Goal: Information Seeking & Learning: Learn about a topic

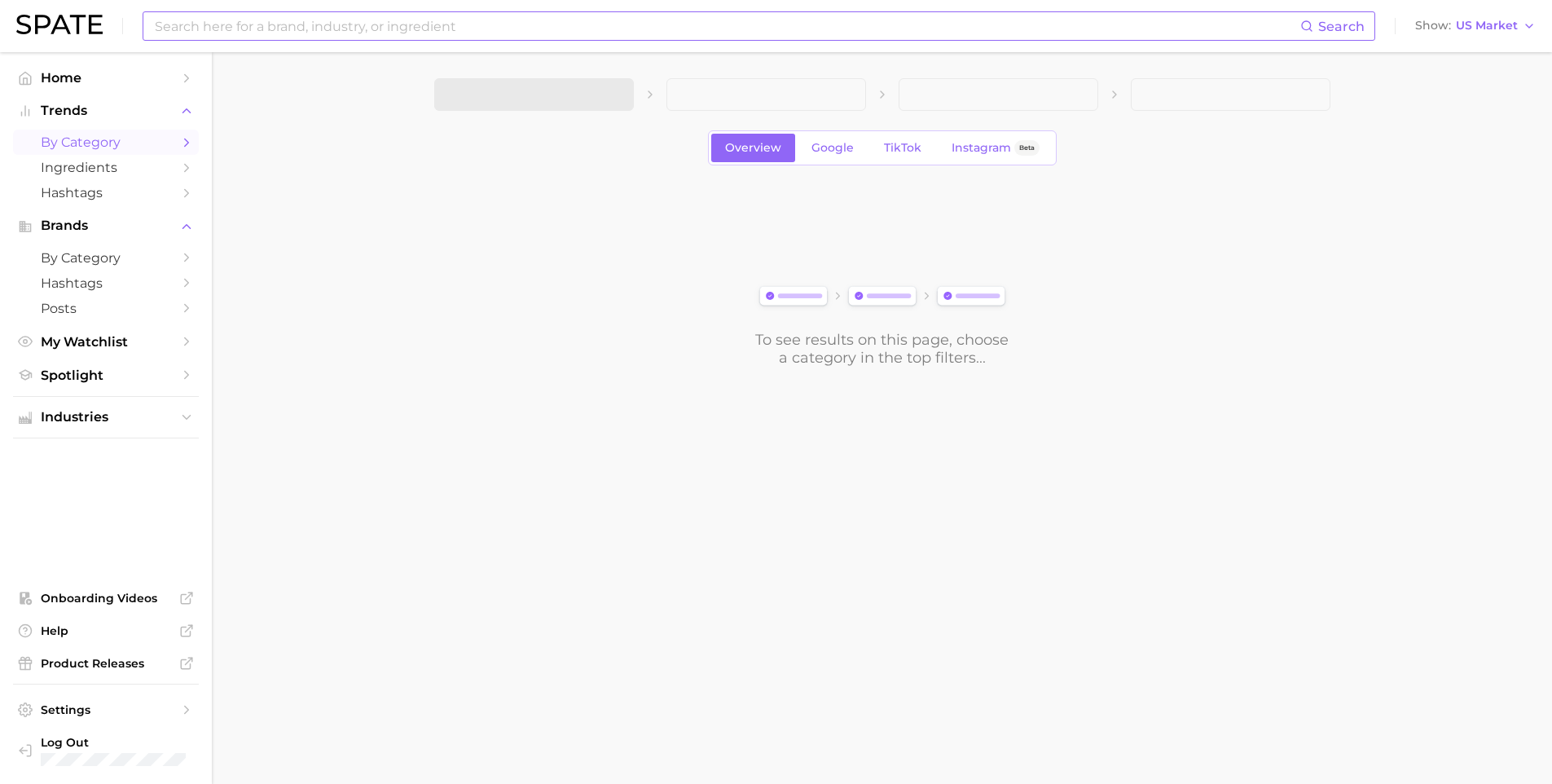
click at [361, 35] on input at bounding box center [727, 26] width 1148 height 28
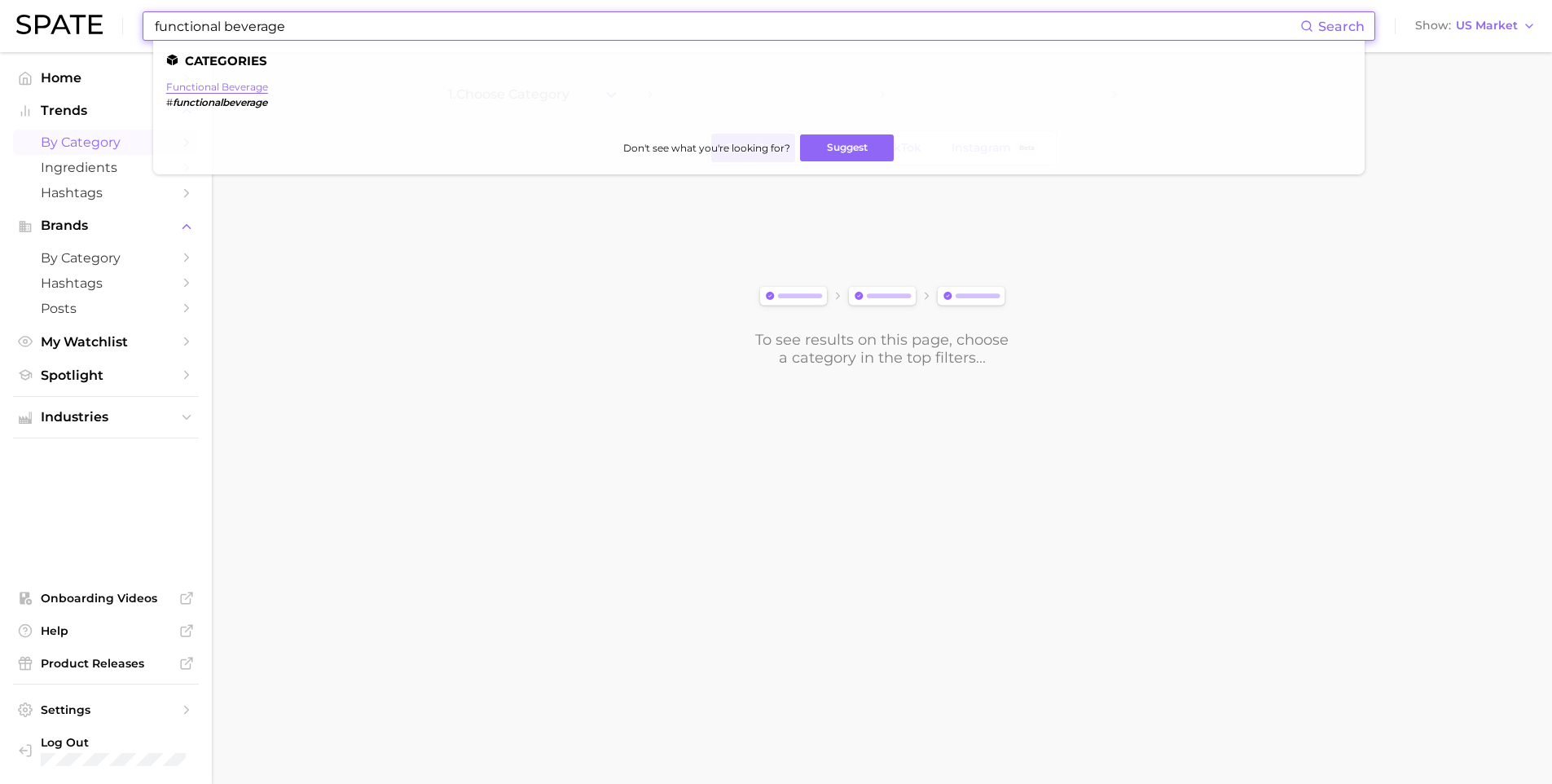
type input "functional beverage"
click at [235, 82] on link "functional beverage" at bounding box center [217, 86] width 102 height 12
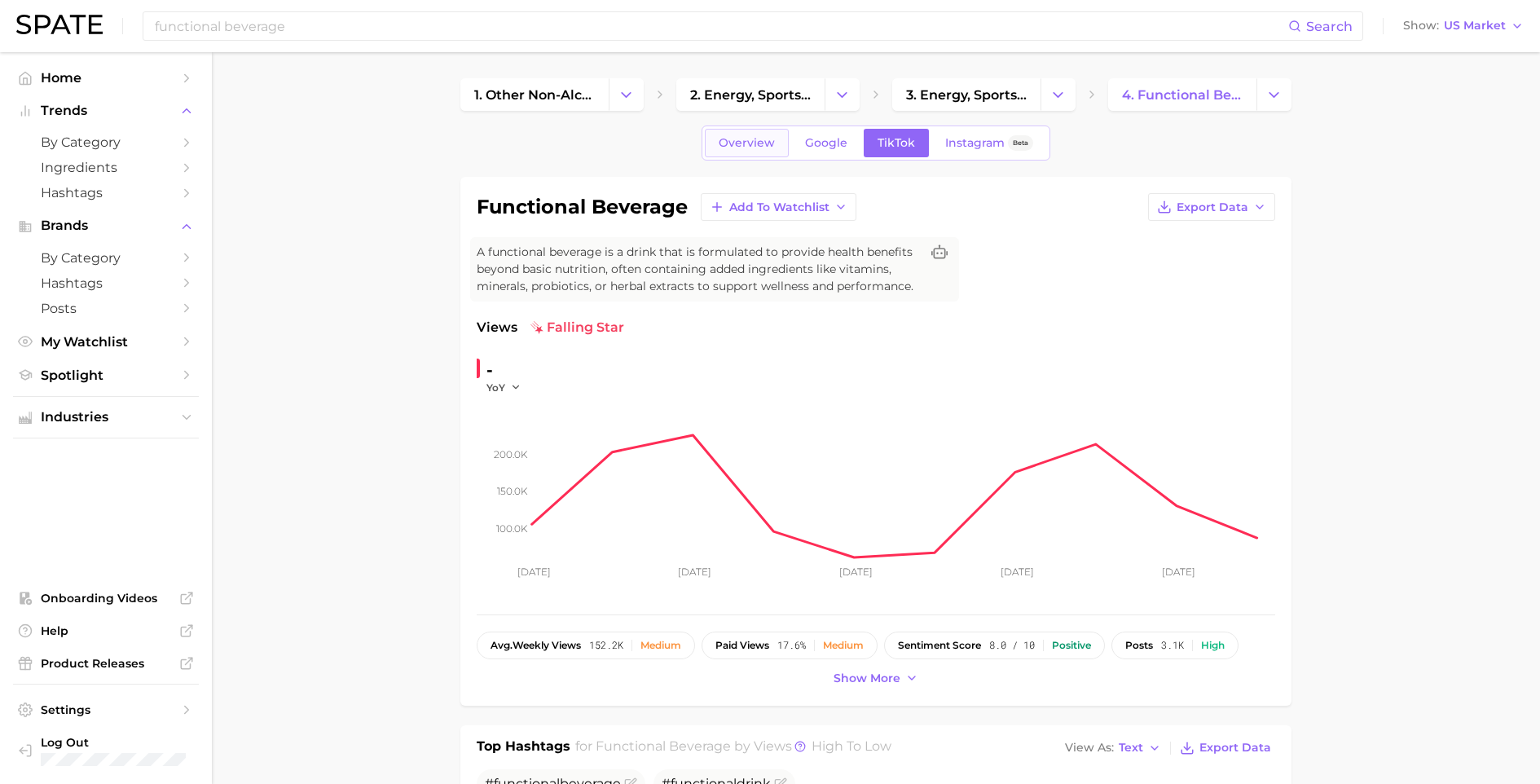
click at [749, 152] on link "Overview" at bounding box center [747, 142] width 84 height 29
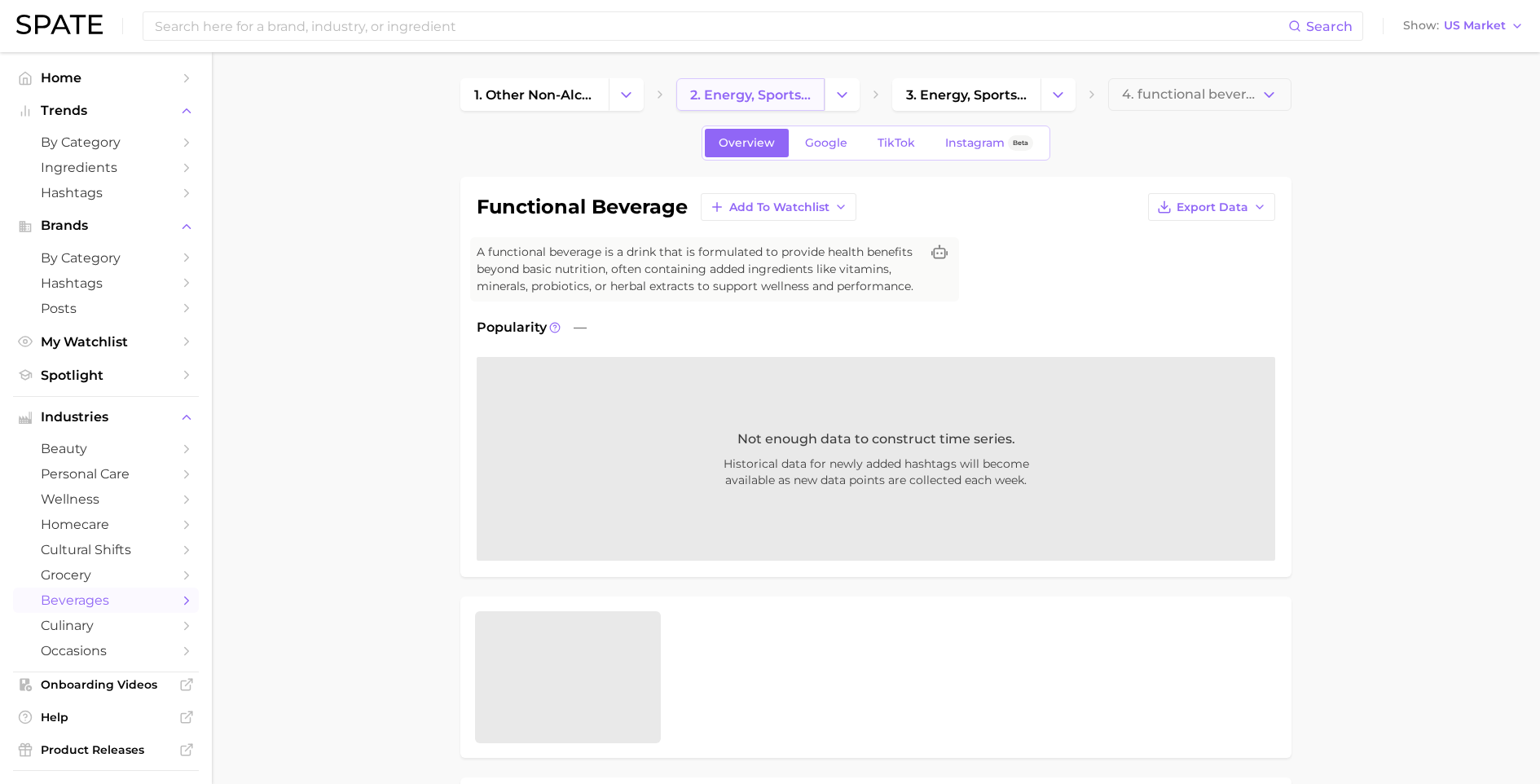
click at [737, 98] on span "2. energy, sports & functional drinks" at bounding box center [751, 95] width 120 height 16
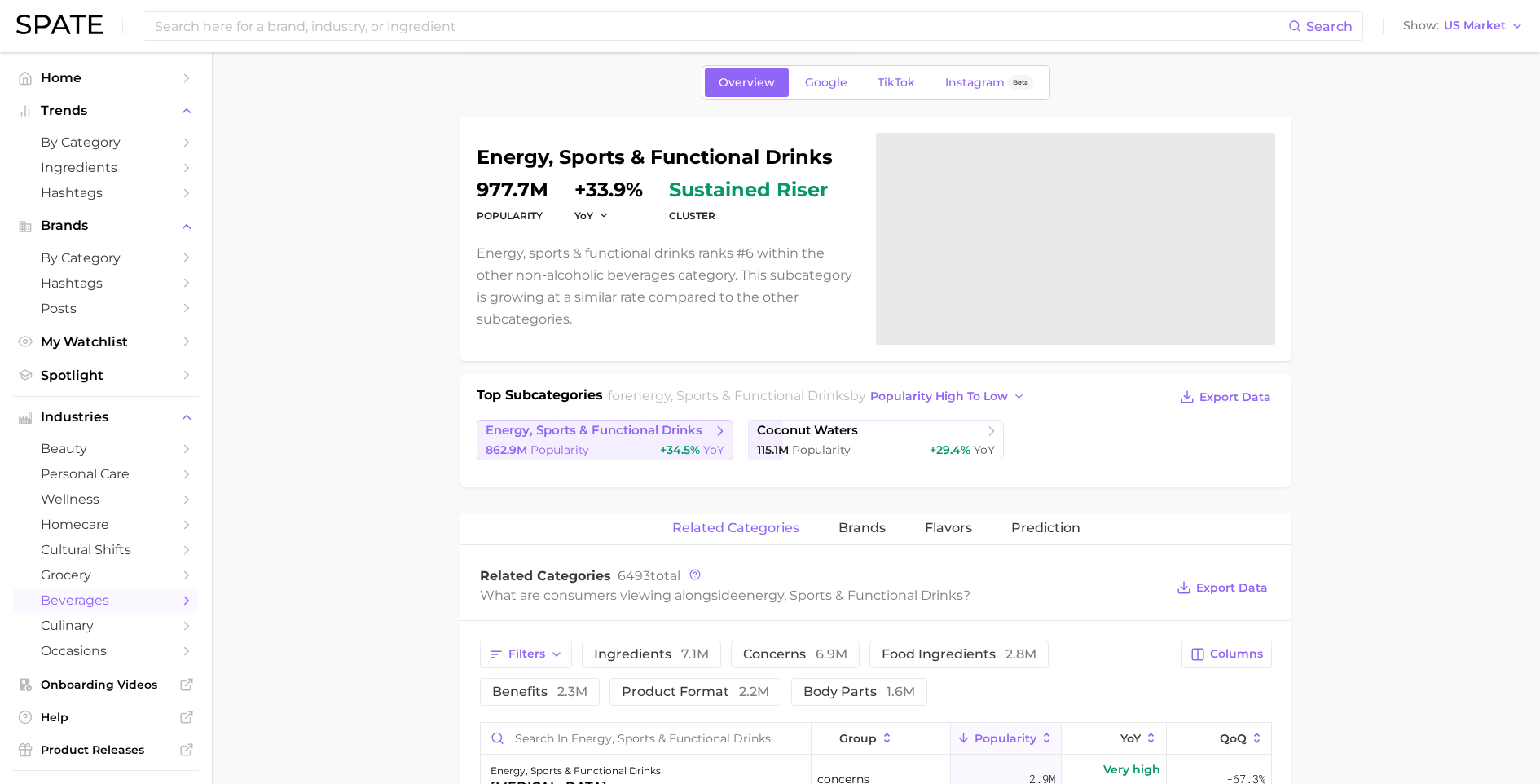
scroll to position [170, 0]
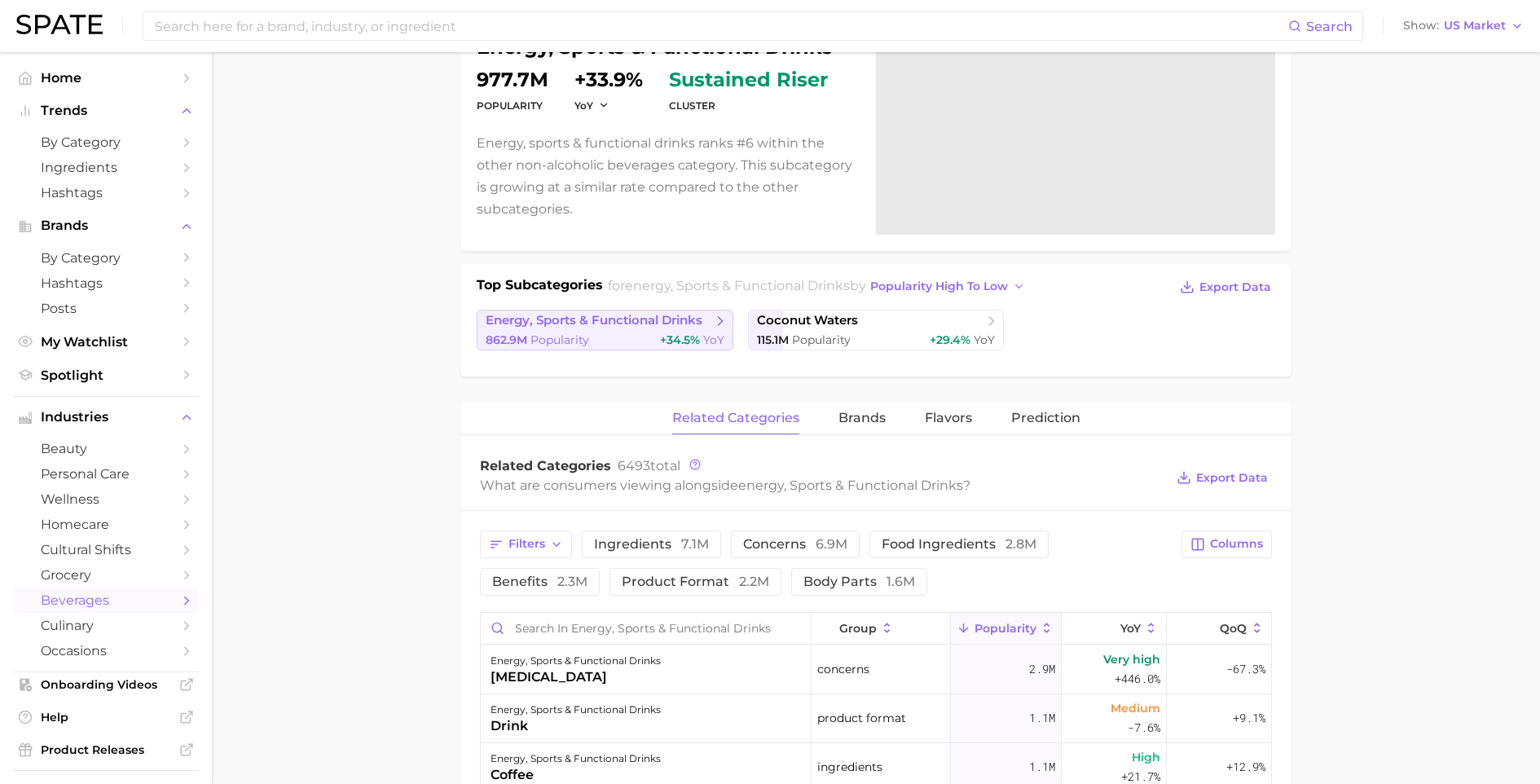
click at [671, 331] on link "energy, sports & functional drinks 862.9m Popularity +34.5% YoY" at bounding box center [606, 329] width 257 height 40
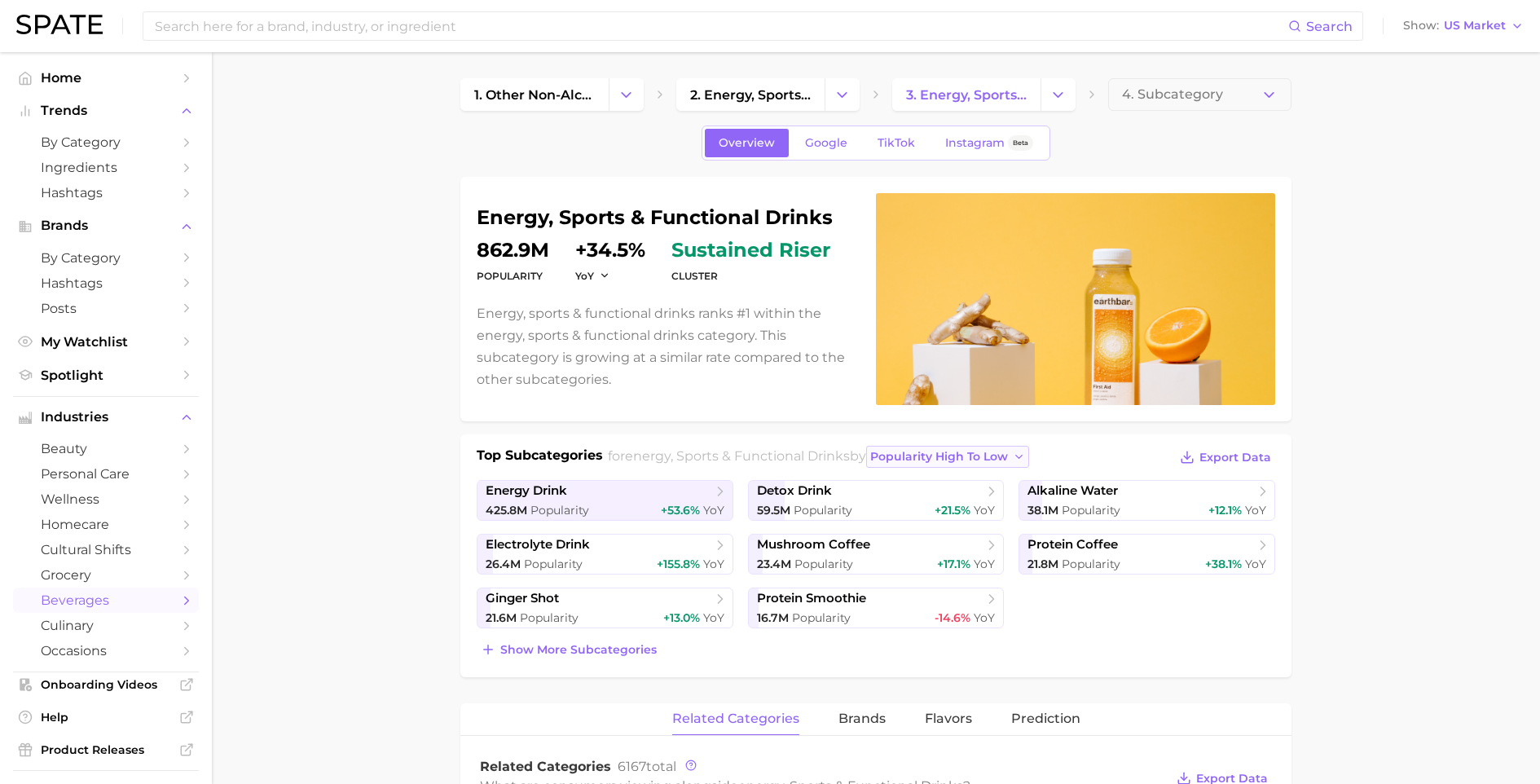
click at [967, 459] on span "popularity high to low" at bounding box center [939, 456] width 138 height 14
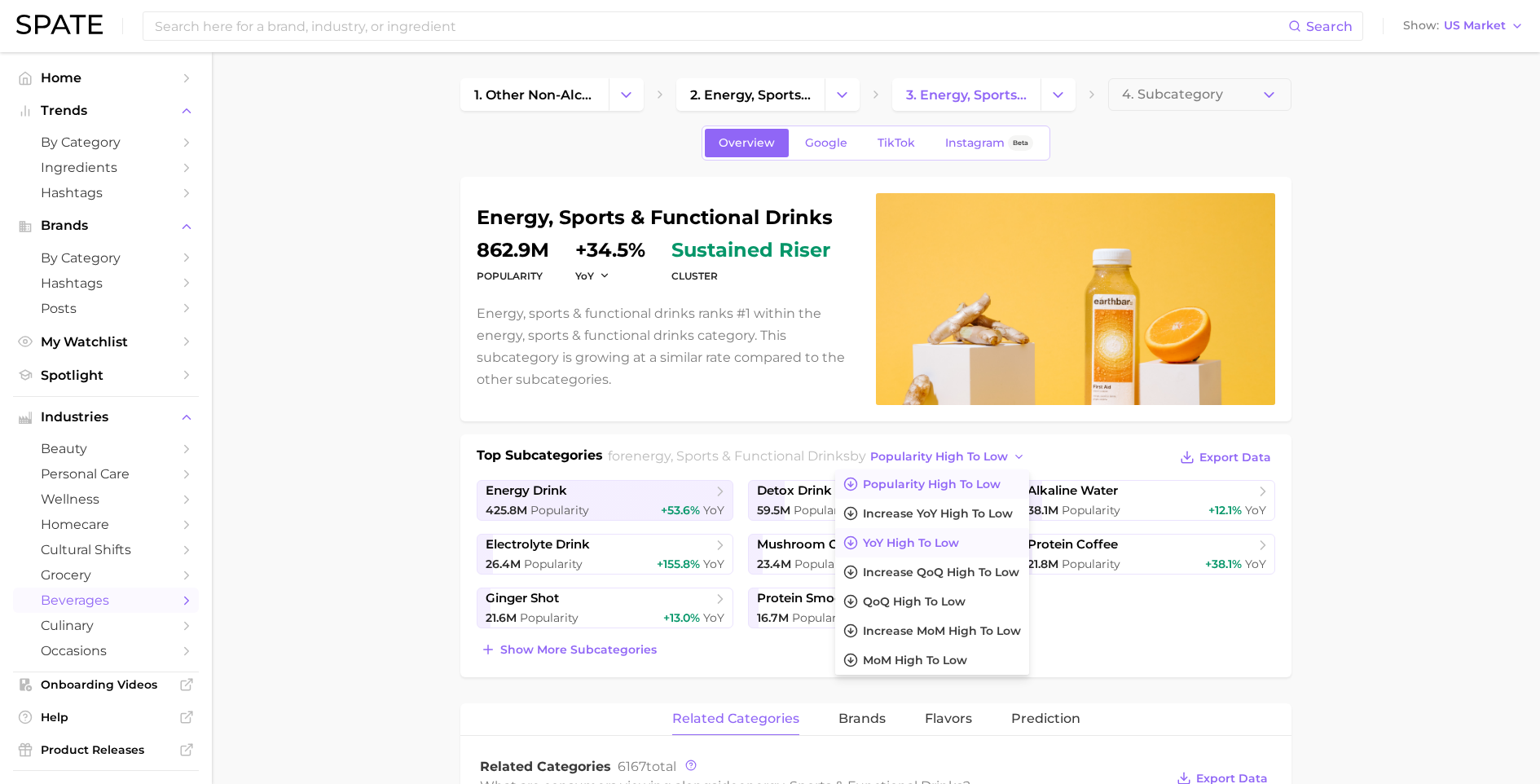
click at [929, 538] on span "YoY high to low" at bounding box center [910, 543] width 96 height 14
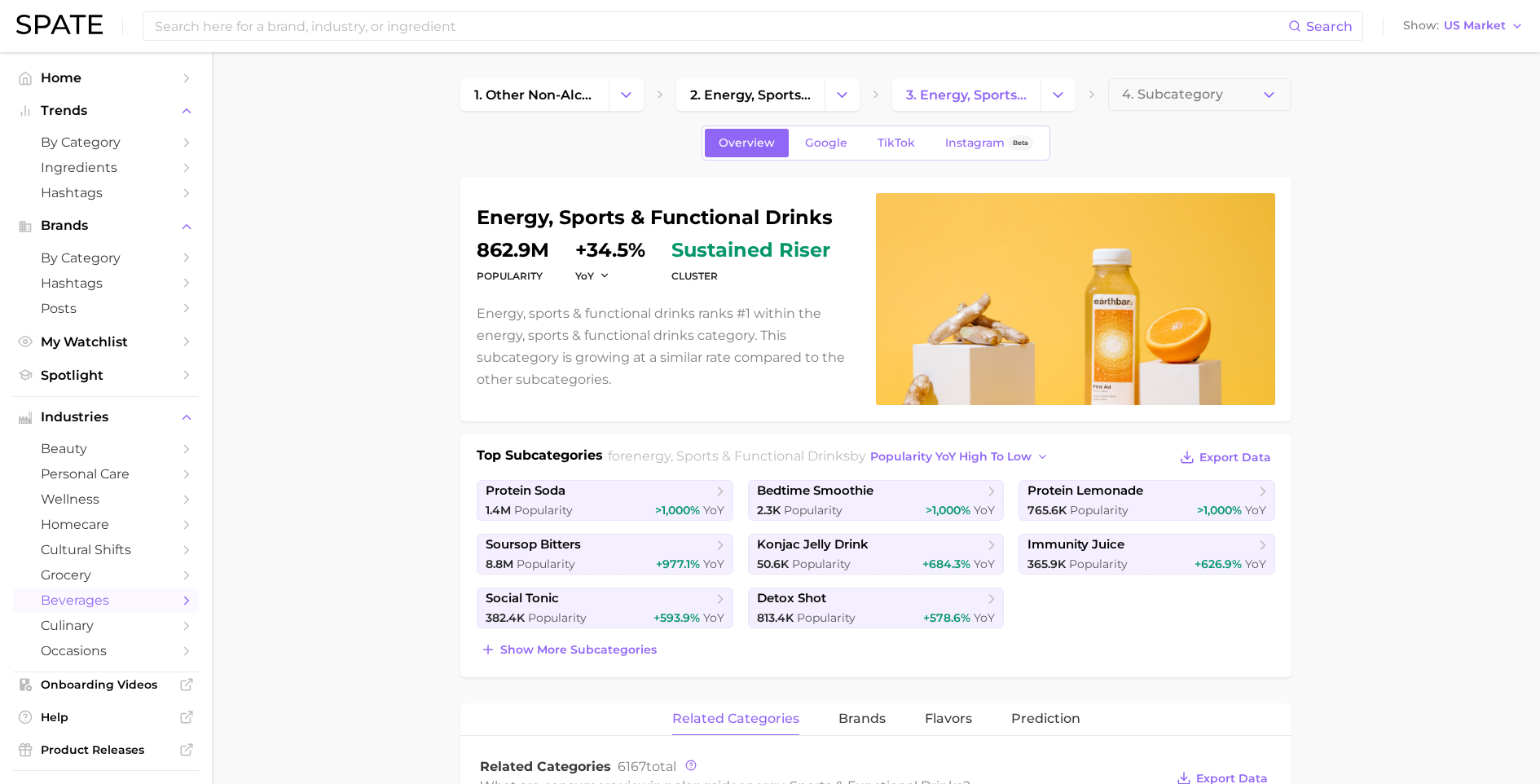
click at [747, 98] on span "2. energy, sports & functional drinks" at bounding box center [751, 95] width 120 height 16
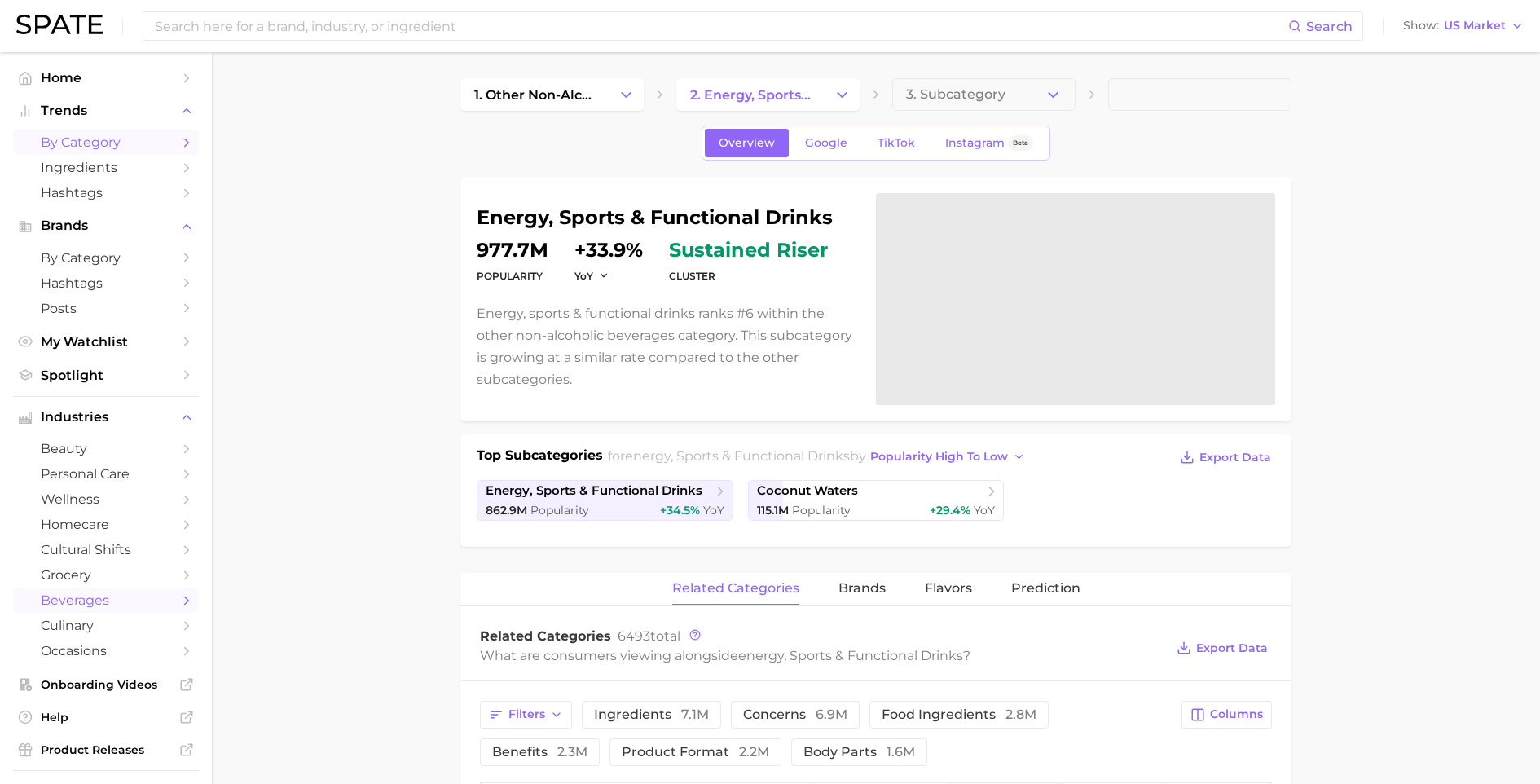
click at [112, 139] on span "by Category" at bounding box center [105, 142] width 130 height 16
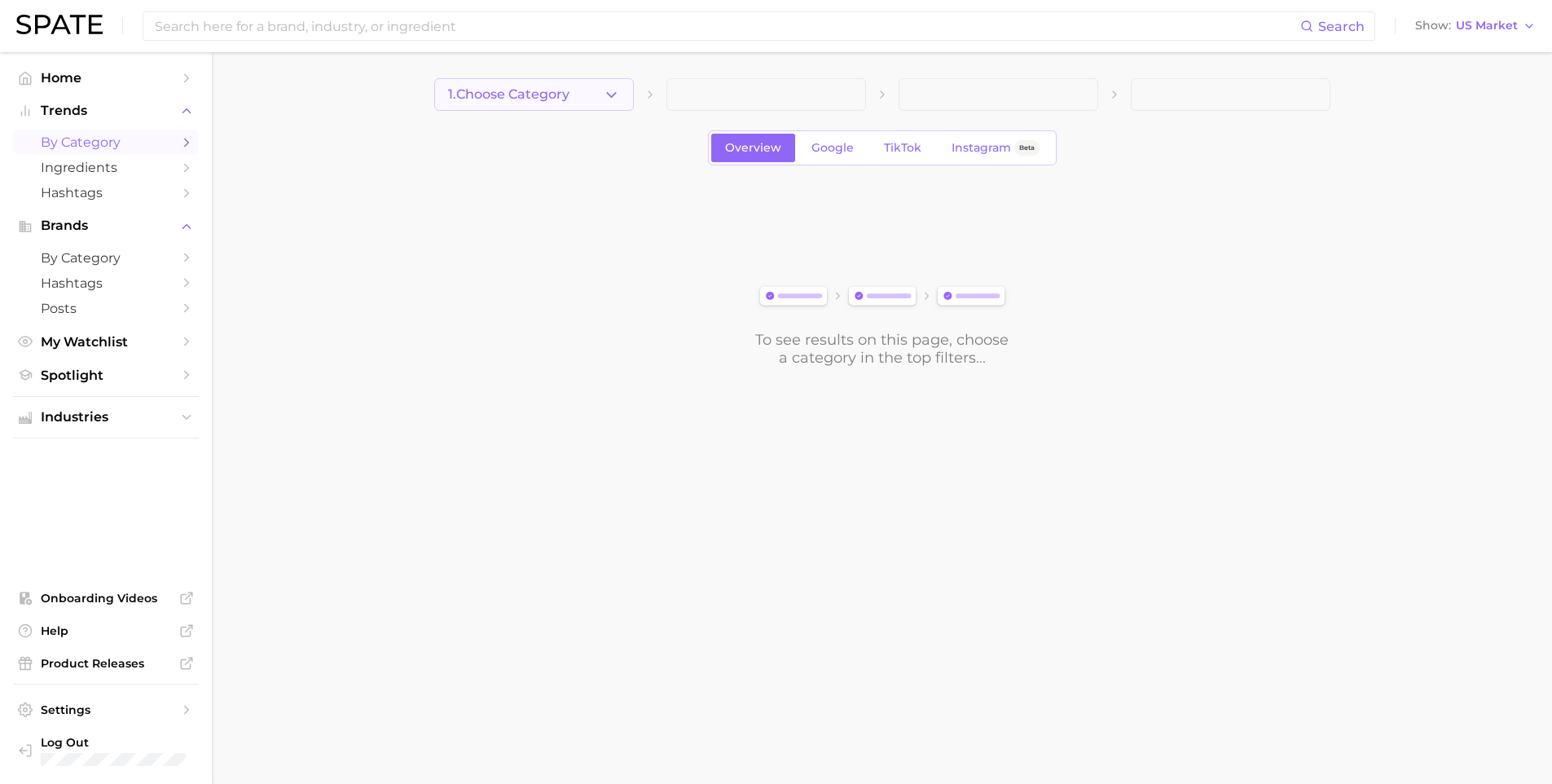
click at [570, 102] on button "1. Choose Category" at bounding box center [534, 95] width 199 height 33
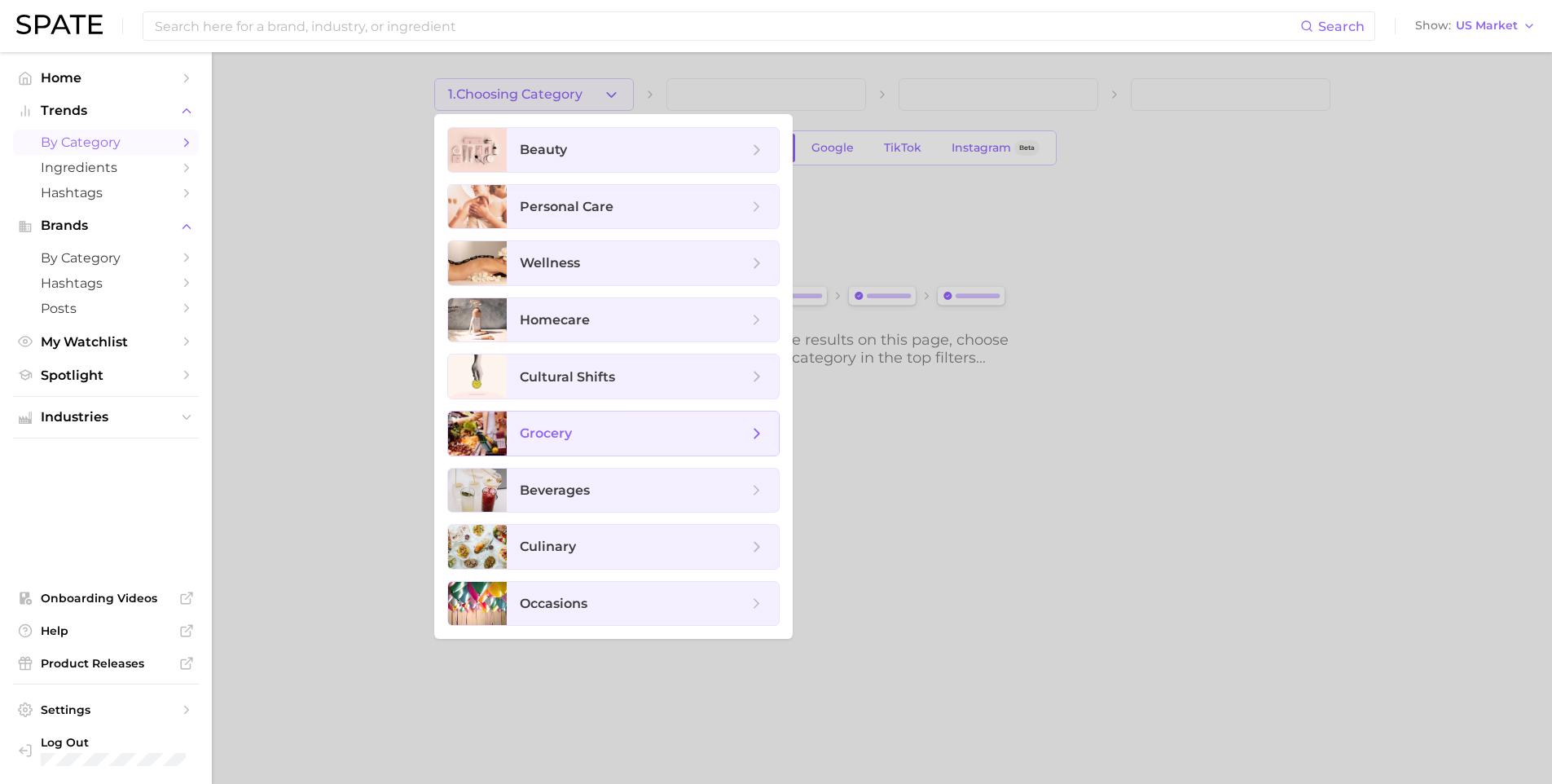
click at [617, 430] on span "grocery" at bounding box center [633, 433] width 228 height 18
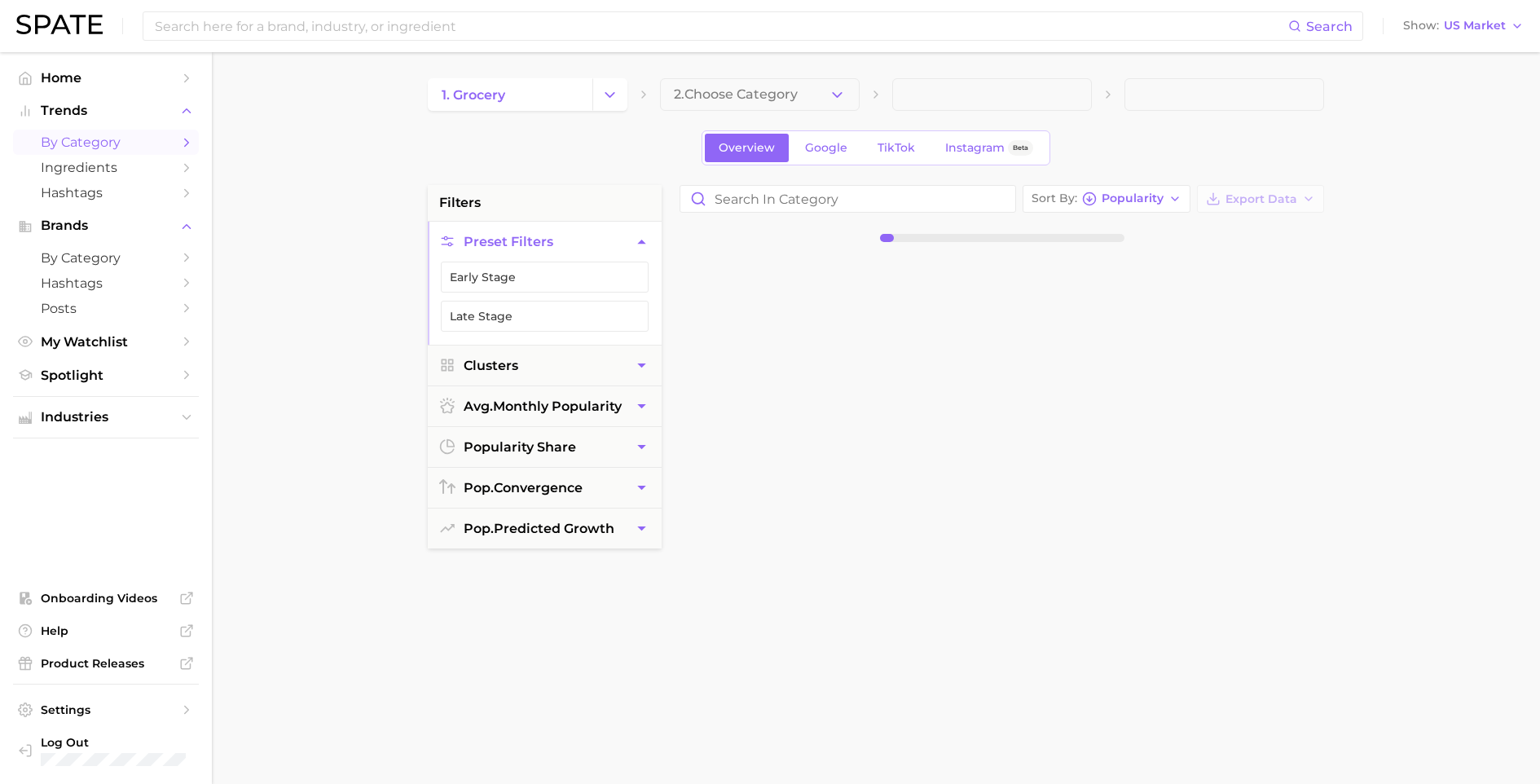
click at [771, 90] on span "2. Choose Category" at bounding box center [736, 95] width 124 height 15
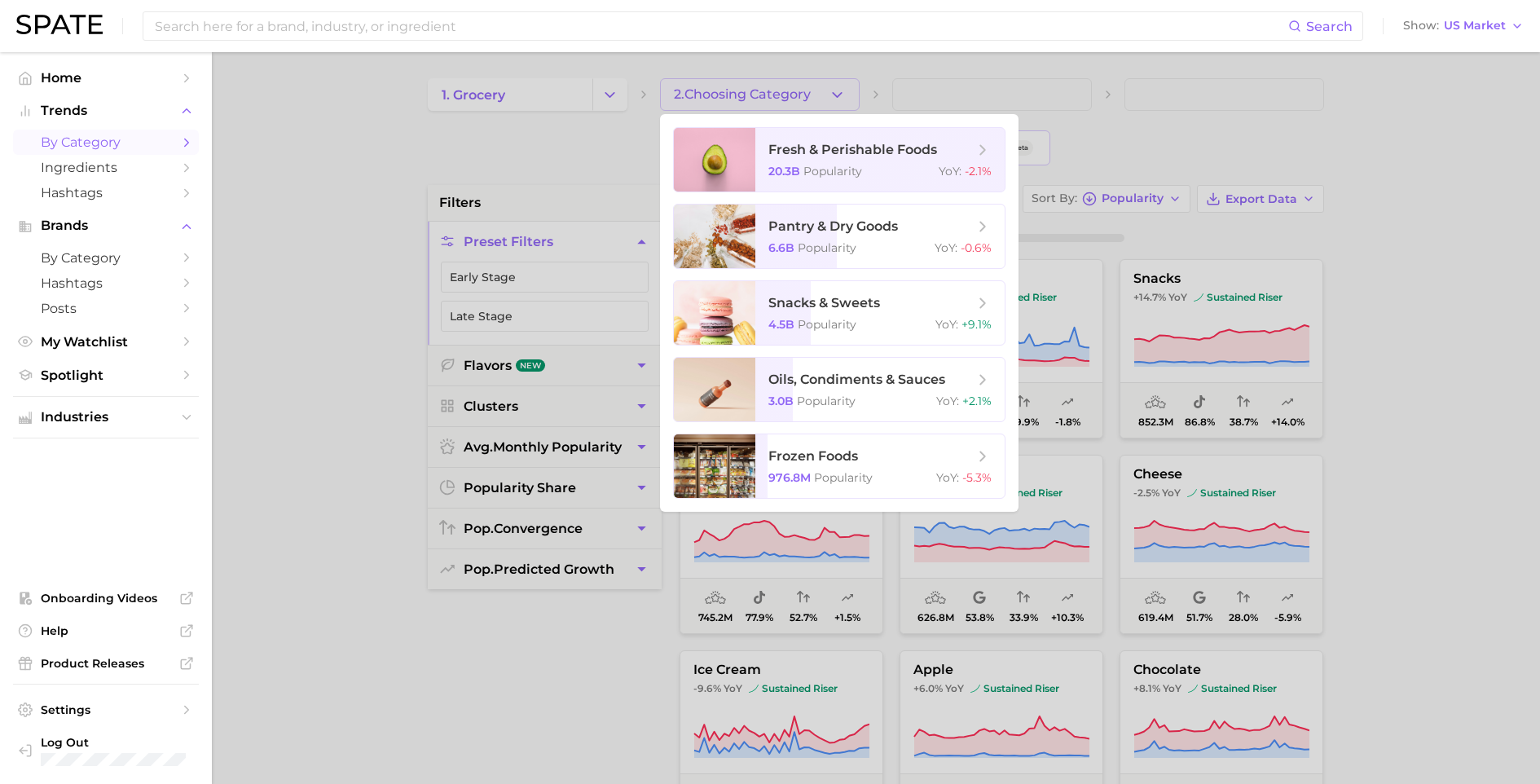
click at [588, 90] on div at bounding box center [770, 392] width 1540 height 784
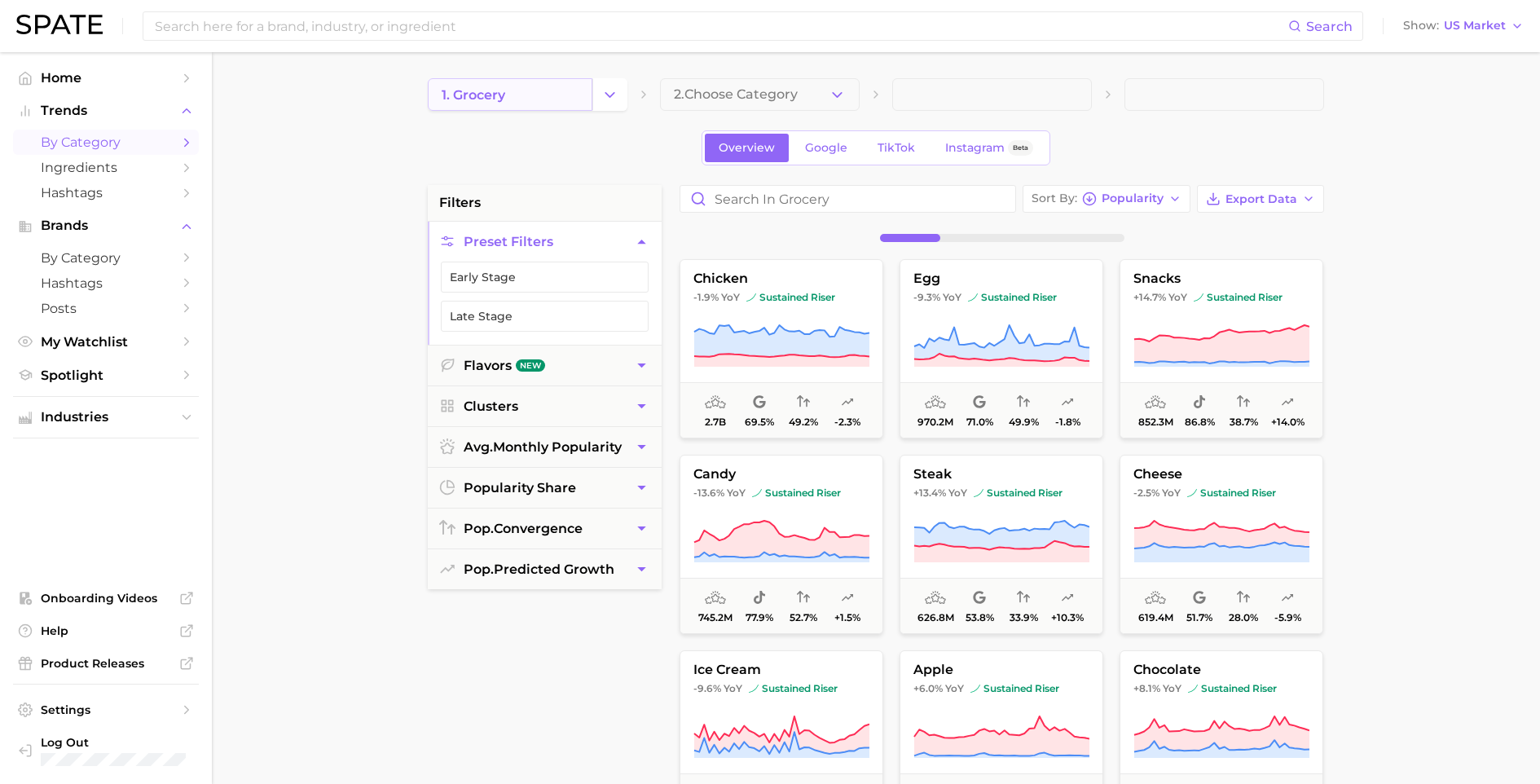
click at [554, 101] on link "1. grocery" at bounding box center [510, 95] width 165 height 33
click at [622, 98] on button "Change Category" at bounding box center [610, 95] width 35 height 33
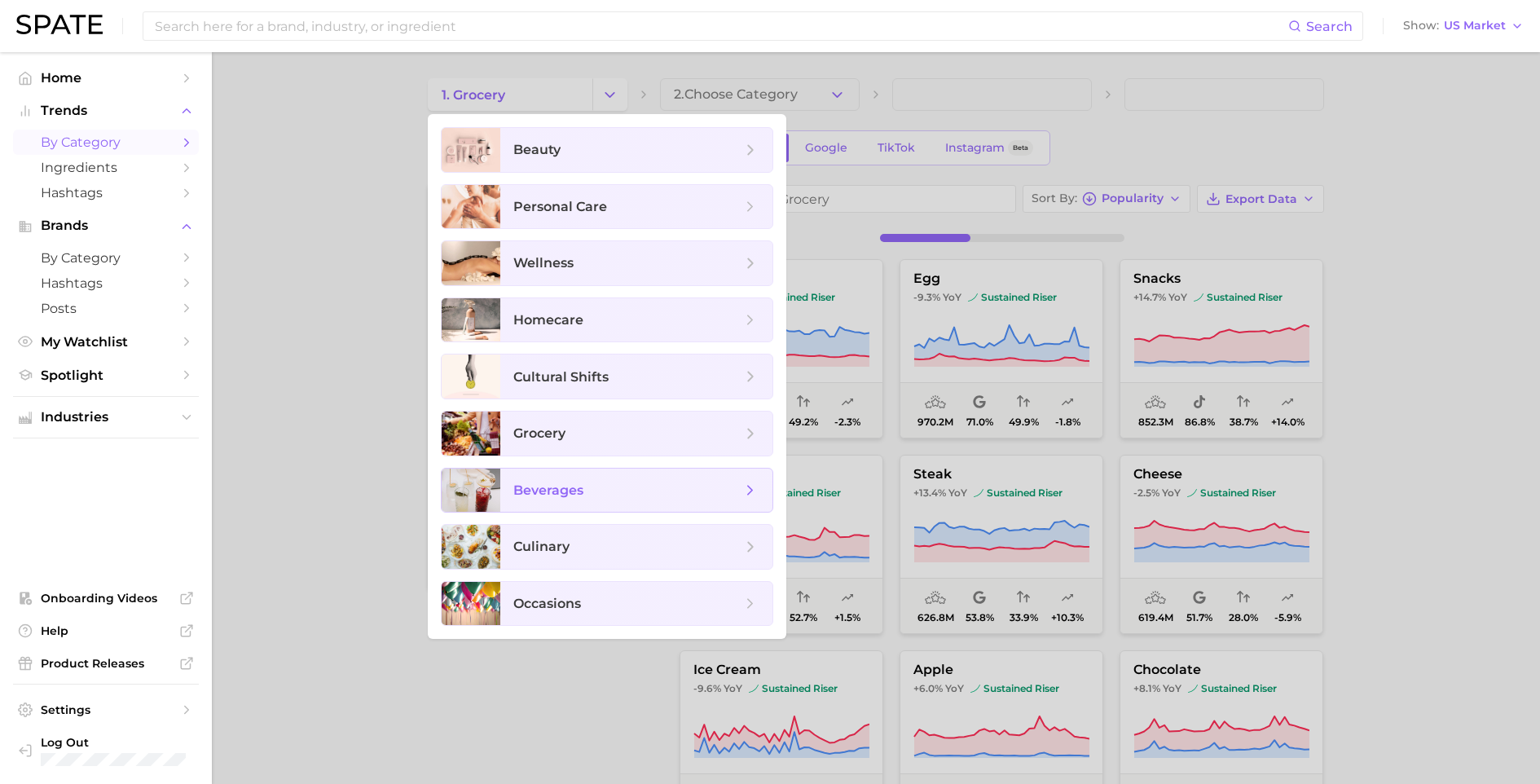
click at [602, 488] on span "beverages" at bounding box center [627, 491] width 228 height 18
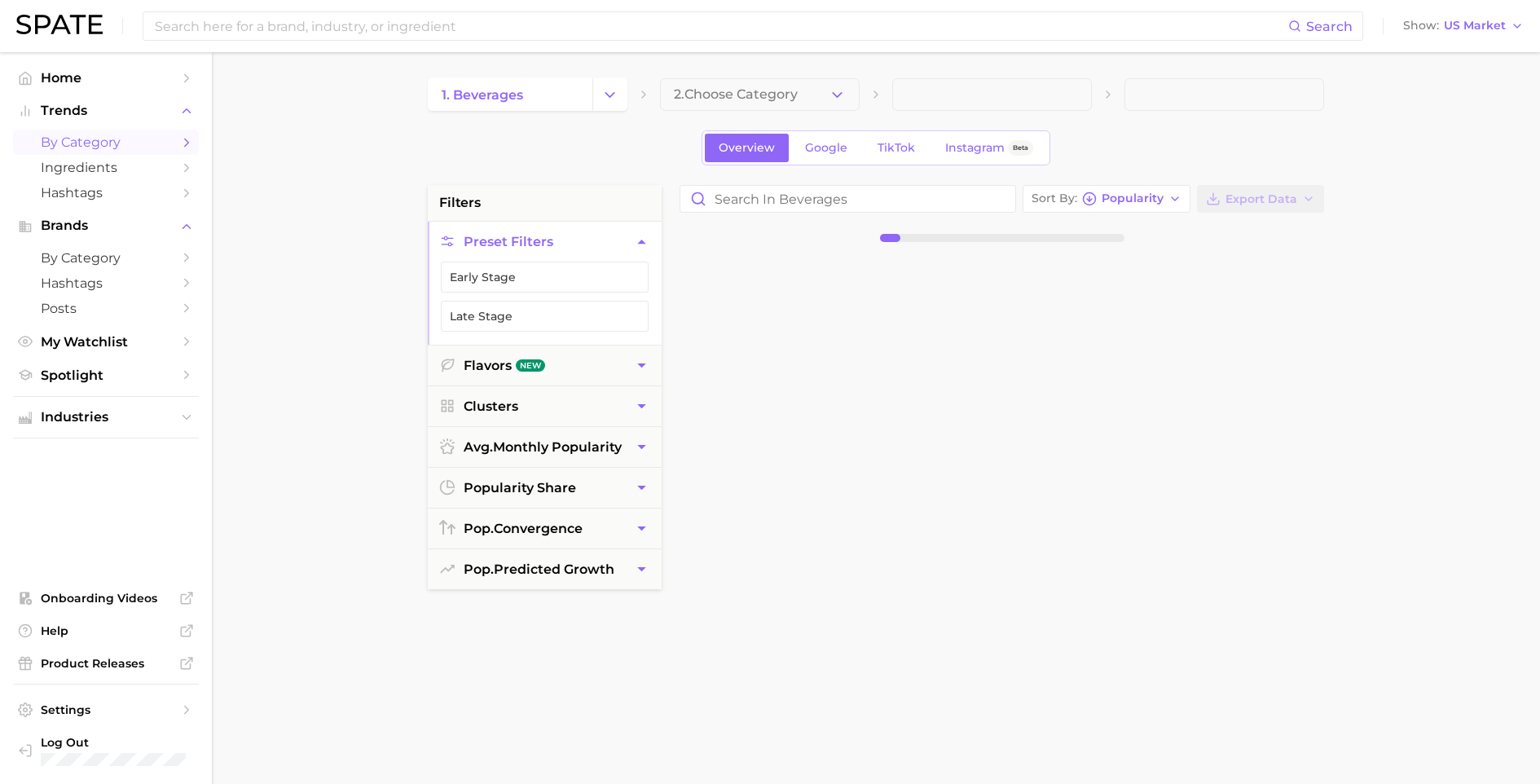
click at [796, 99] on button "2. Choose Category" at bounding box center [760, 95] width 199 height 33
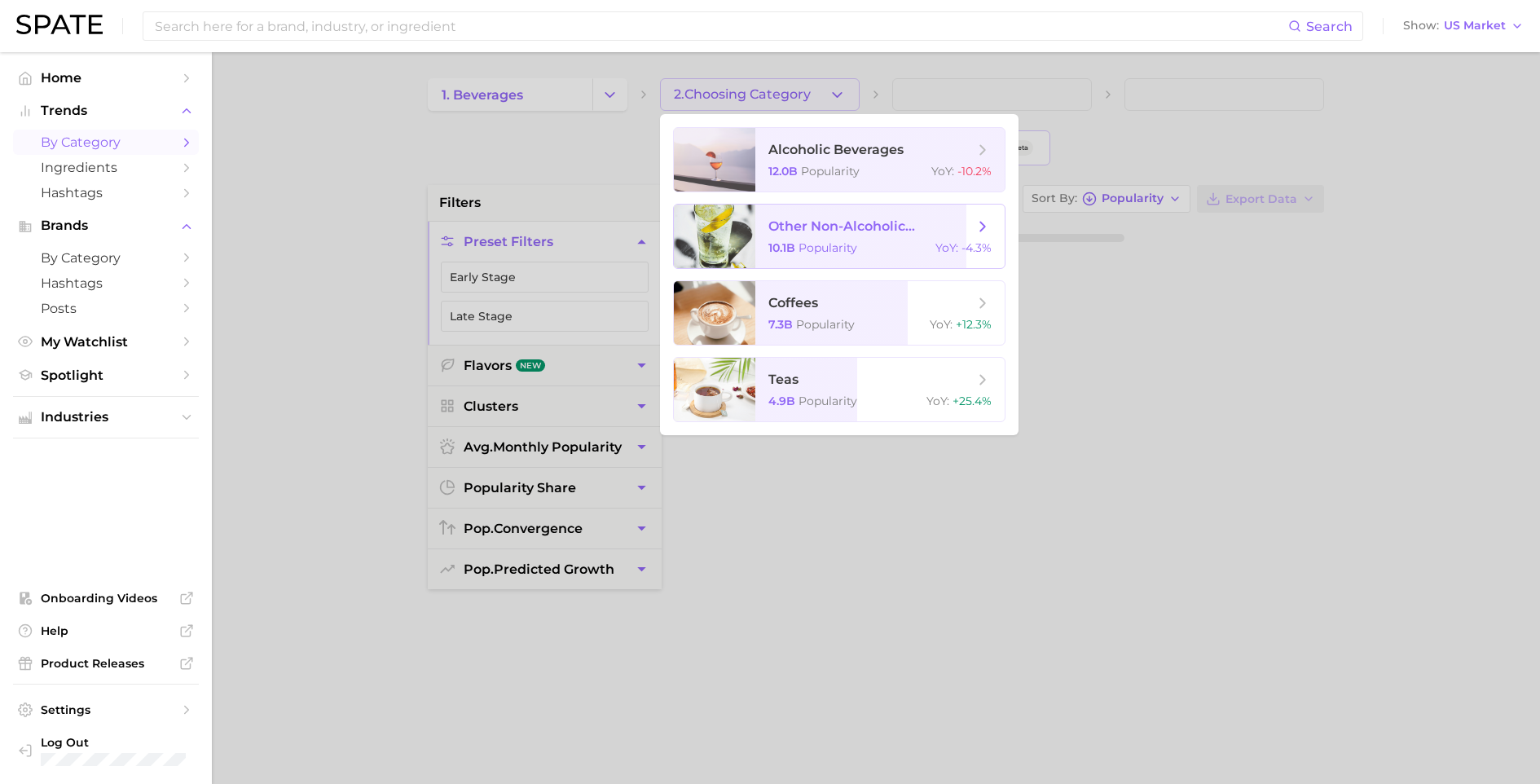
click at [843, 240] on span "other non-alcoholic beverages 10.1b Popularity YoY : -4.3%" at bounding box center [880, 236] width 250 height 63
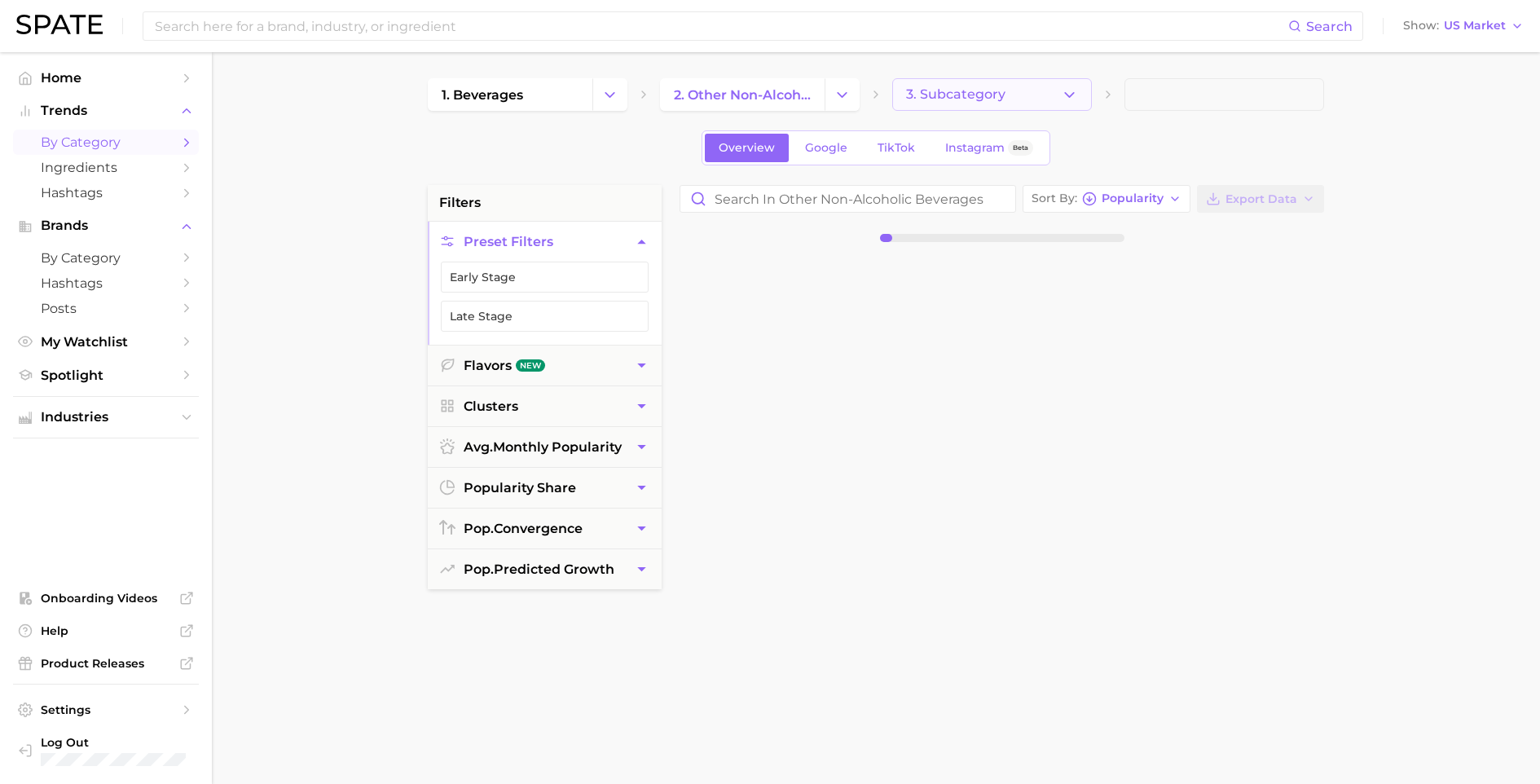
click at [920, 105] on button "3. Subcategory" at bounding box center [992, 95] width 199 height 33
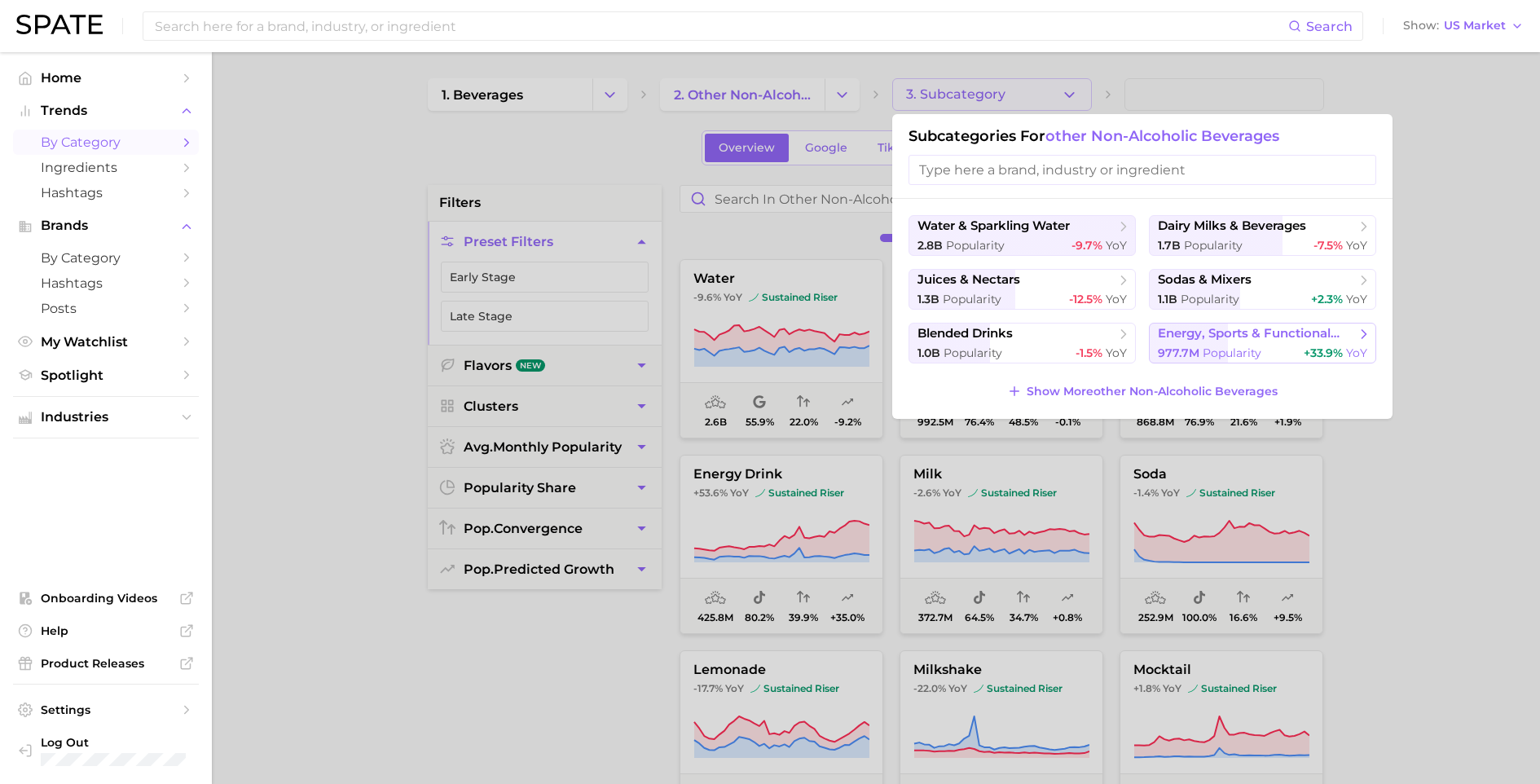
click at [1193, 356] on span "977.7m" at bounding box center [1179, 352] width 41 height 15
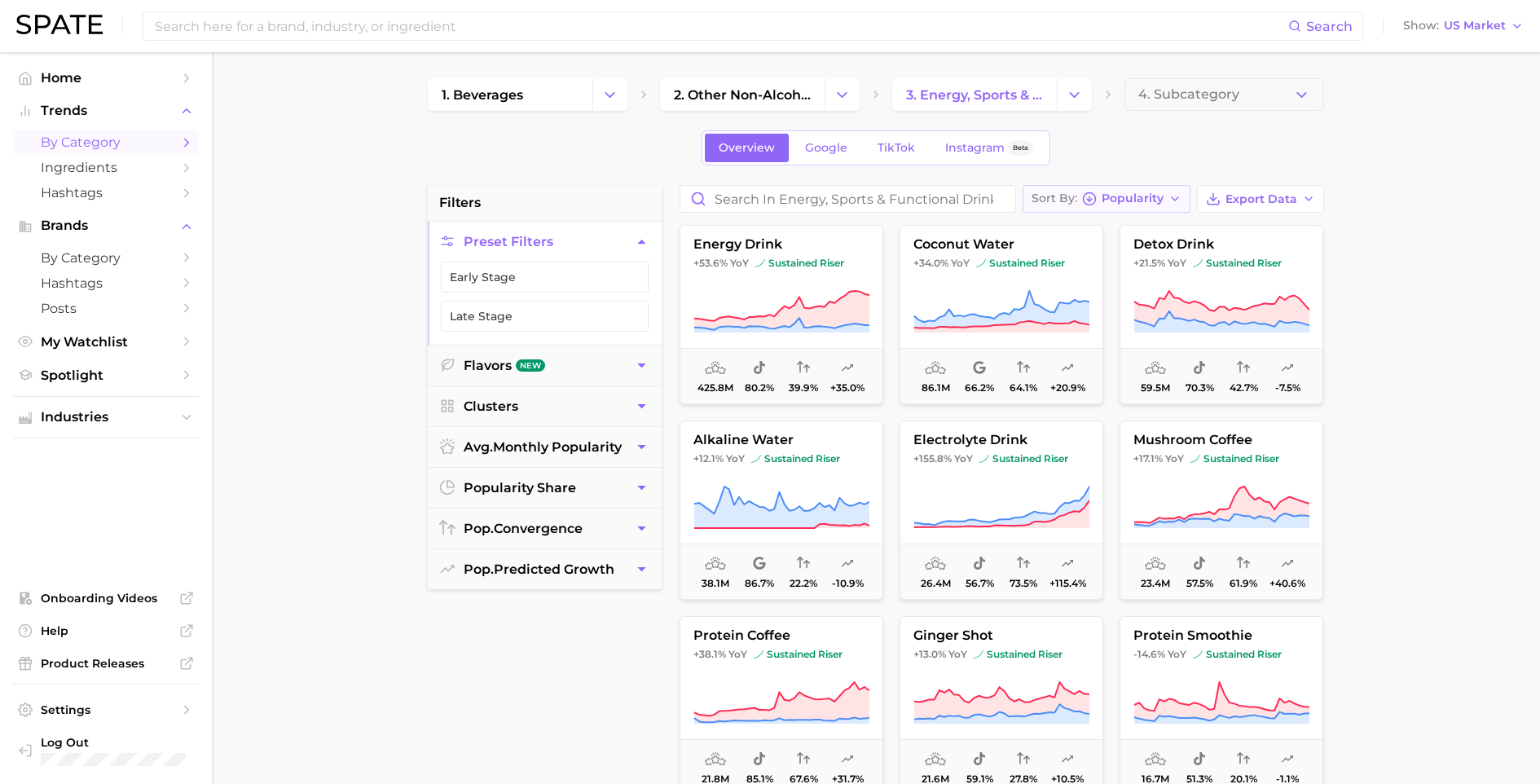
click at [1126, 197] on span "Popularity" at bounding box center [1132, 198] width 62 height 9
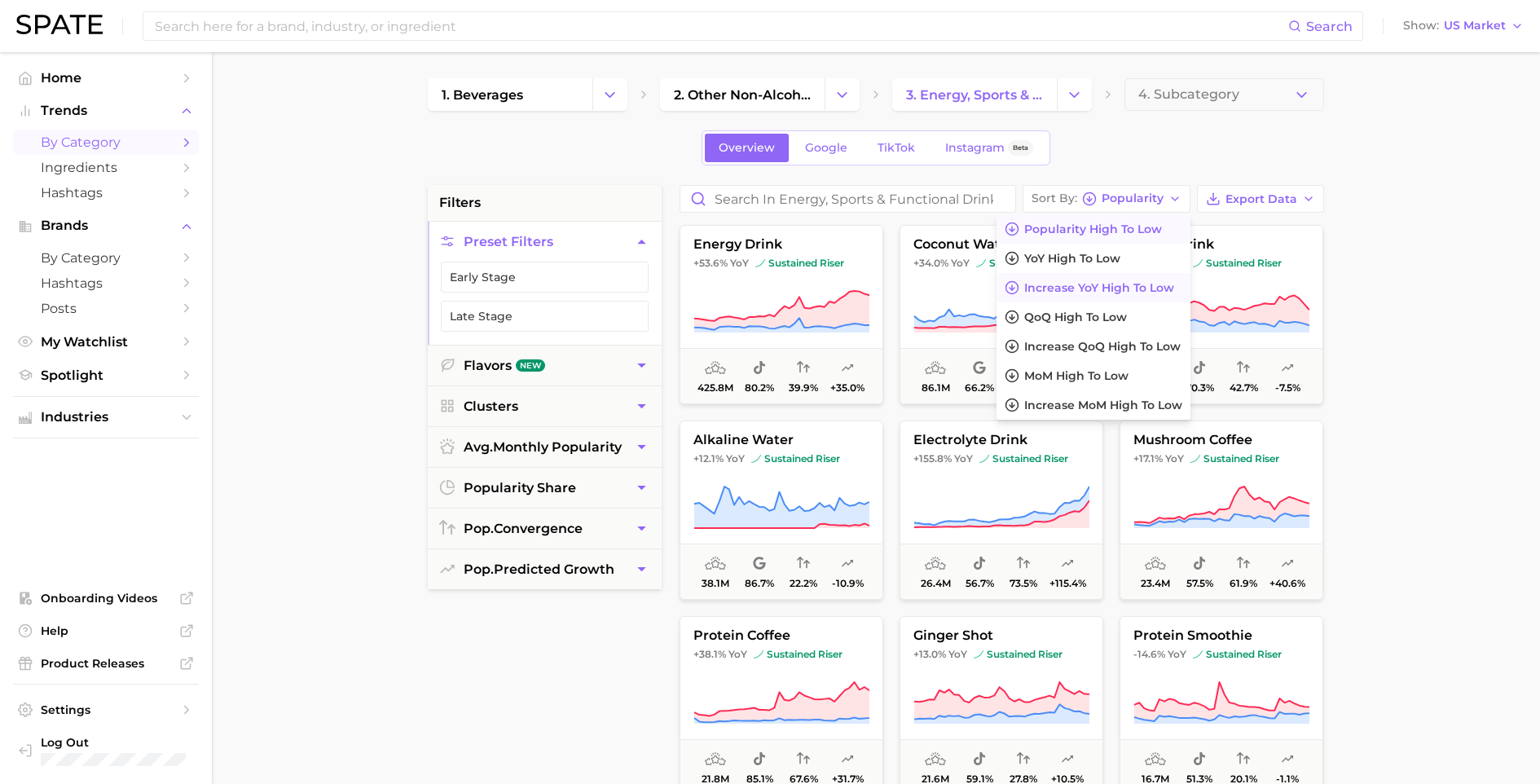
click at [1126, 282] on span "Increase YoY high to low" at bounding box center [1099, 287] width 150 height 14
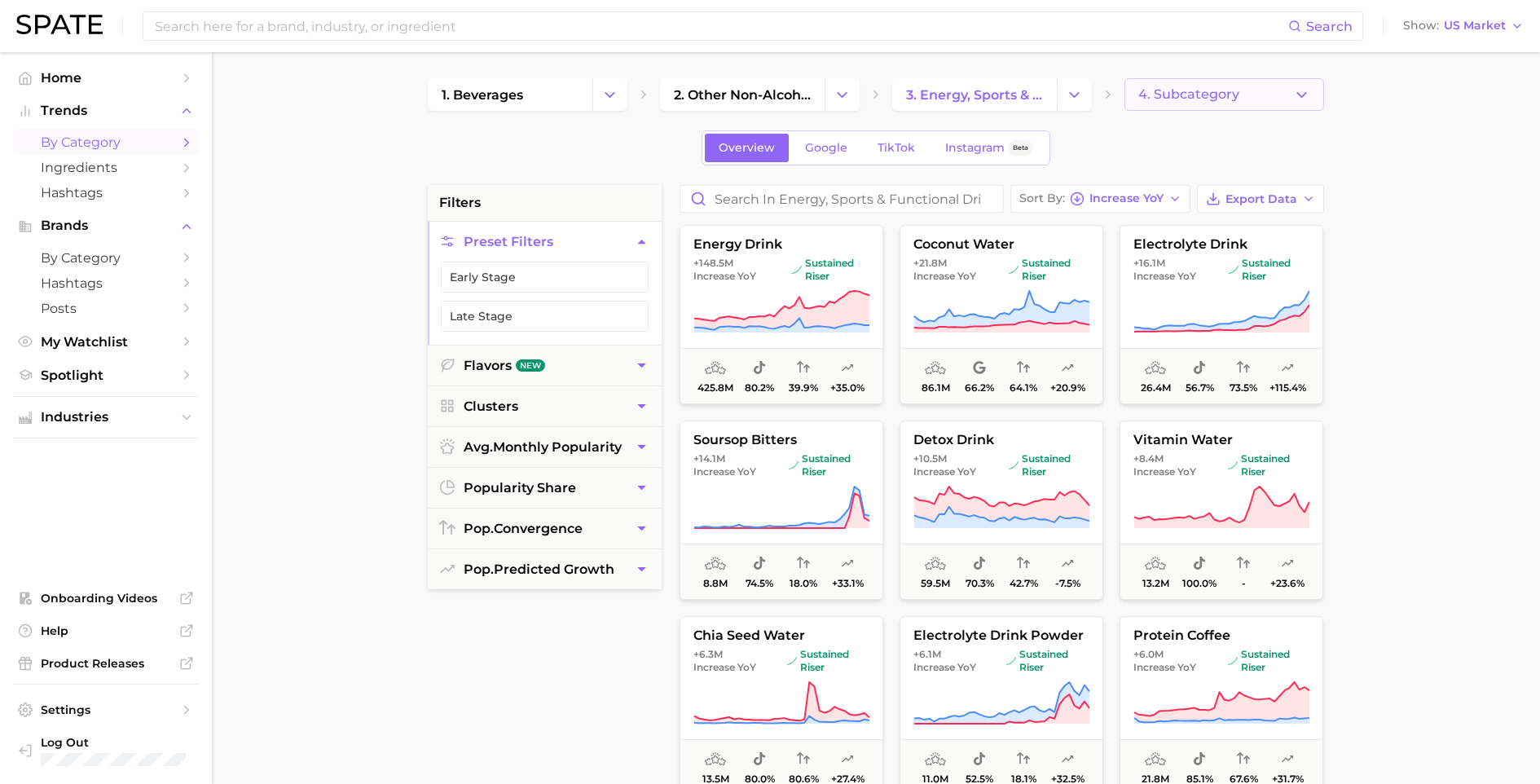
click at [1159, 92] on span "4. Subcategory" at bounding box center [1189, 95] width 101 height 15
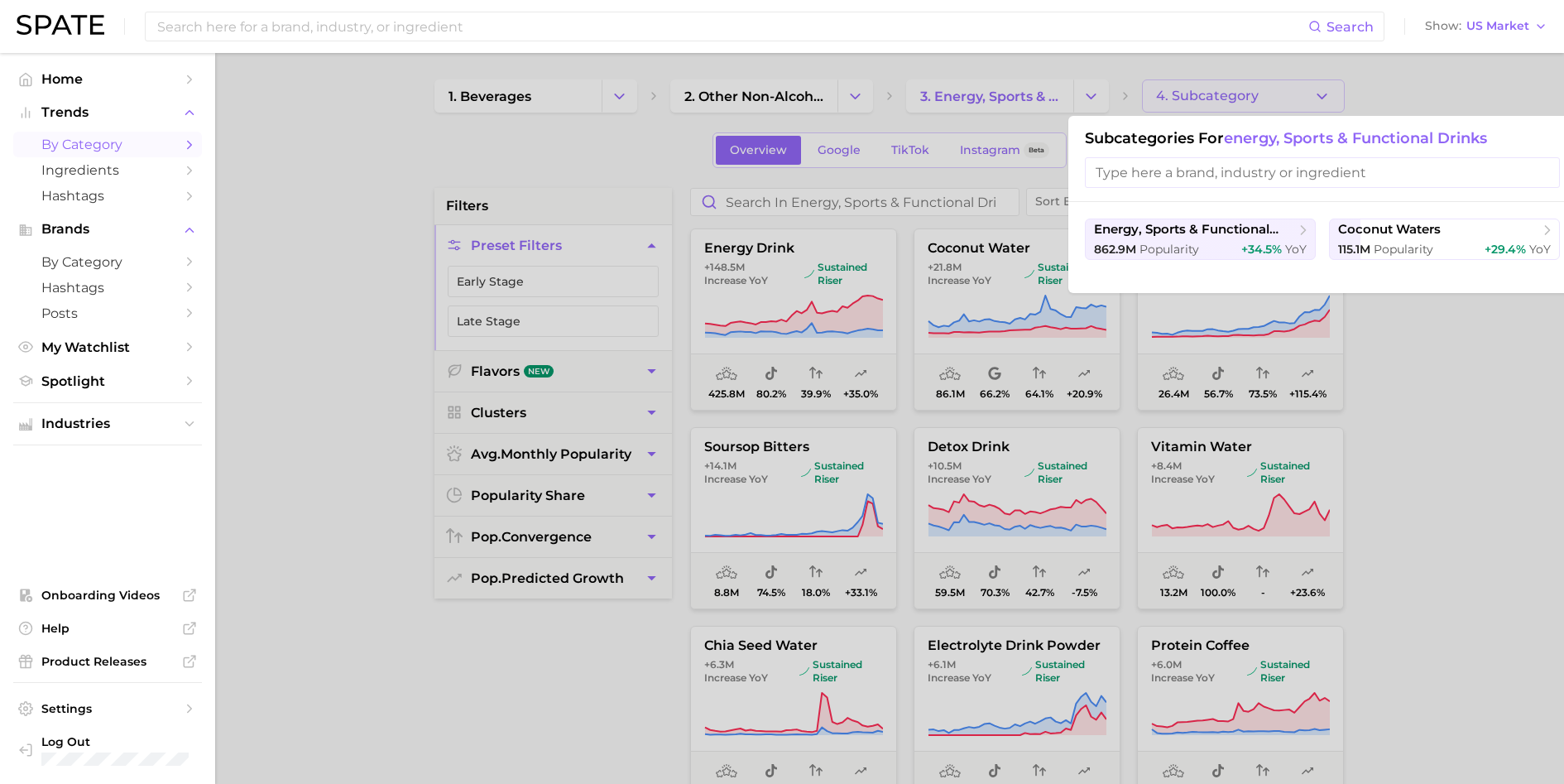
click at [423, 241] on div at bounding box center [782, 392] width 1564 height 784
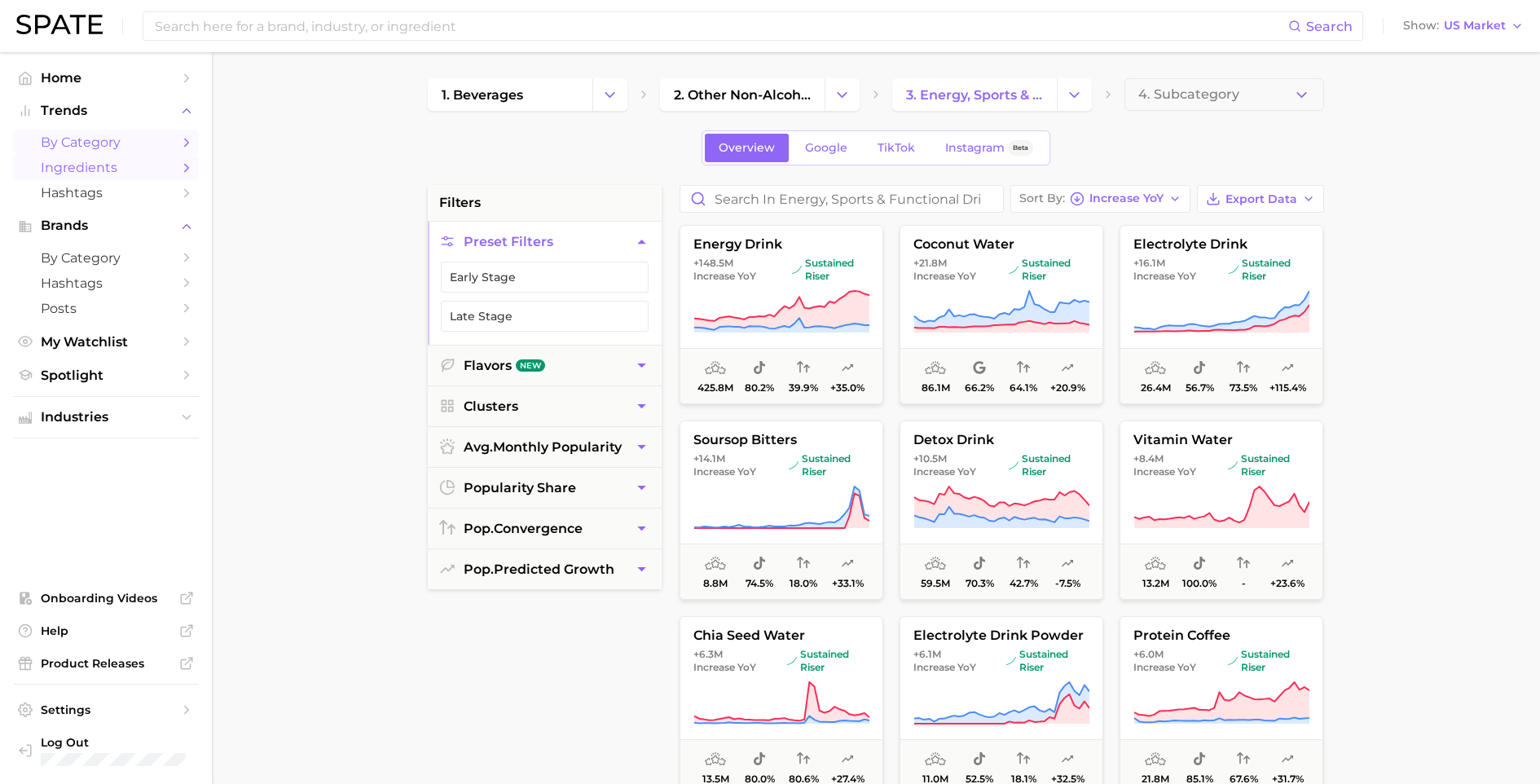
click at [130, 161] on span "Ingredients" at bounding box center [105, 167] width 130 height 16
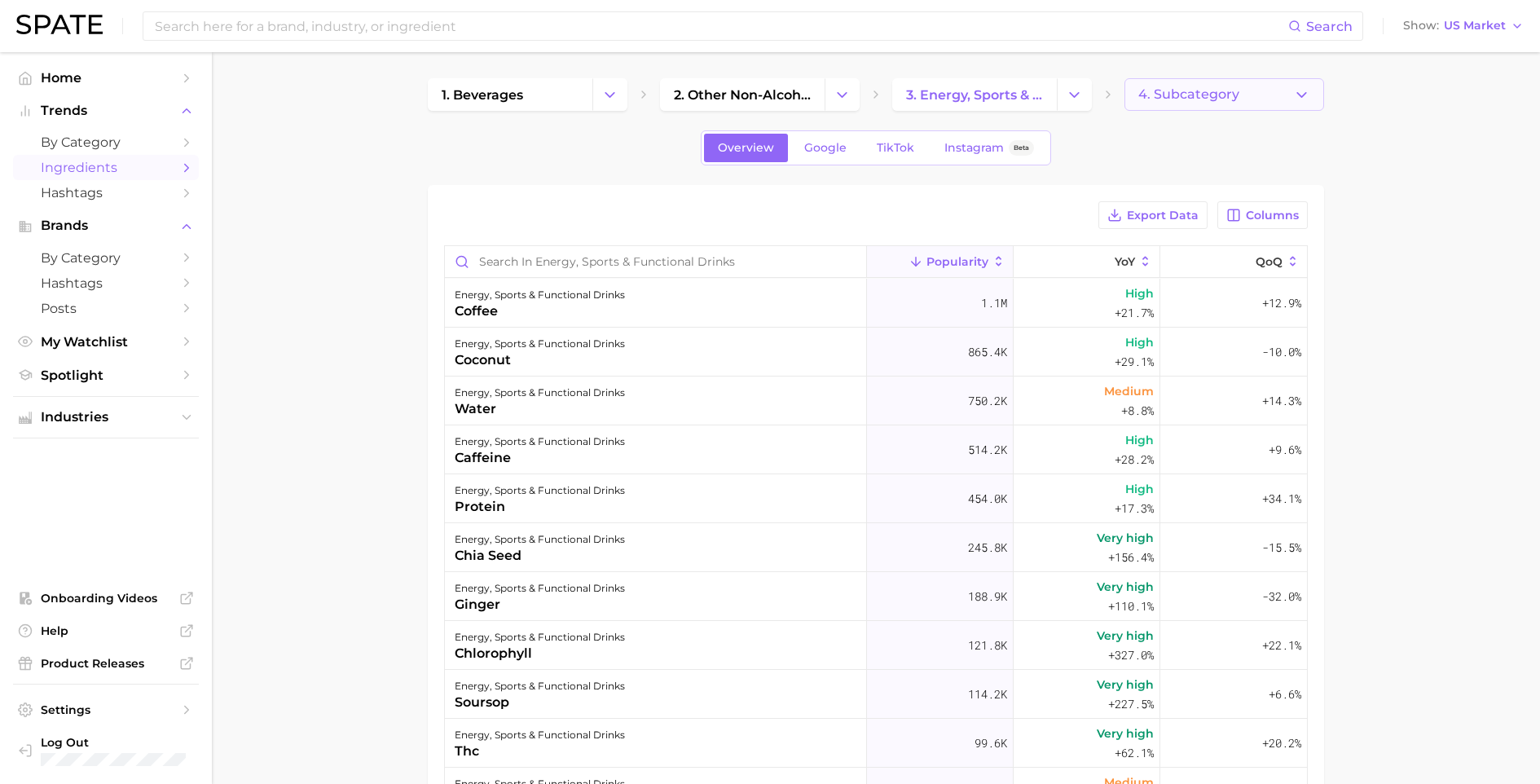
click at [1248, 92] on button "4. Subcategory" at bounding box center [1224, 95] width 199 height 33
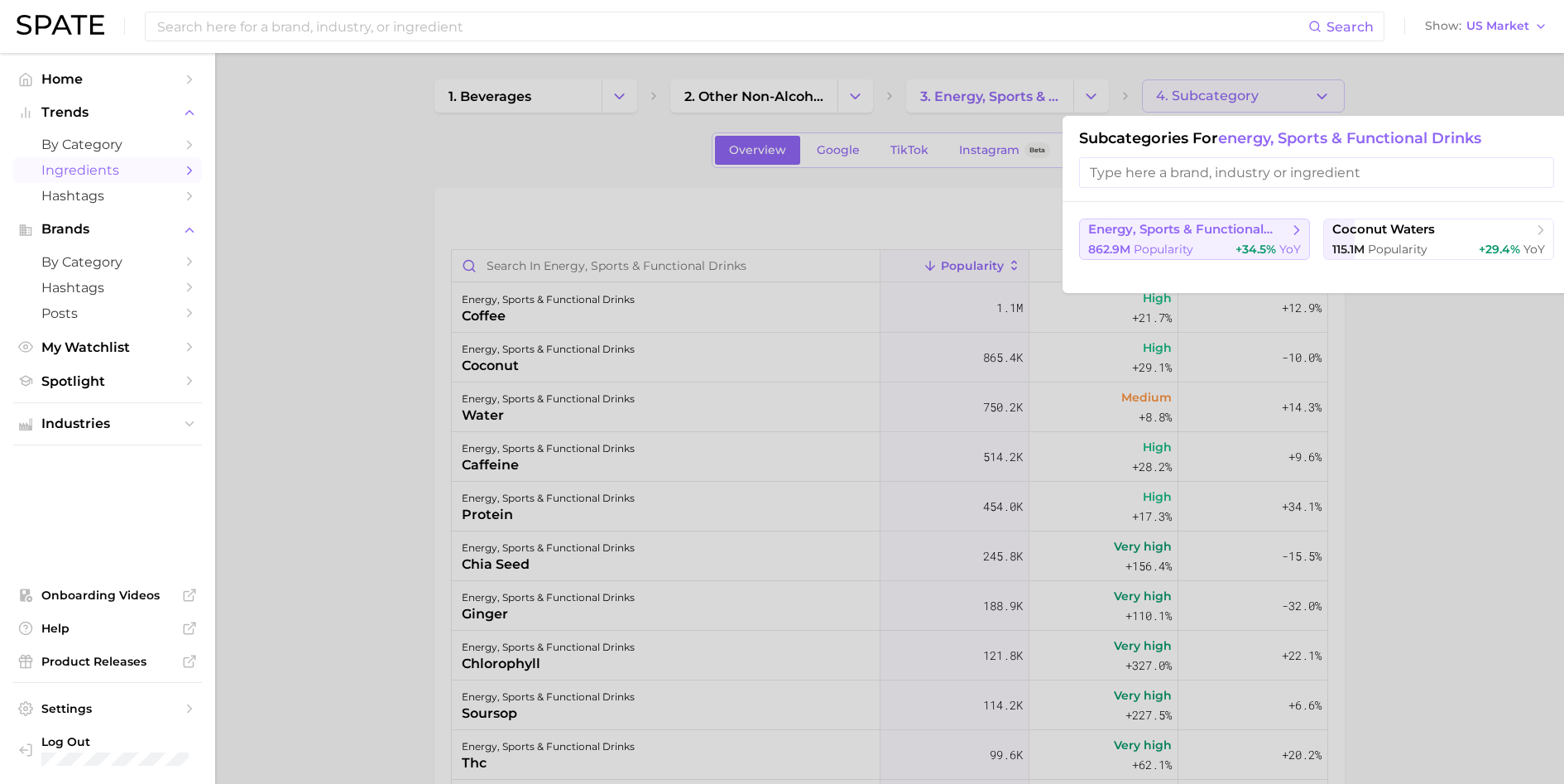
click at [1259, 231] on span "energy, sports & functional drinks" at bounding box center [1189, 229] width 201 height 16
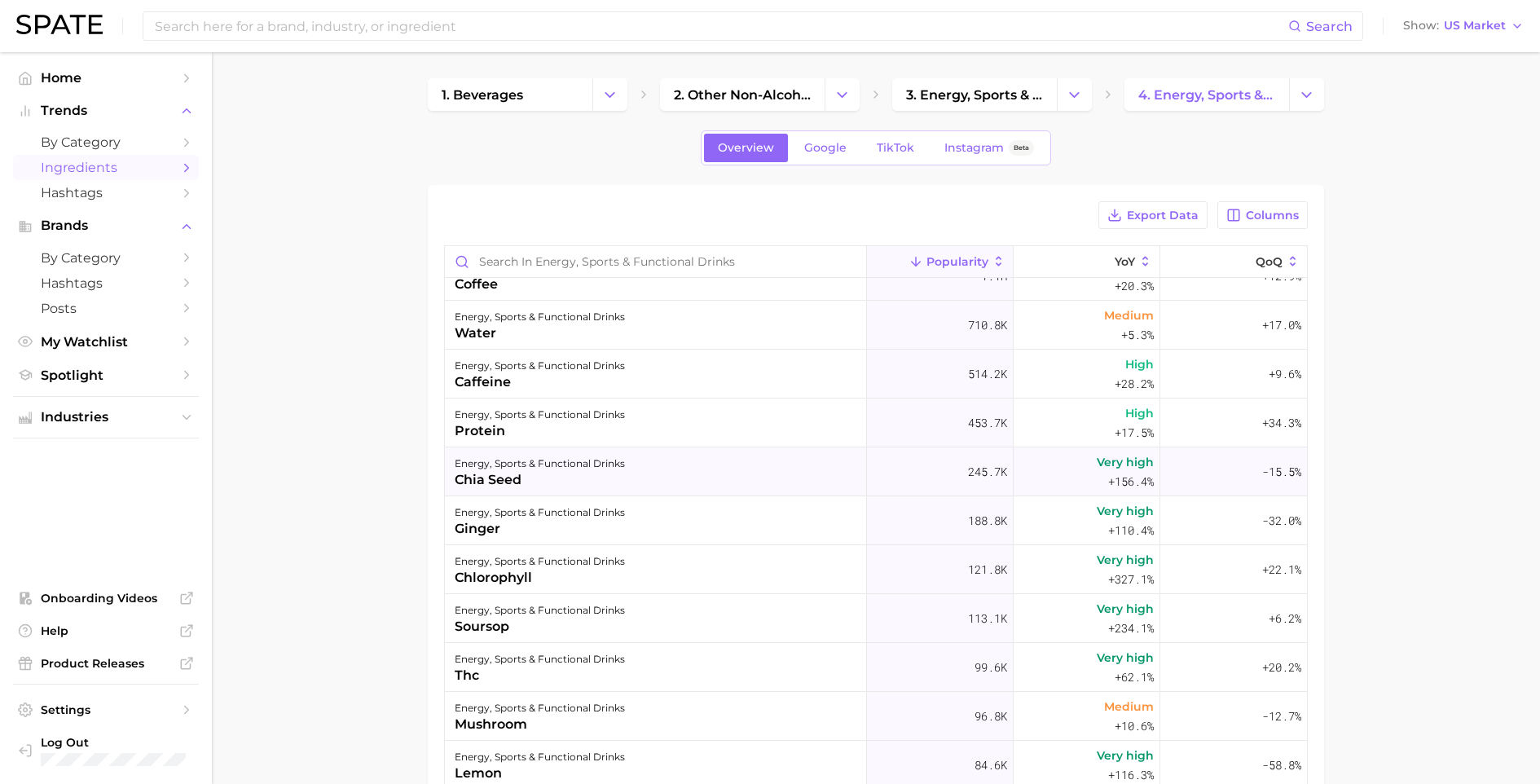
scroll to position [95, 0]
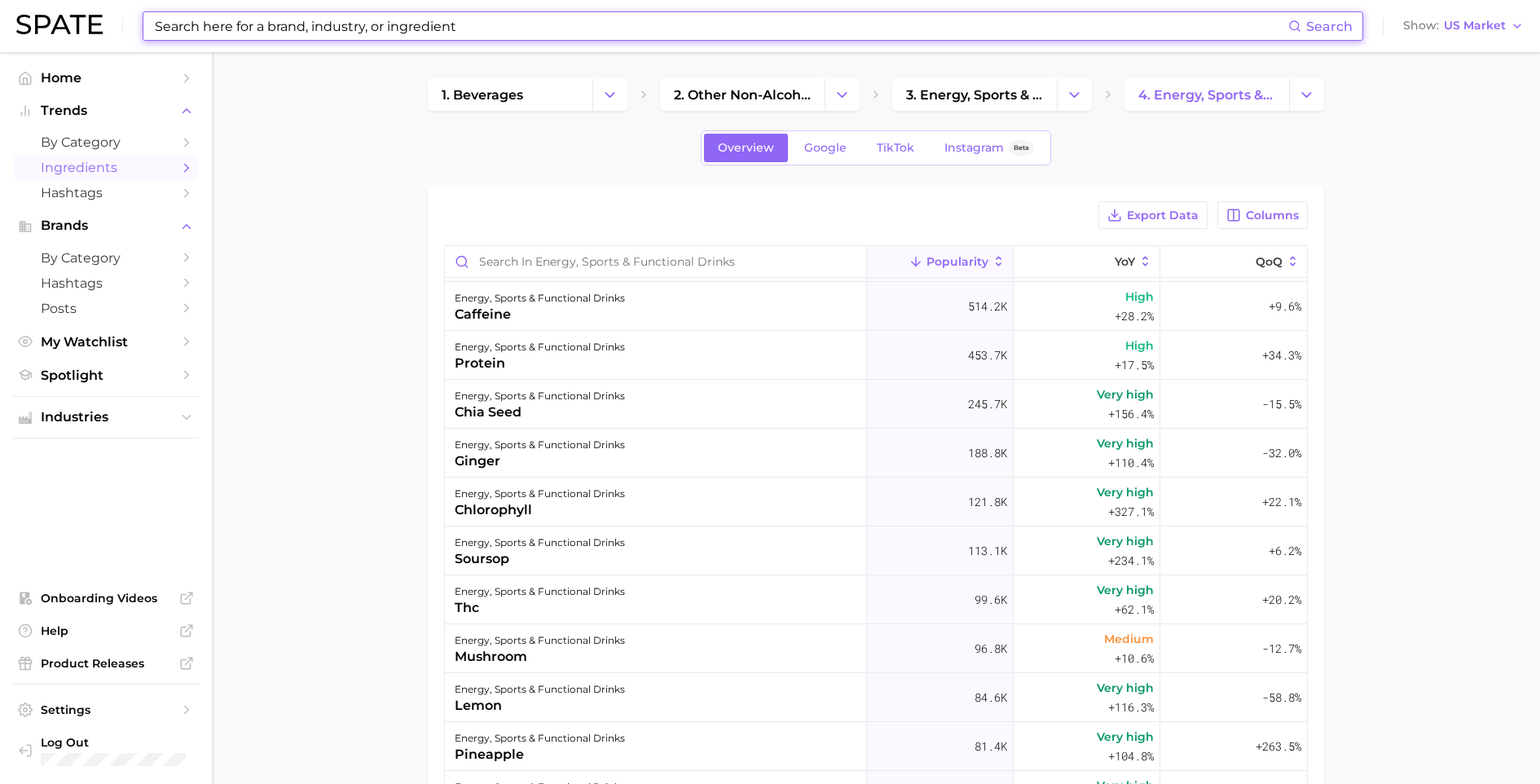
click at [374, 22] on input at bounding box center [721, 26] width 1135 height 28
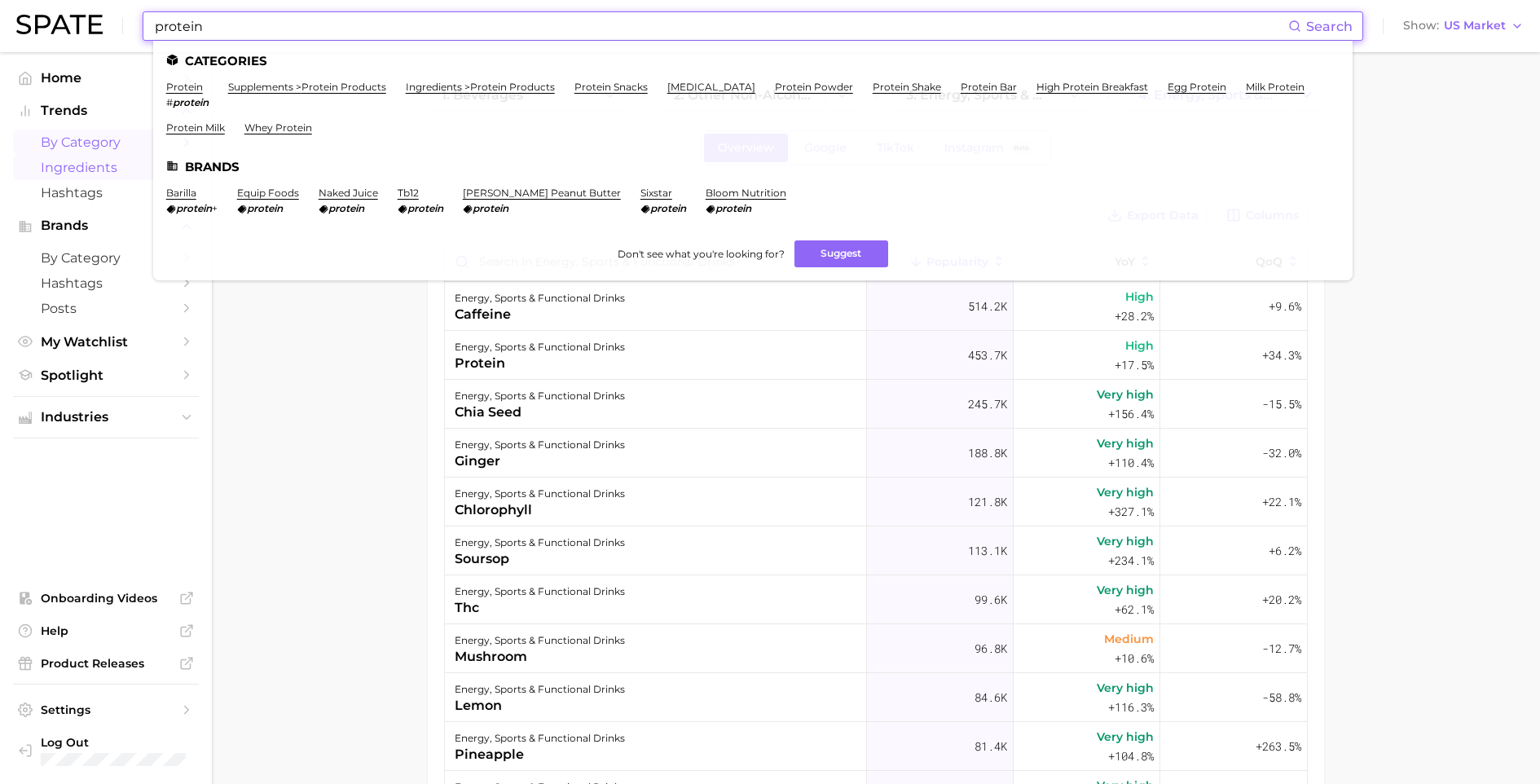
type input "protein"
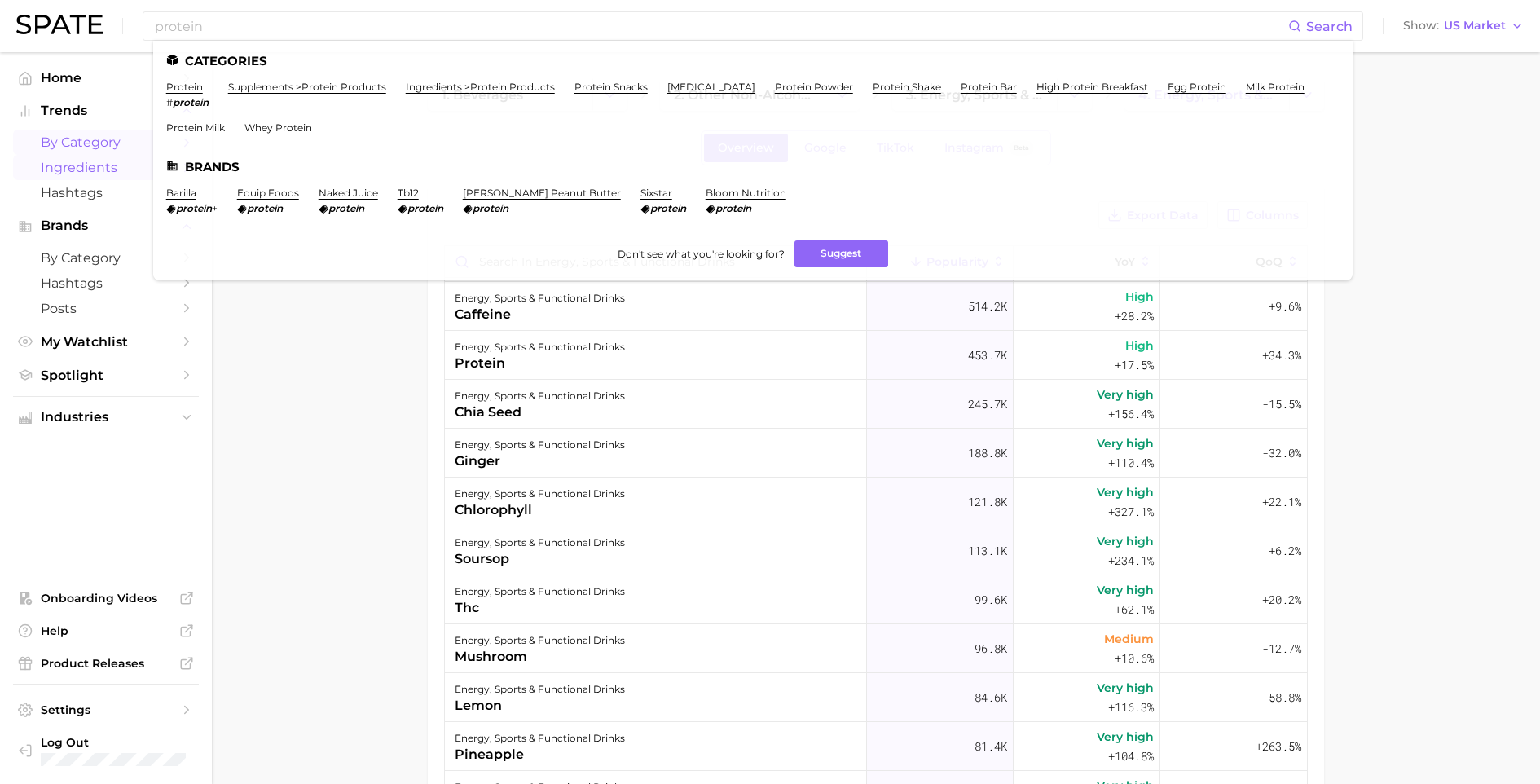
click at [91, 130] on link "by Category" at bounding box center [106, 142] width 186 height 26
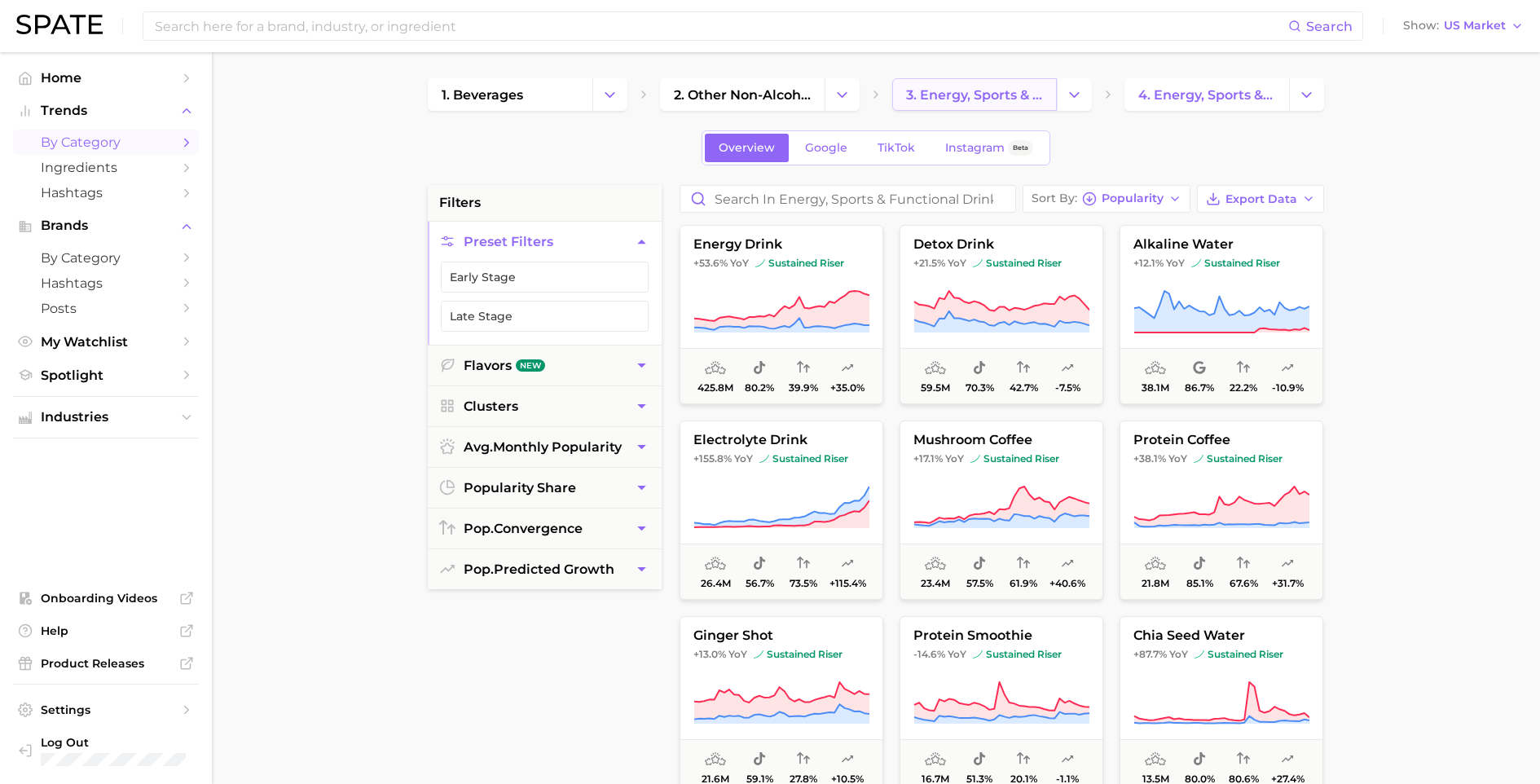
click at [980, 102] on link "3. energy, sports & functional drinks" at bounding box center [975, 95] width 165 height 33
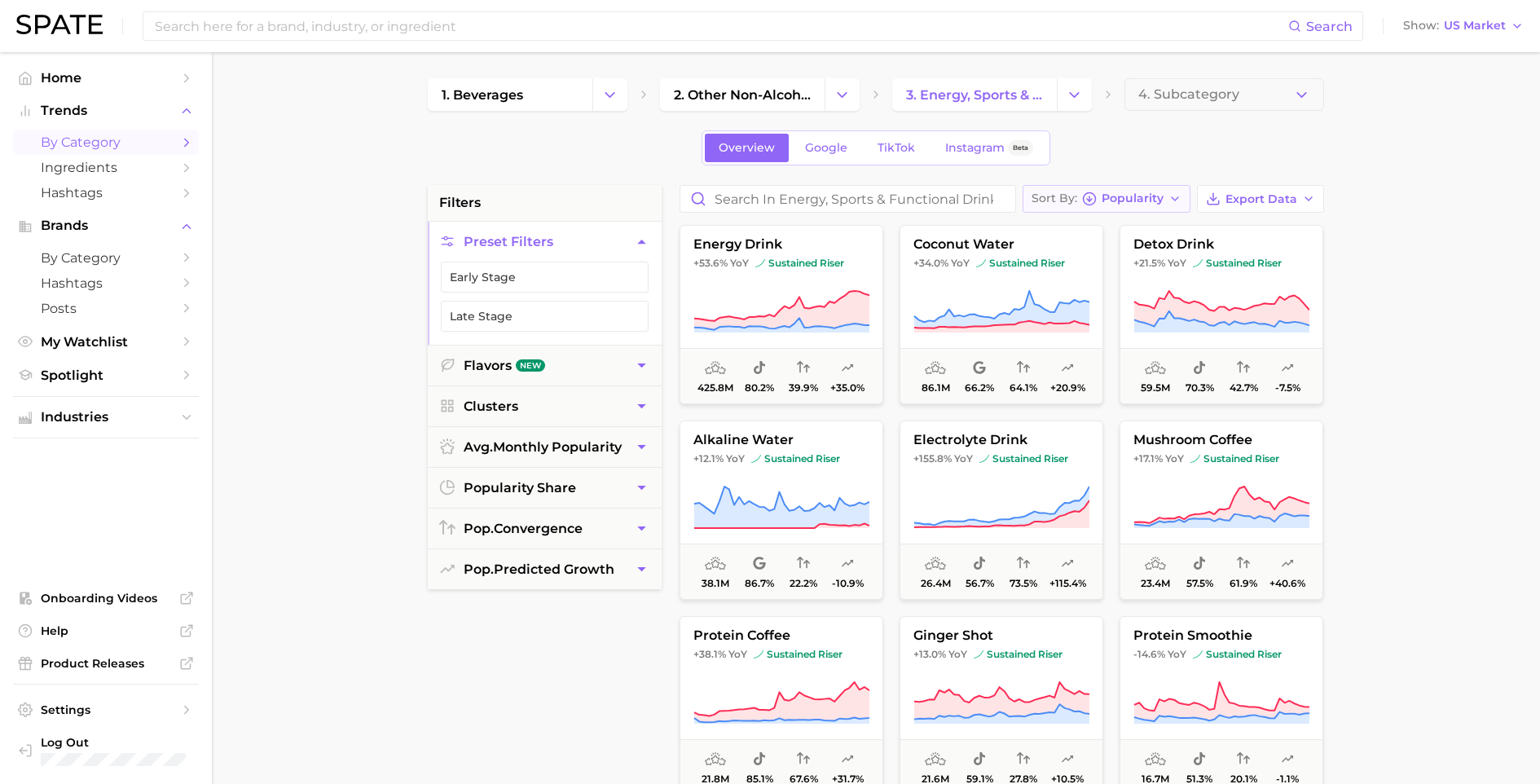
click at [1132, 195] on span "Popularity" at bounding box center [1132, 198] width 62 height 9
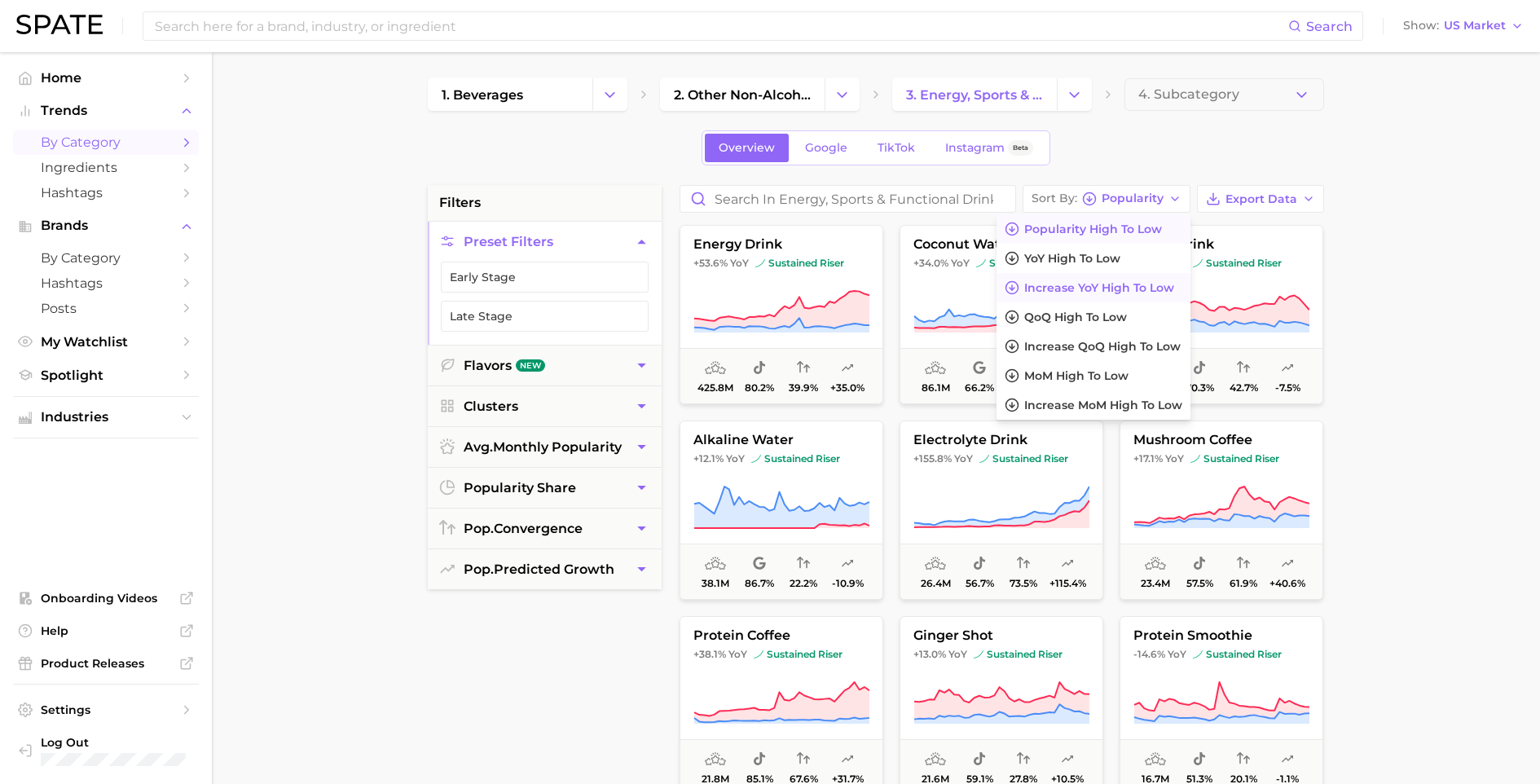
click at [1117, 287] on span "Increase YoY high to low" at bounding box center [1099, 287] width 150 height 14
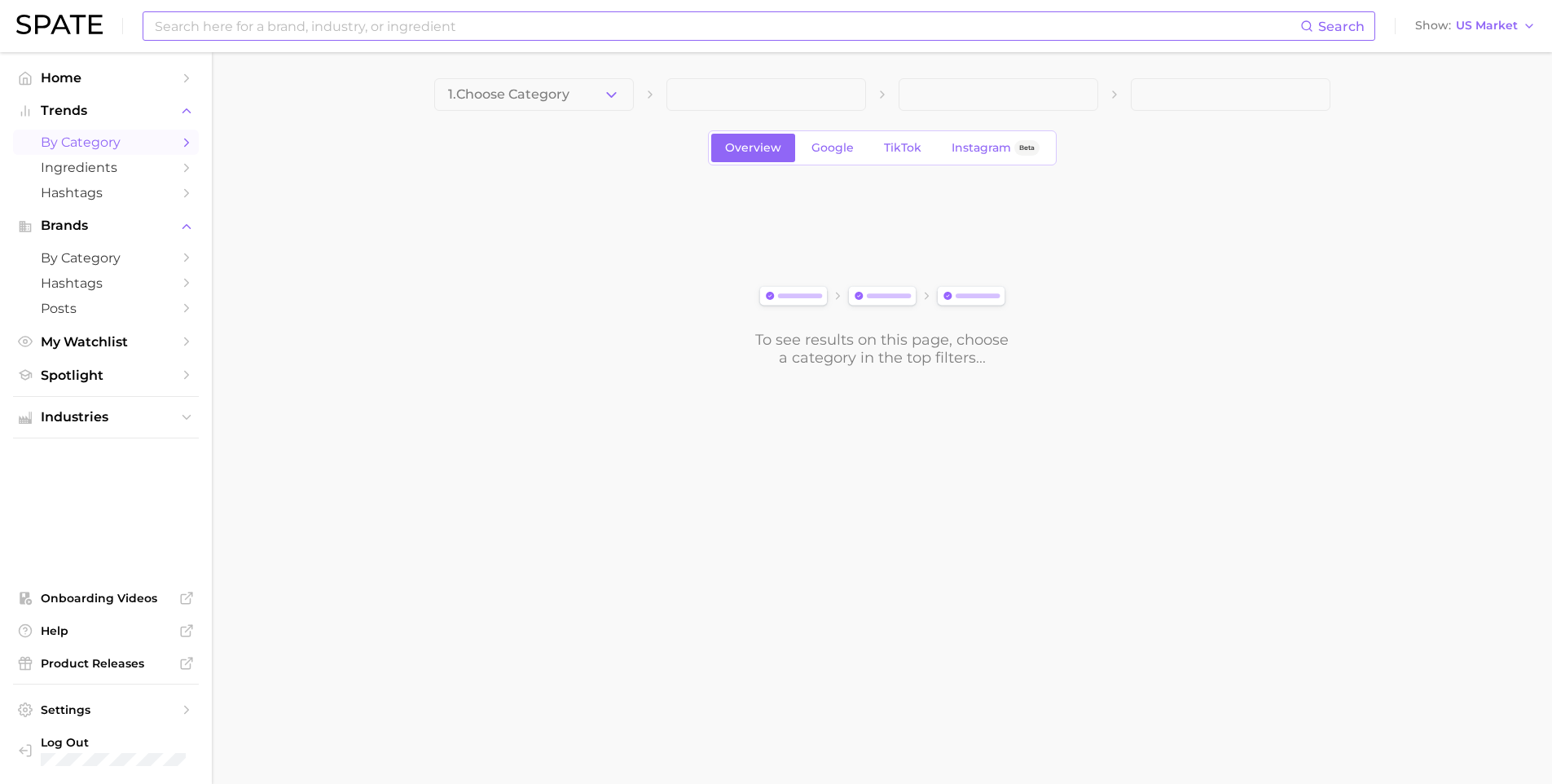
click at [379, 22] on input at bounding box center [727, 26] width 1148 height 28
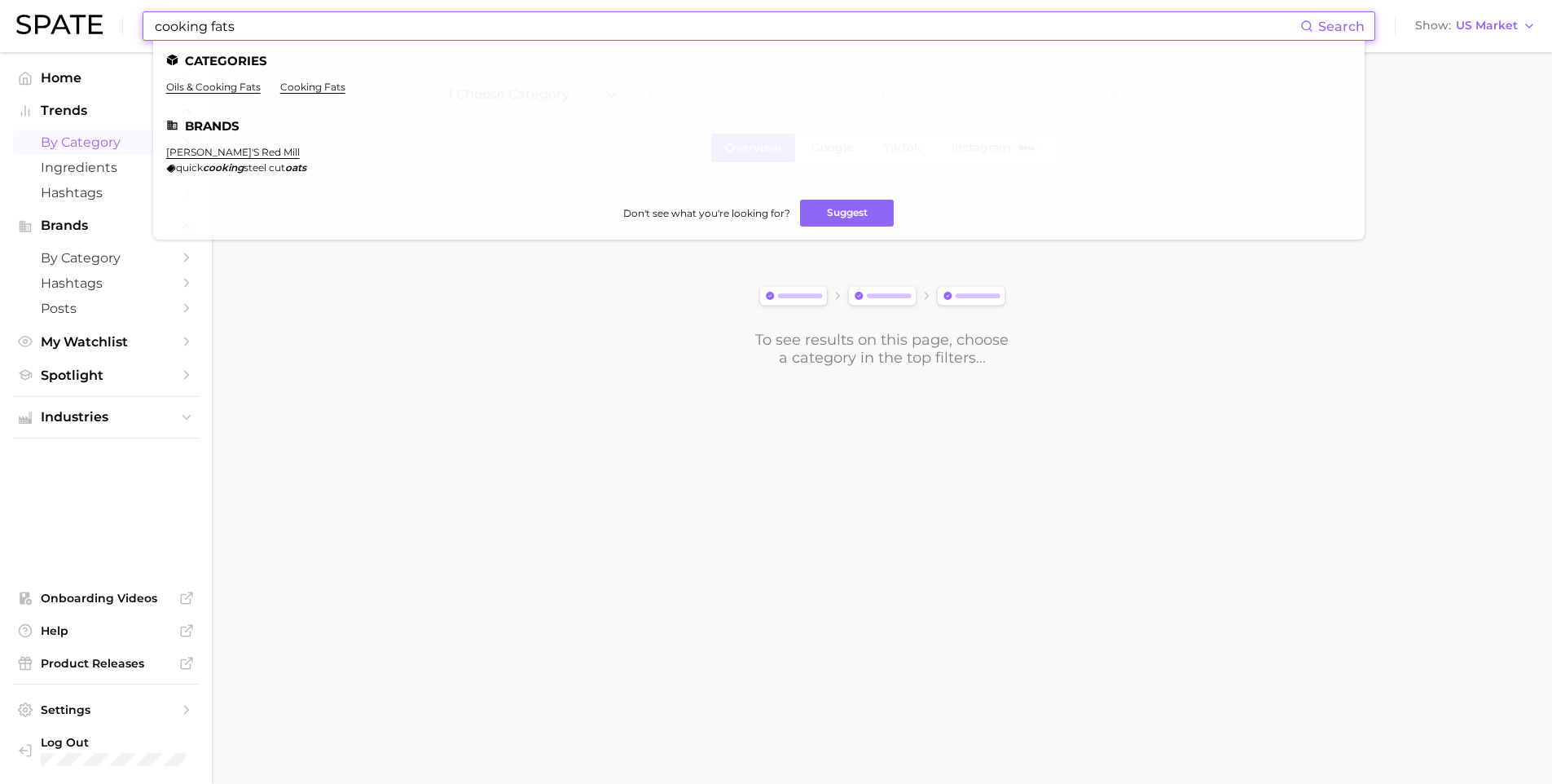
type input "cooking fats"
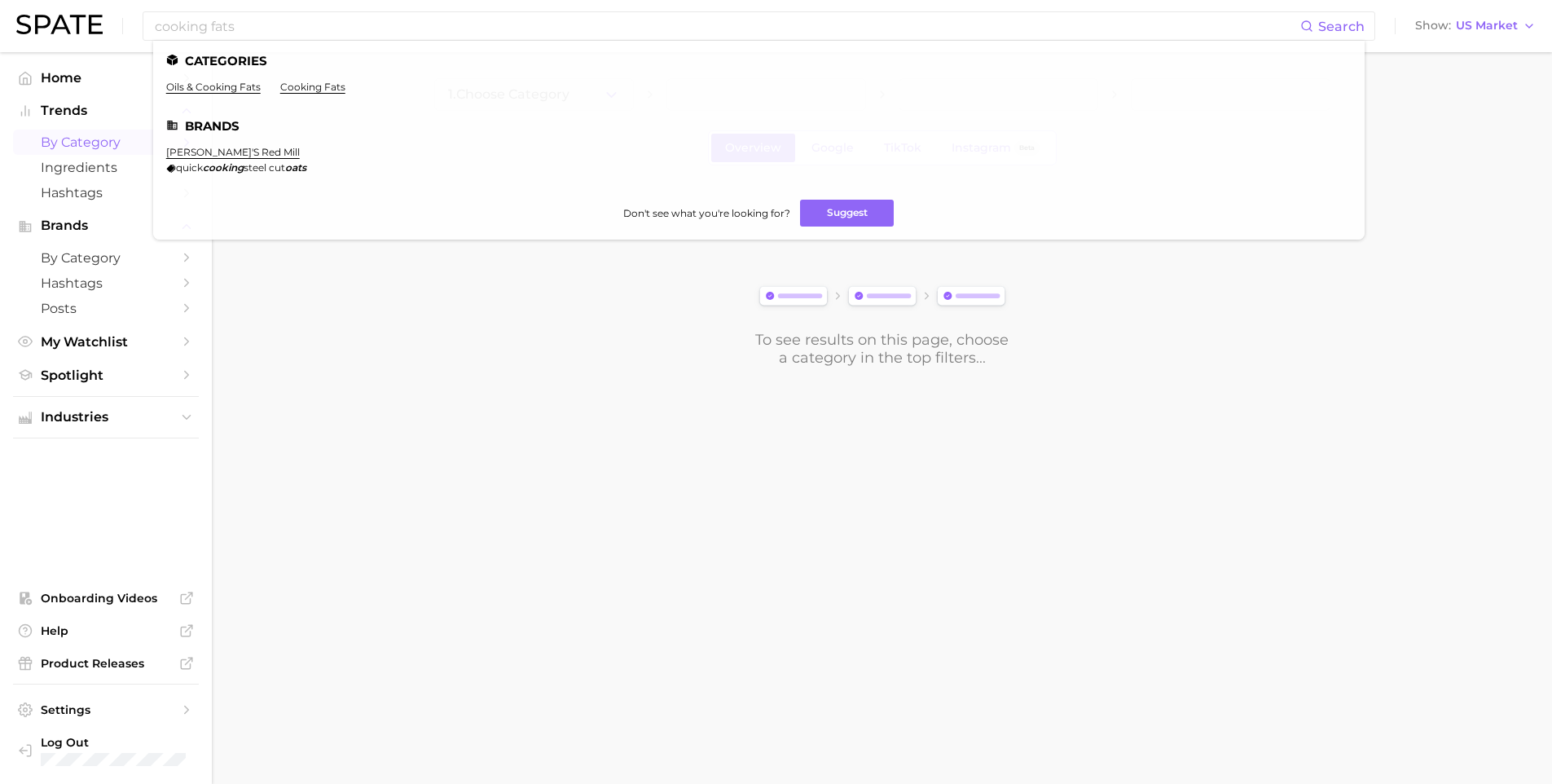
click at [243, 90] on link "oils & cooking fats" at bounding box center [213, 86] width 95 height 12
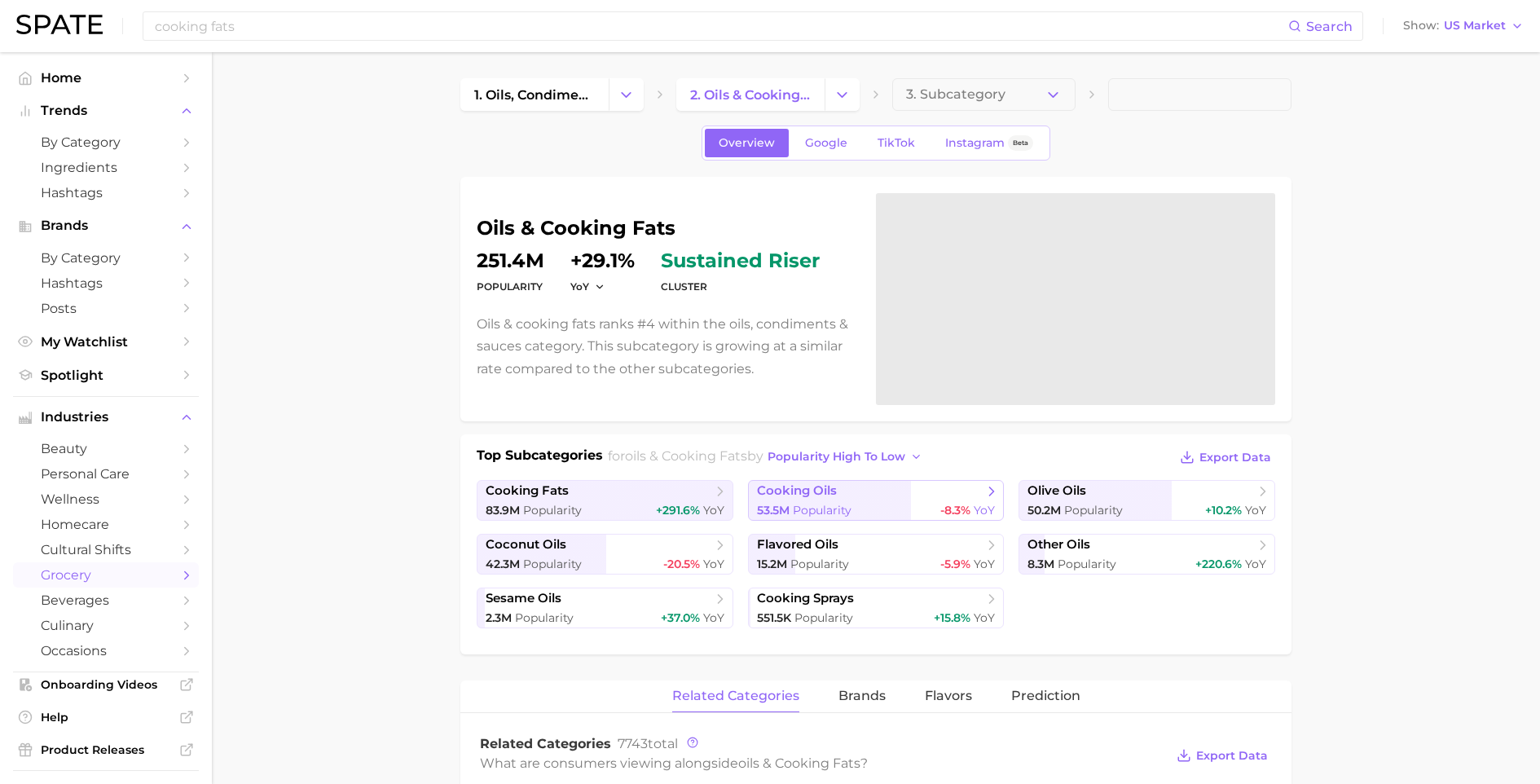
click at [848, 514] on div "53.5m Popularity -8.3% YoY" at bounding box center [877, 510] width 239 height 16
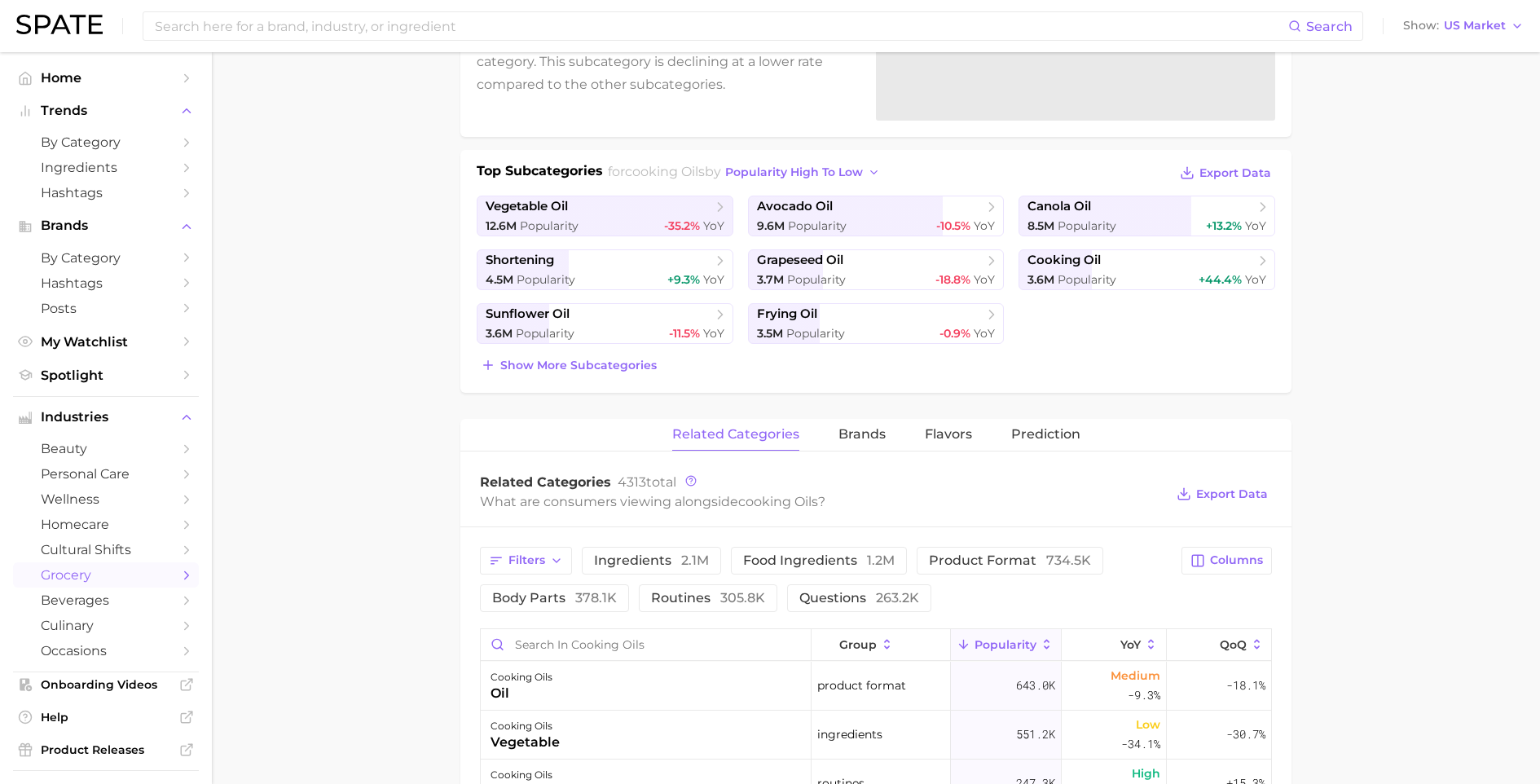
scroll to position [416, 0]
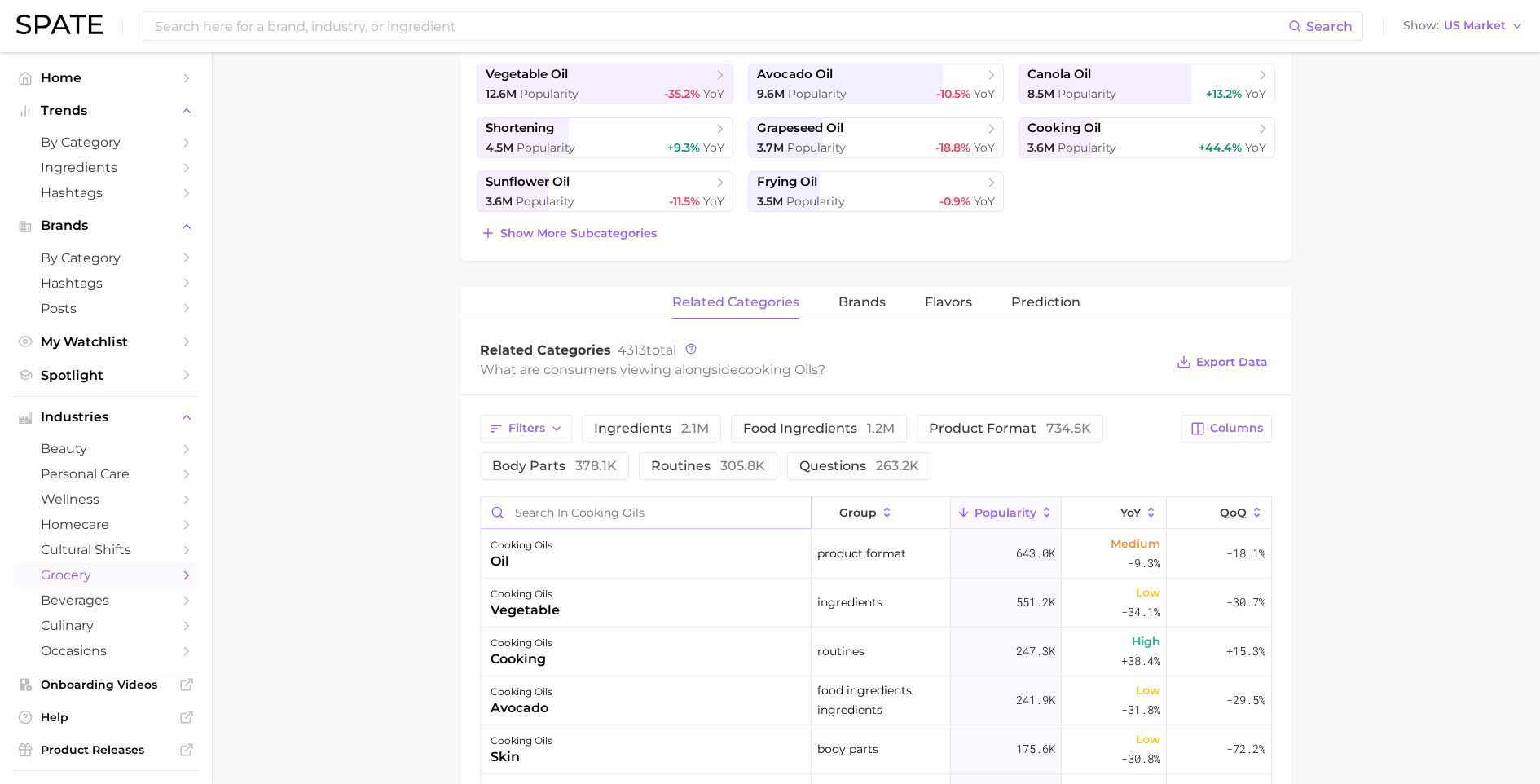
click at [668, 513] on input "Search in cooking oils" at bounding box center [646, 512] width 330 height 31
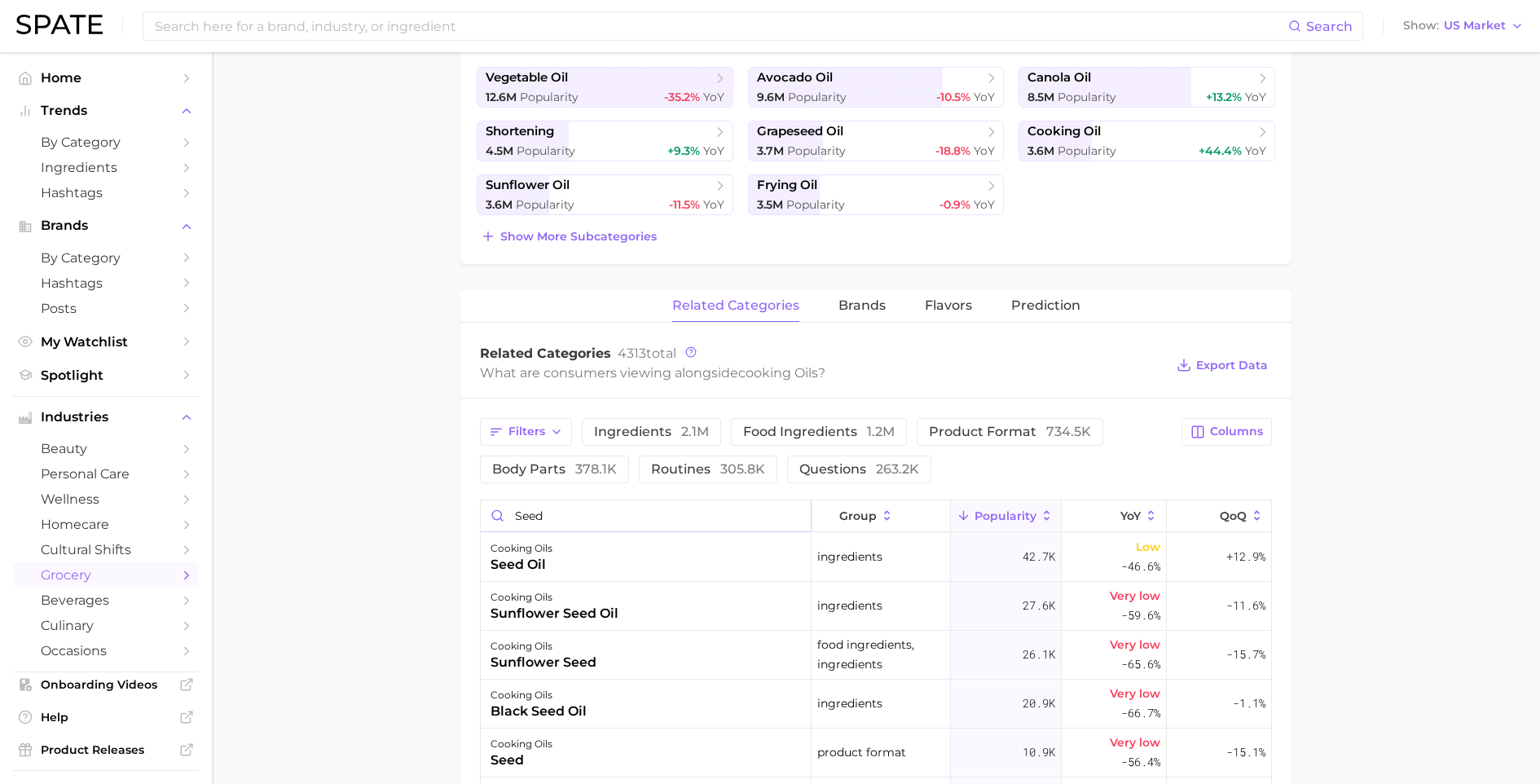
scroll to position [0, 0]
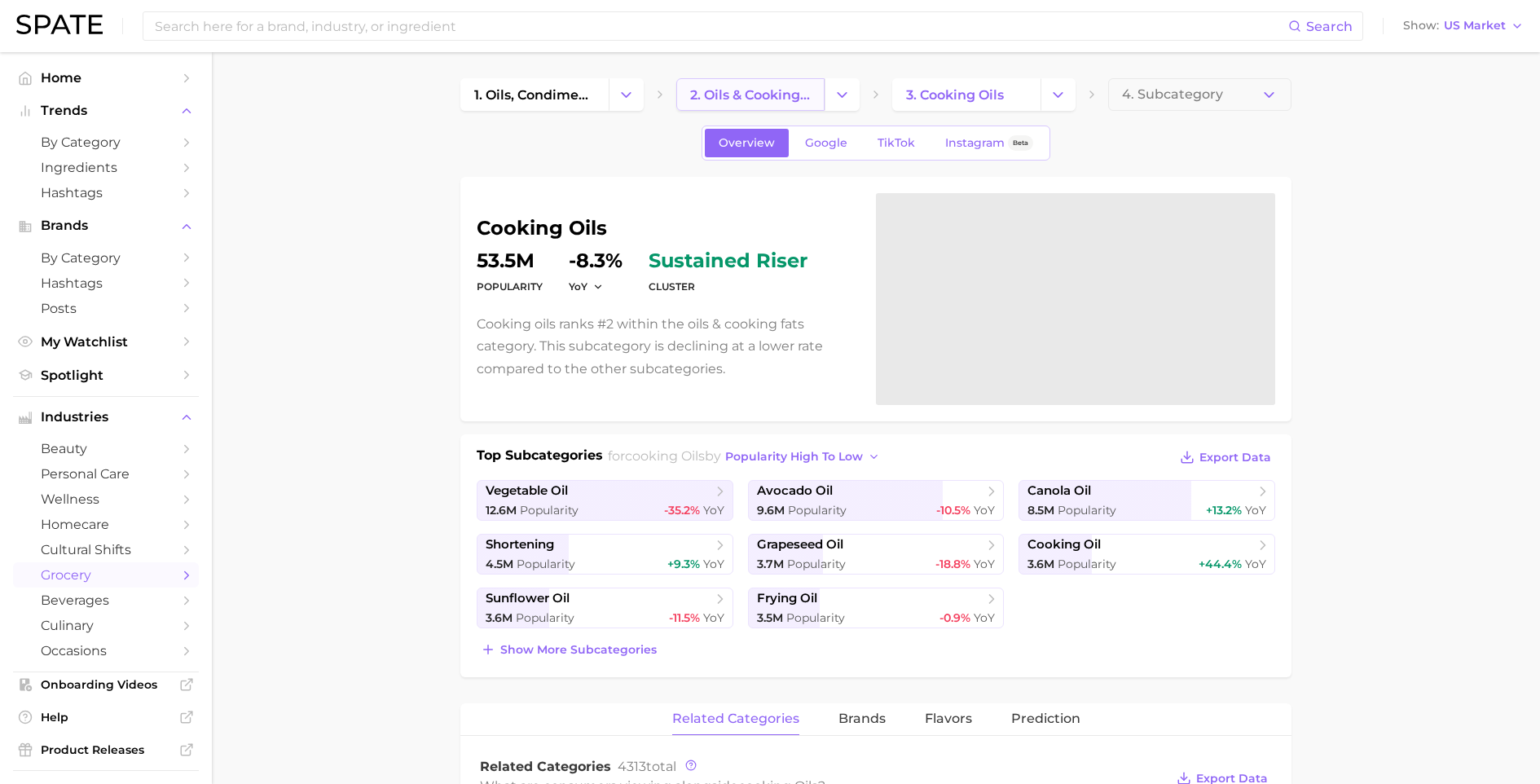
type input "seed"
click at [718, 94] on span "2. oils & cooking fats" at bounding box center [751, 95] width 120 height 16
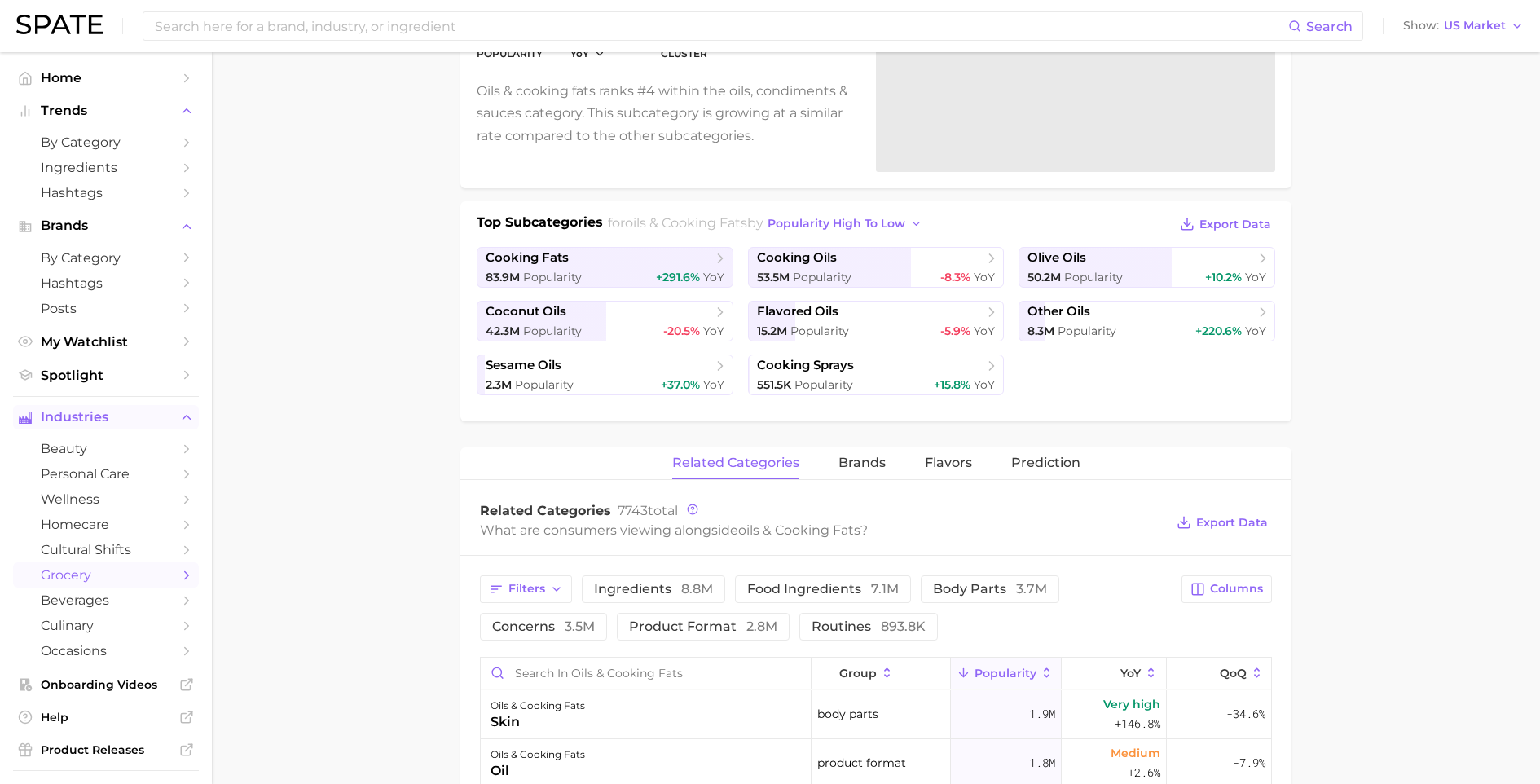
scroll to position [365, 0]
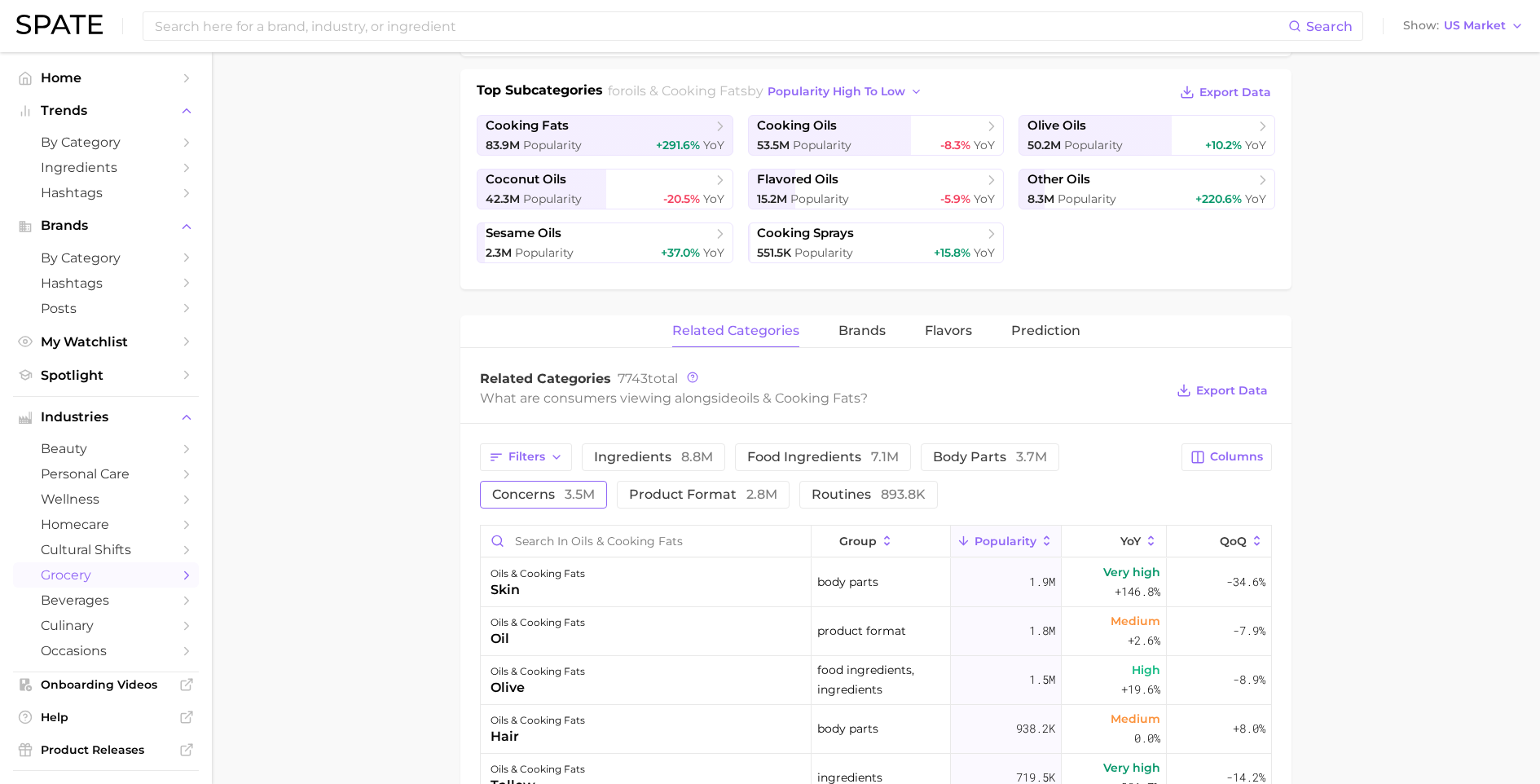
click at [595, 488] on span "concerns 3.5m" at bounding box center [543, 494] width 103 height 13
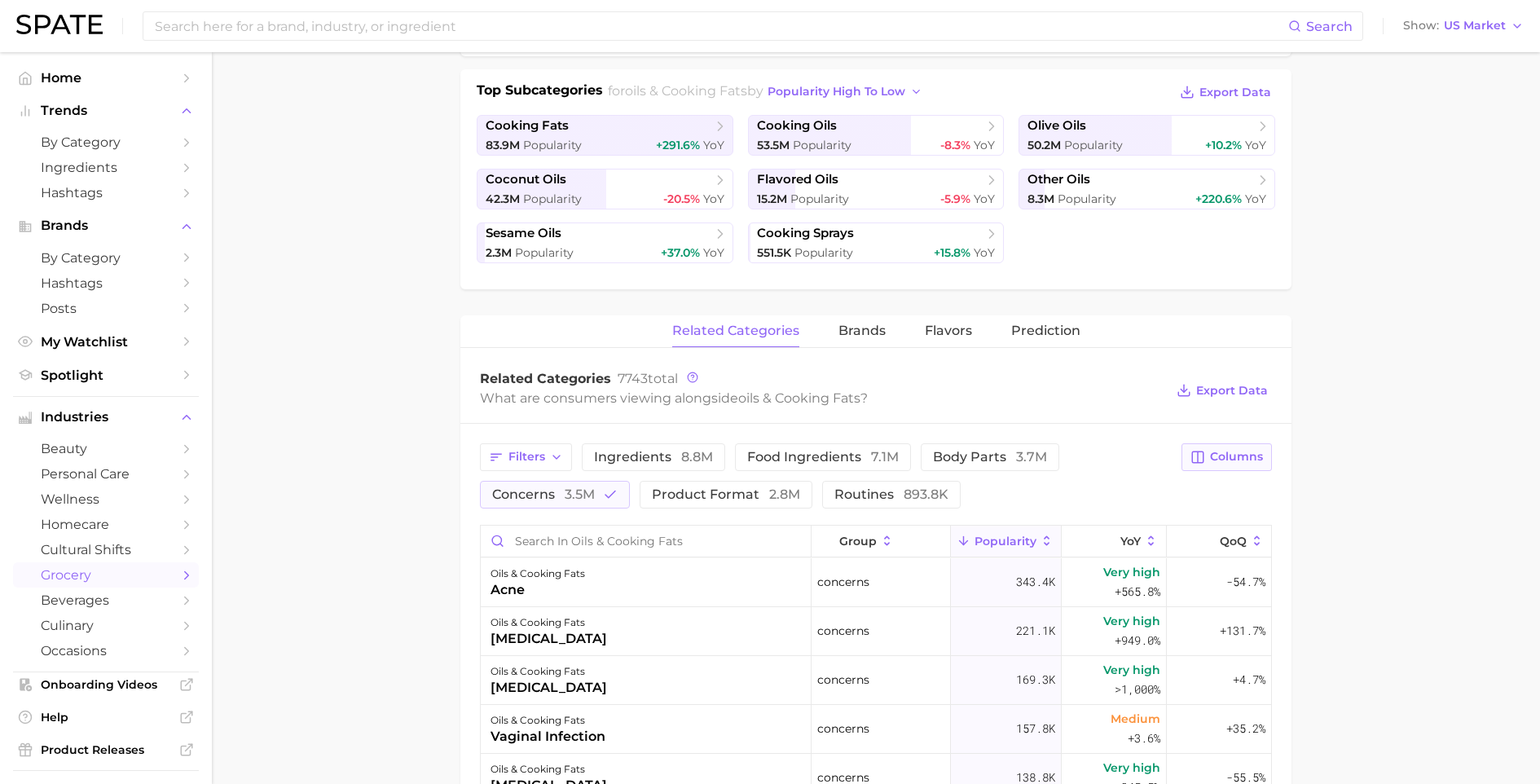
click at [1243, 458] on span "Columns" at bounding box center [1237, 456] width 53 height 14
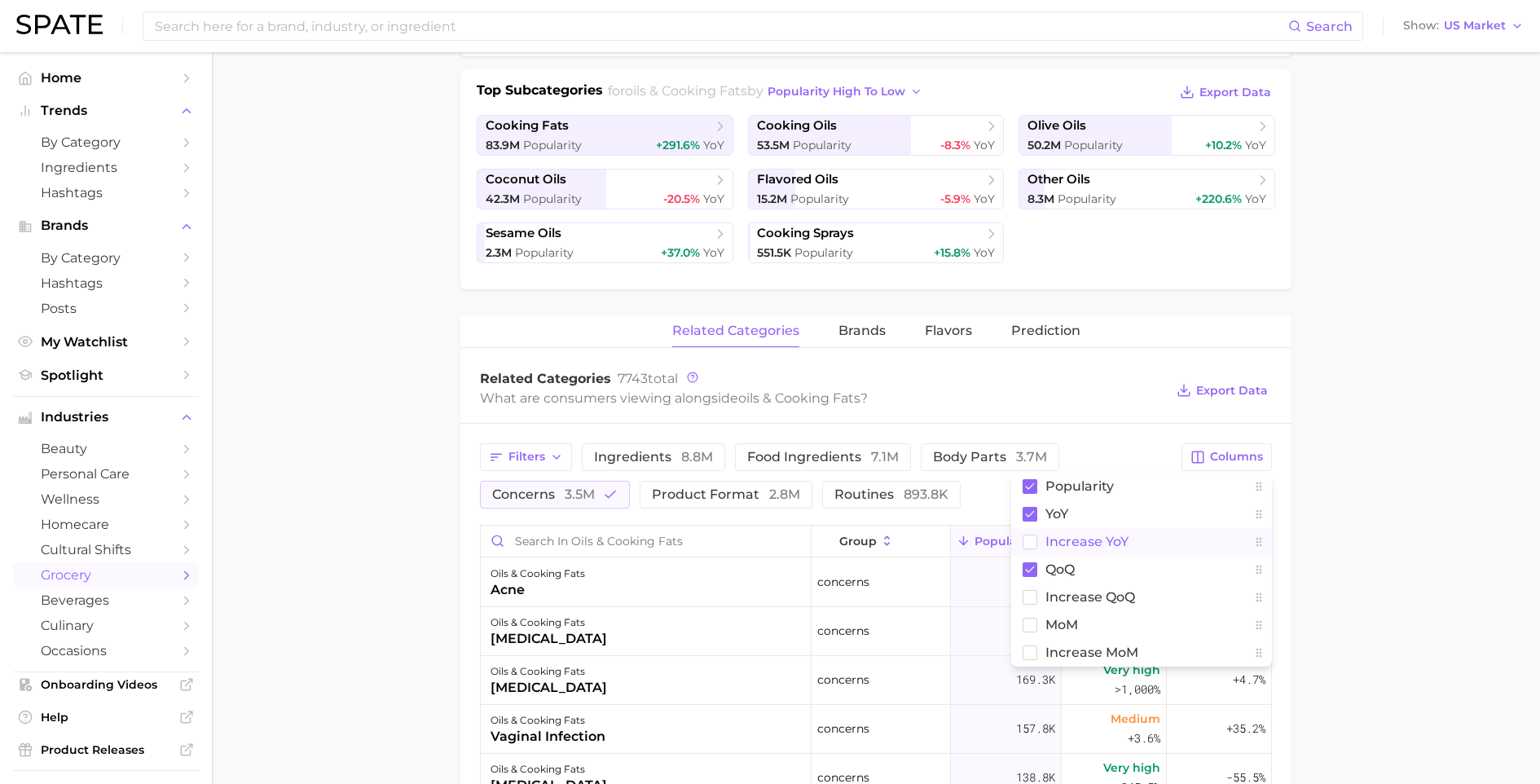
click at [1056, 552] on button "Increase YoY" at bounding box center [1141, 542] width 261 height 28
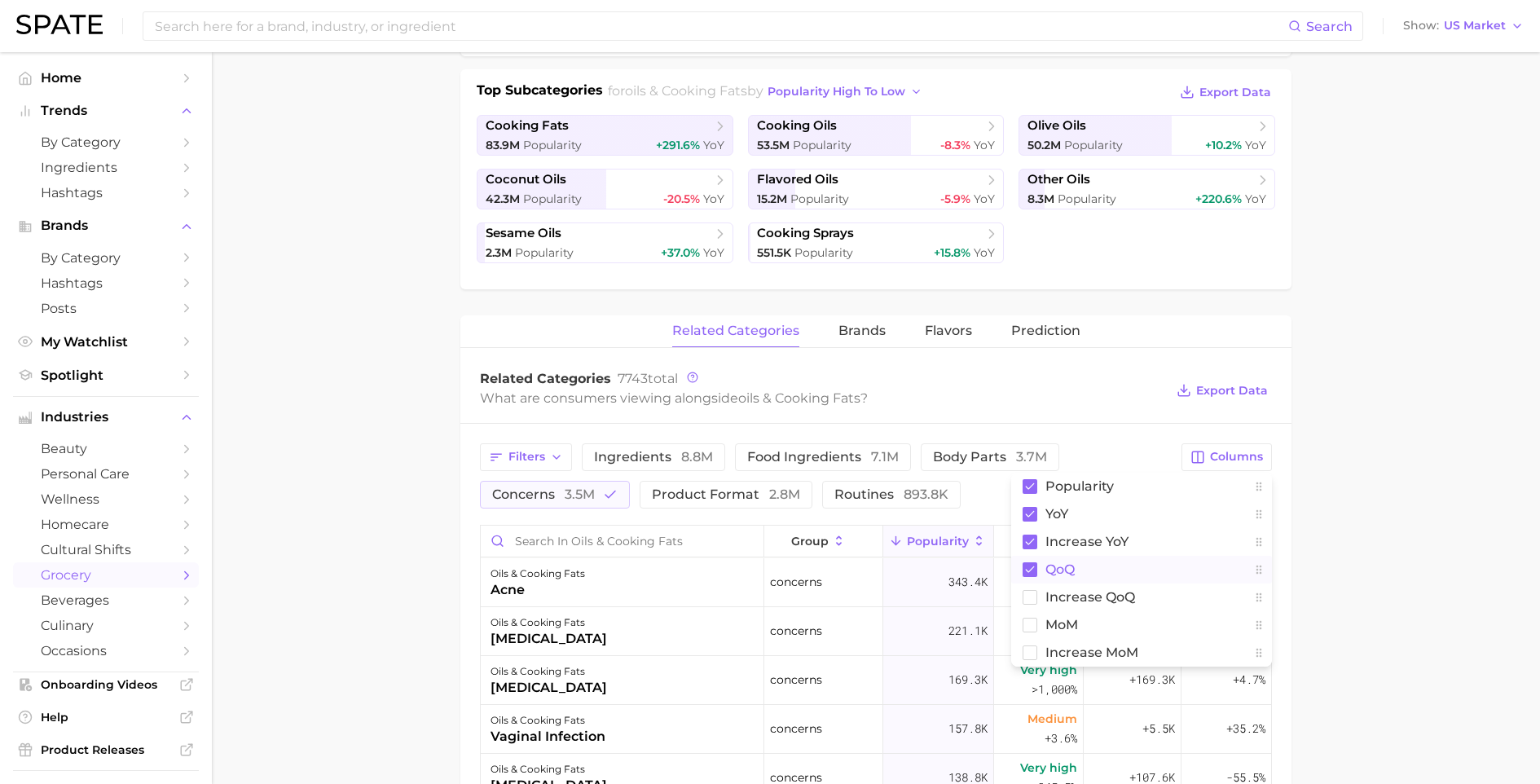
click at [1052, 573] on span "QoQ" at bounding box center [1060, 568] width 30 height 14
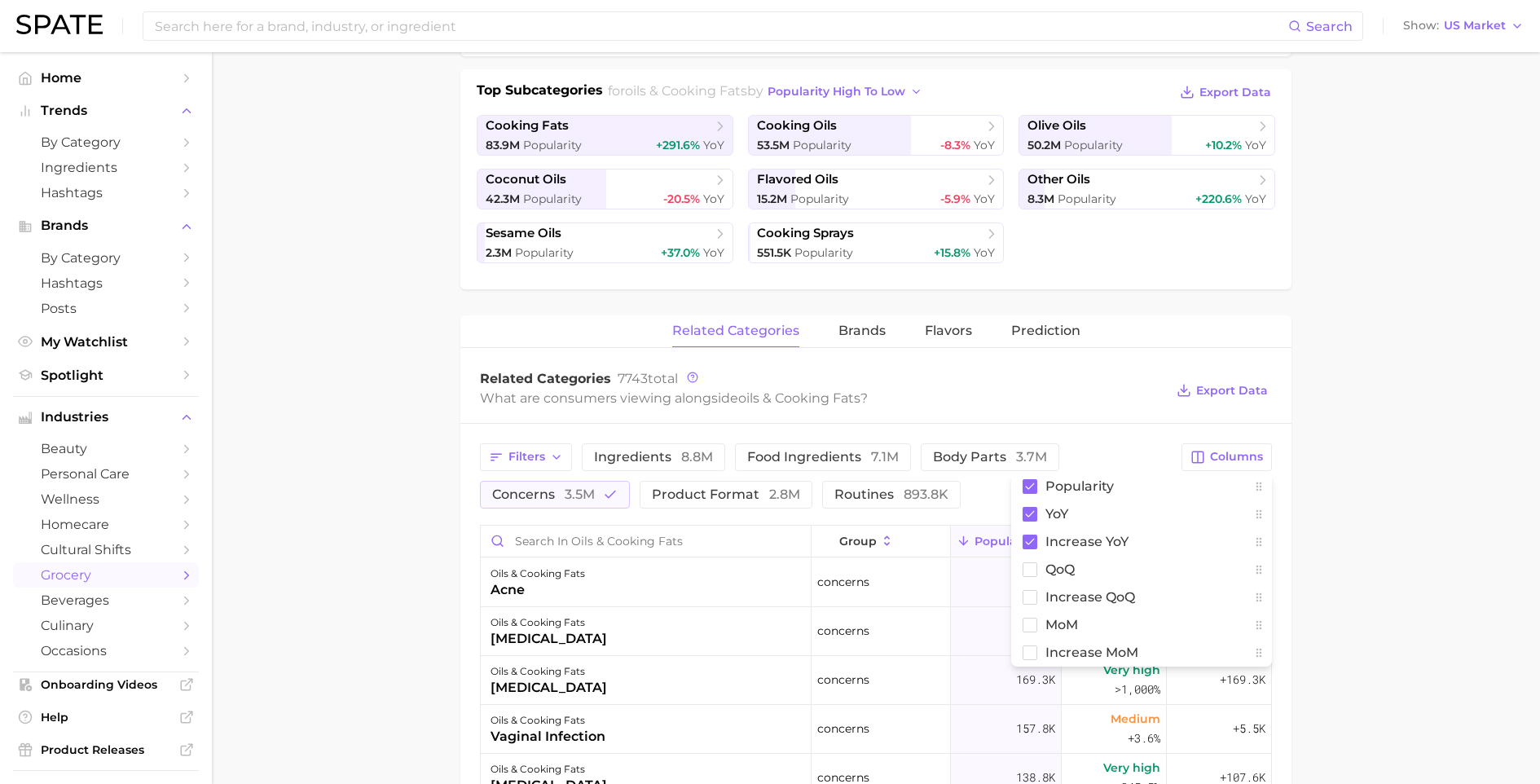
click at [1335, 572] on main "1. oils, condiments & sauces 2. oils & cooking fats 3. Subcategory Overview Goo…" at bounding box center [876, 548] width 1328 height 1722
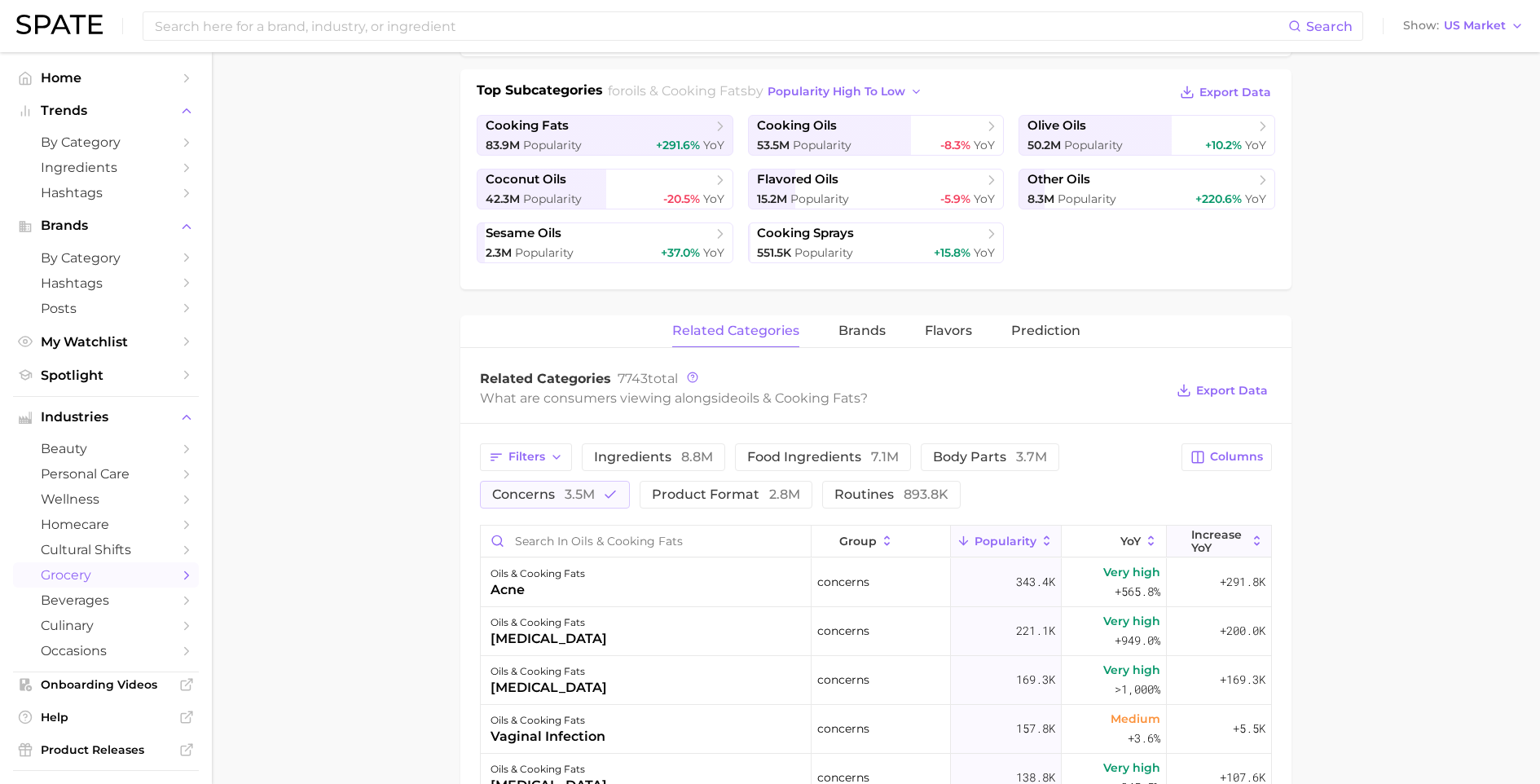
click at [1192, 540] on span "Increase YoY" at bounding box center [1219, 541] width 55 height 26
click at [296, 562] on main "1. oils, condiments & sauces 2. oils & cooking fats 3. Subcategory Overview Goo…" at bounding box center [876, 548] width 1328 height 1722
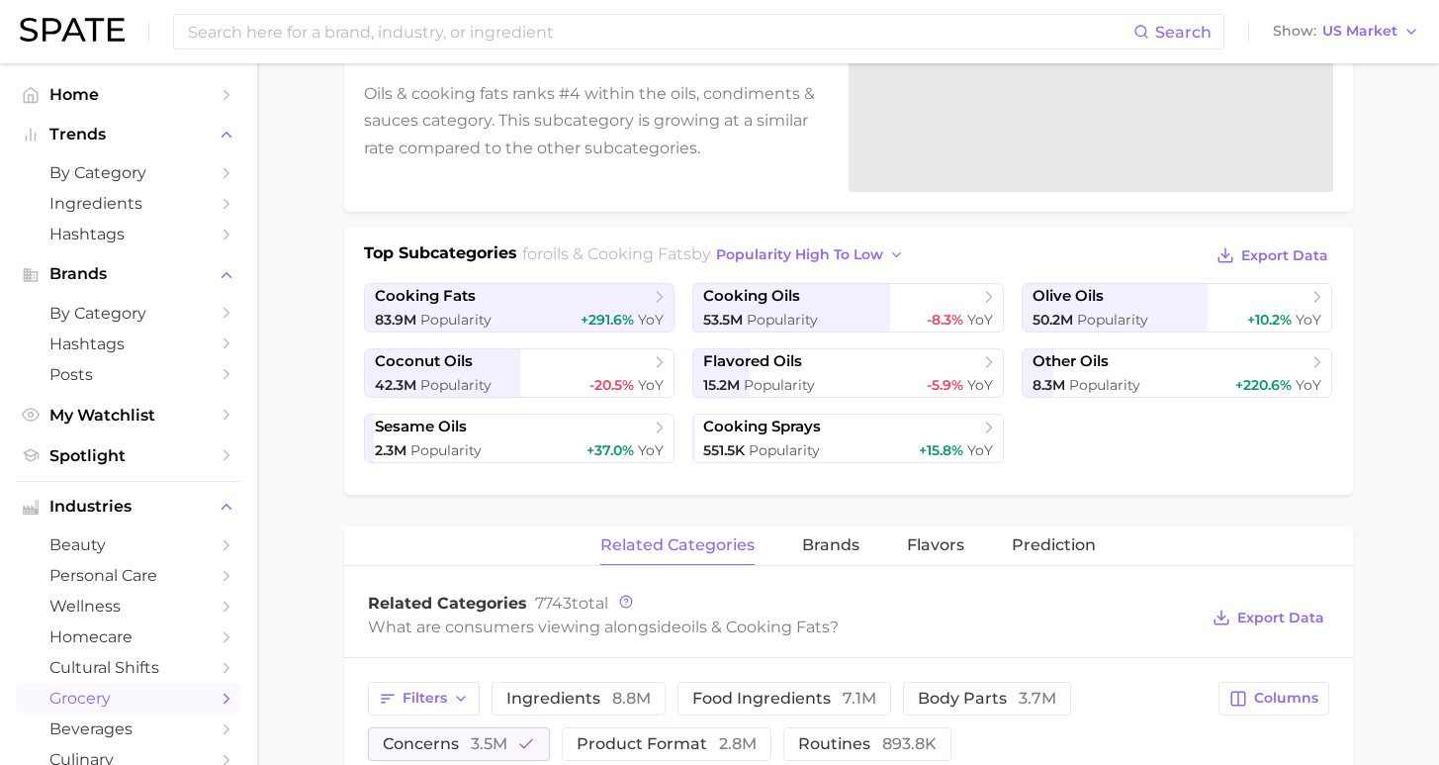
scroll to position [0, 0]
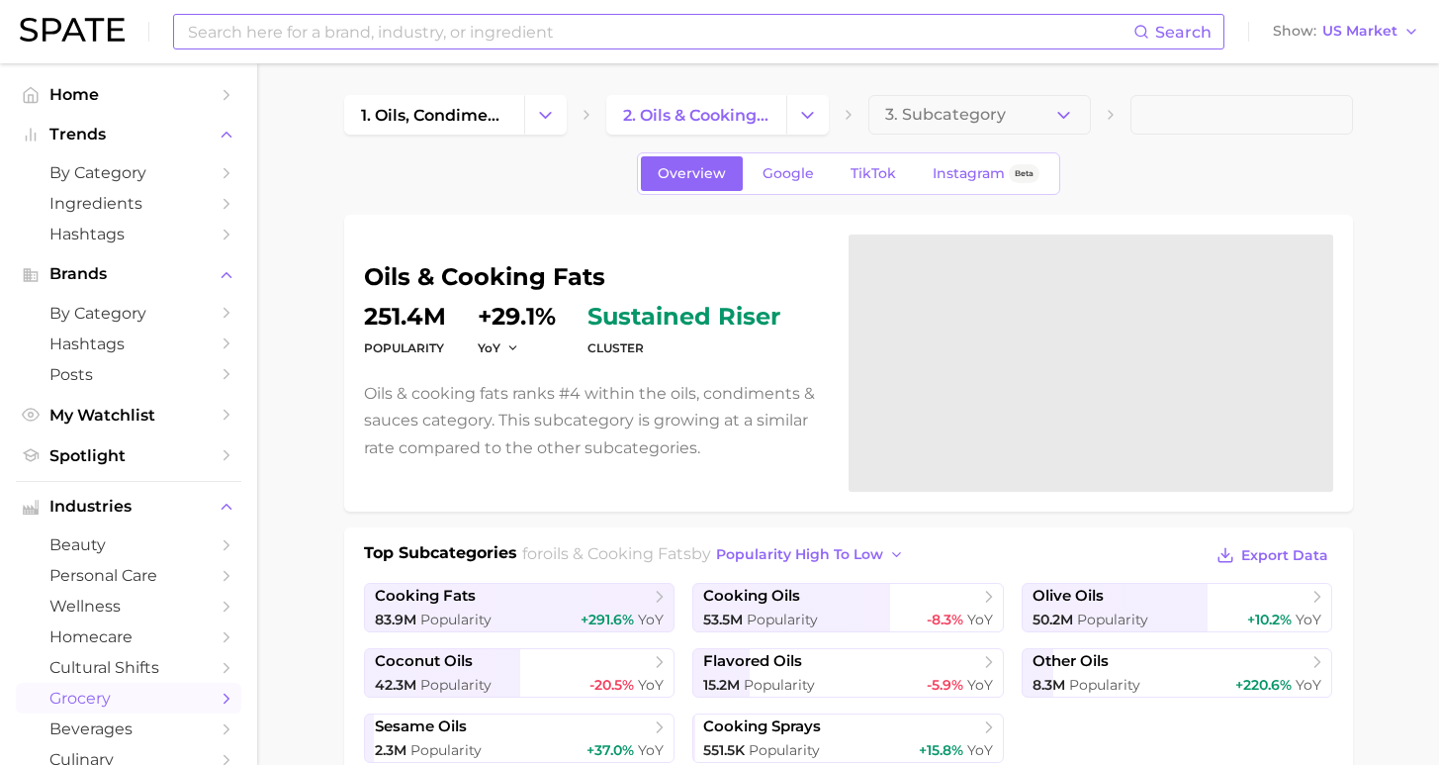
click at [705, 29] on input at bounding box center [660, 32] width 948 height 34
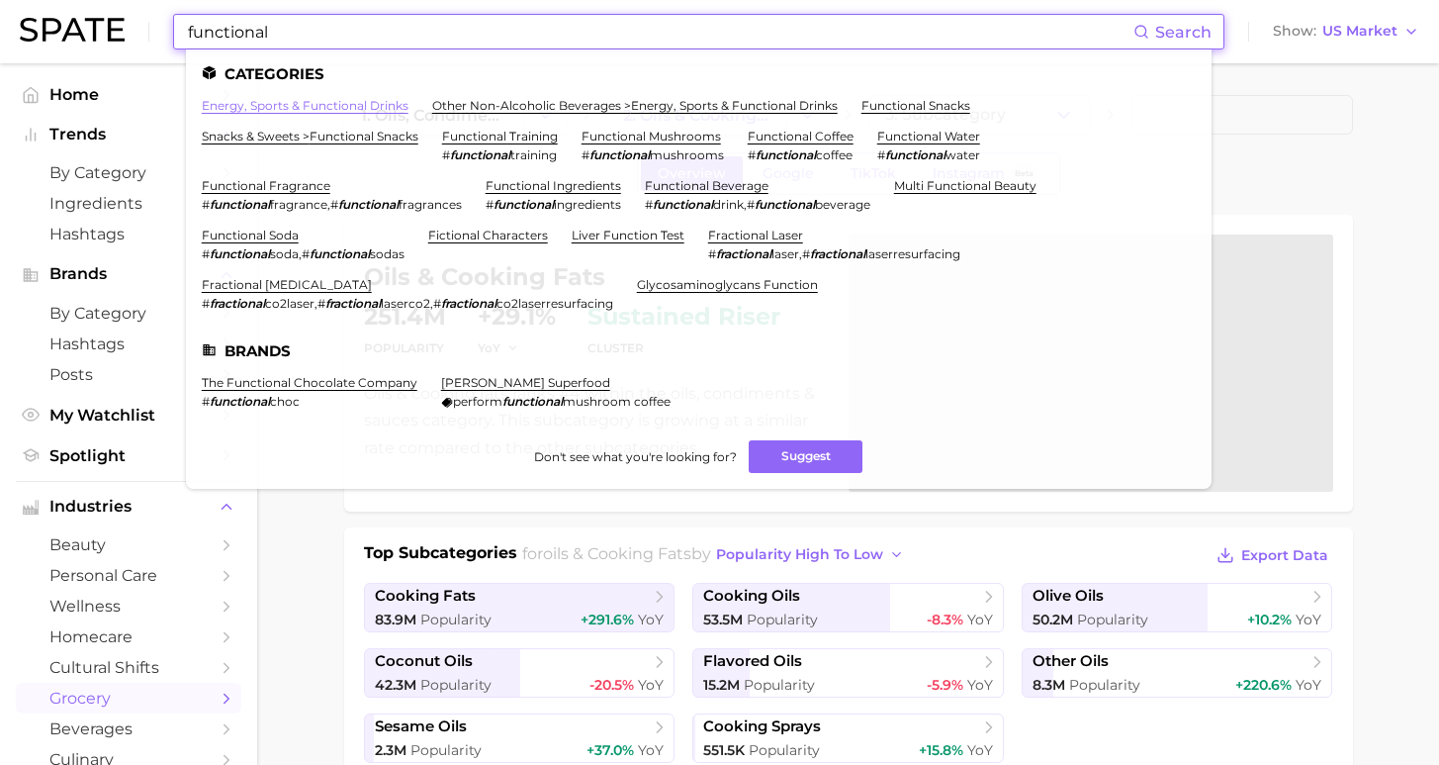
type input "functional"
click at [242, 109] on link "energy, sports & functional drinks" at bounding box center [305, 105] width 207 height 15
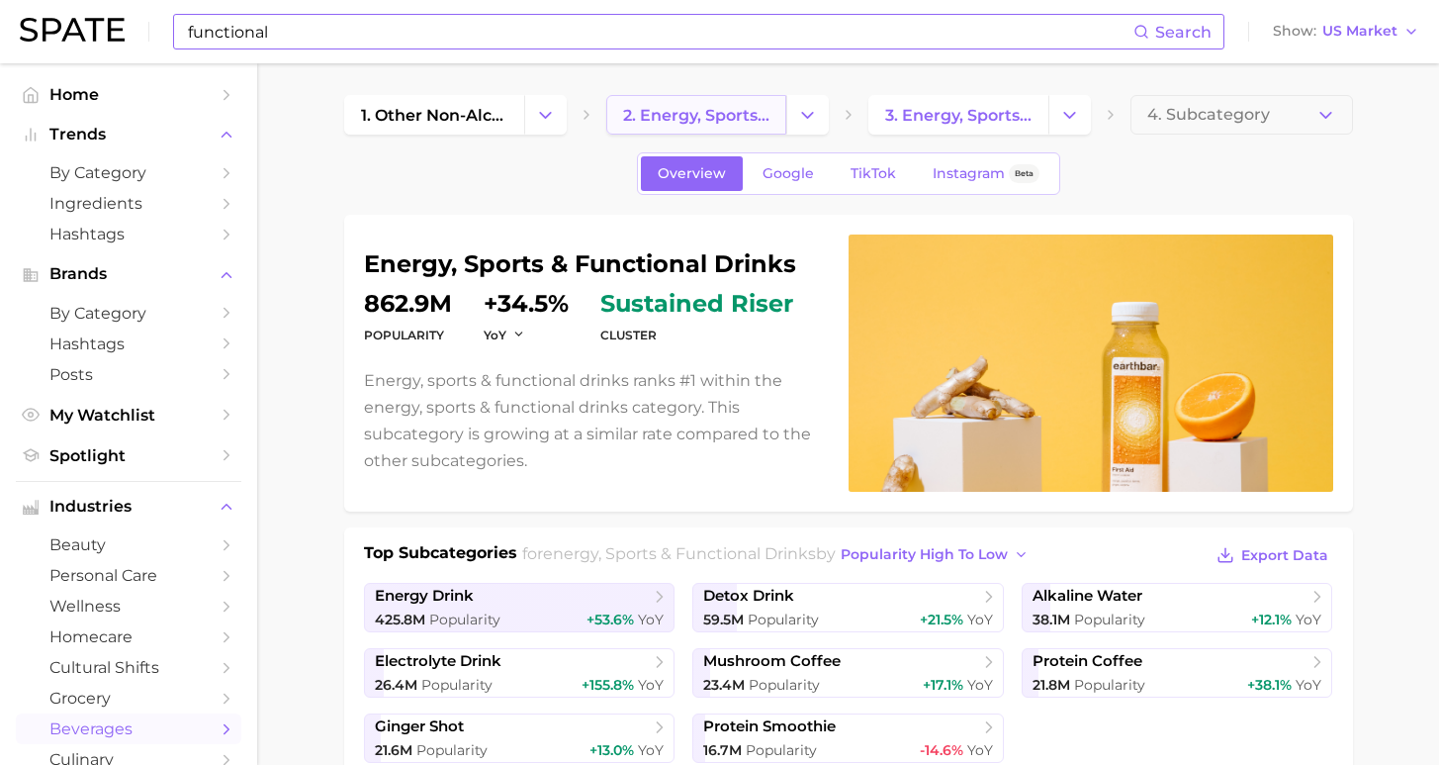
click at [678, 123] on span "2. energy, sports & functional drinks" at bounding box center [696, 115] width 146 height 19
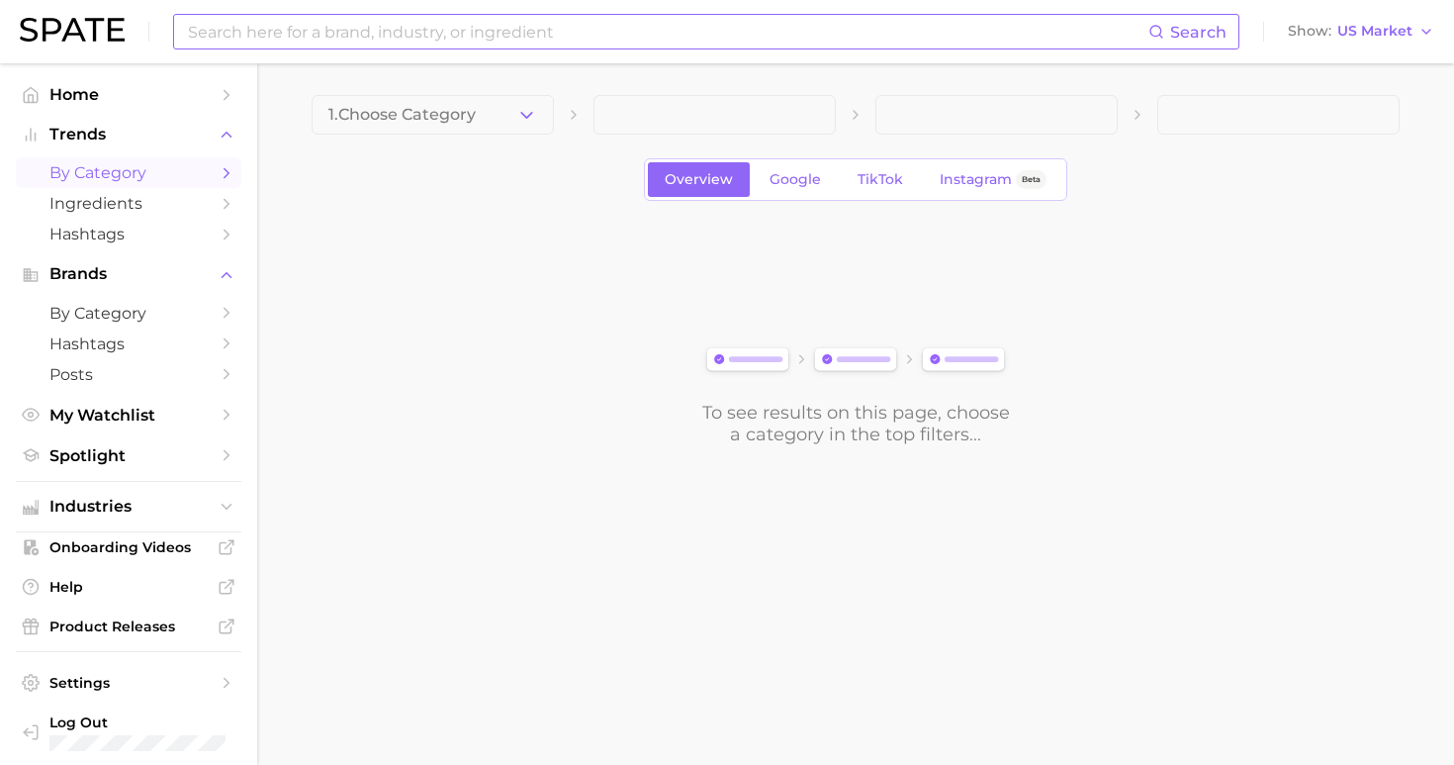
click at [686, 40] on input at bounding box center [667, 32] width 962 height 34
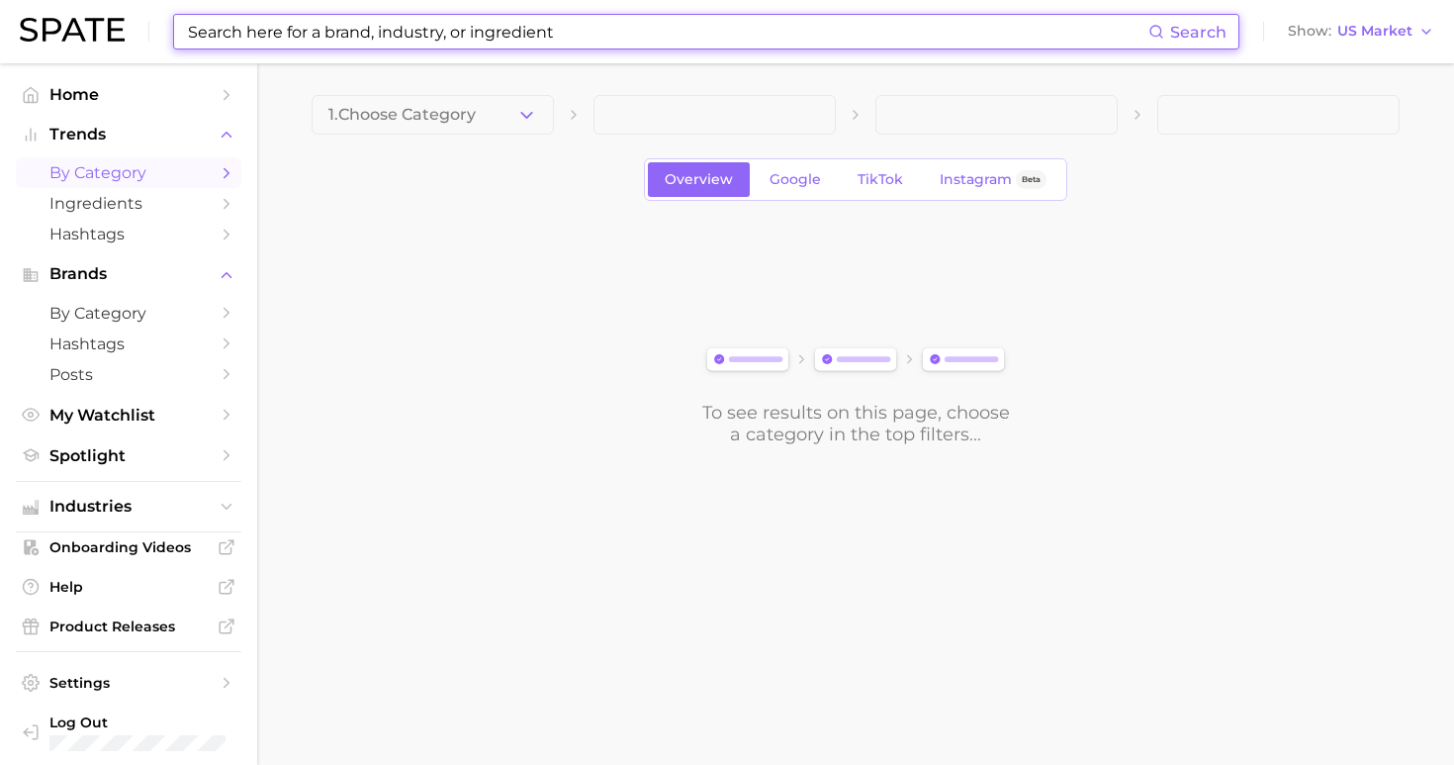
click at [494, 111] on button "1. Choose Category" at bounding box center [433, 115] width 242 height 40
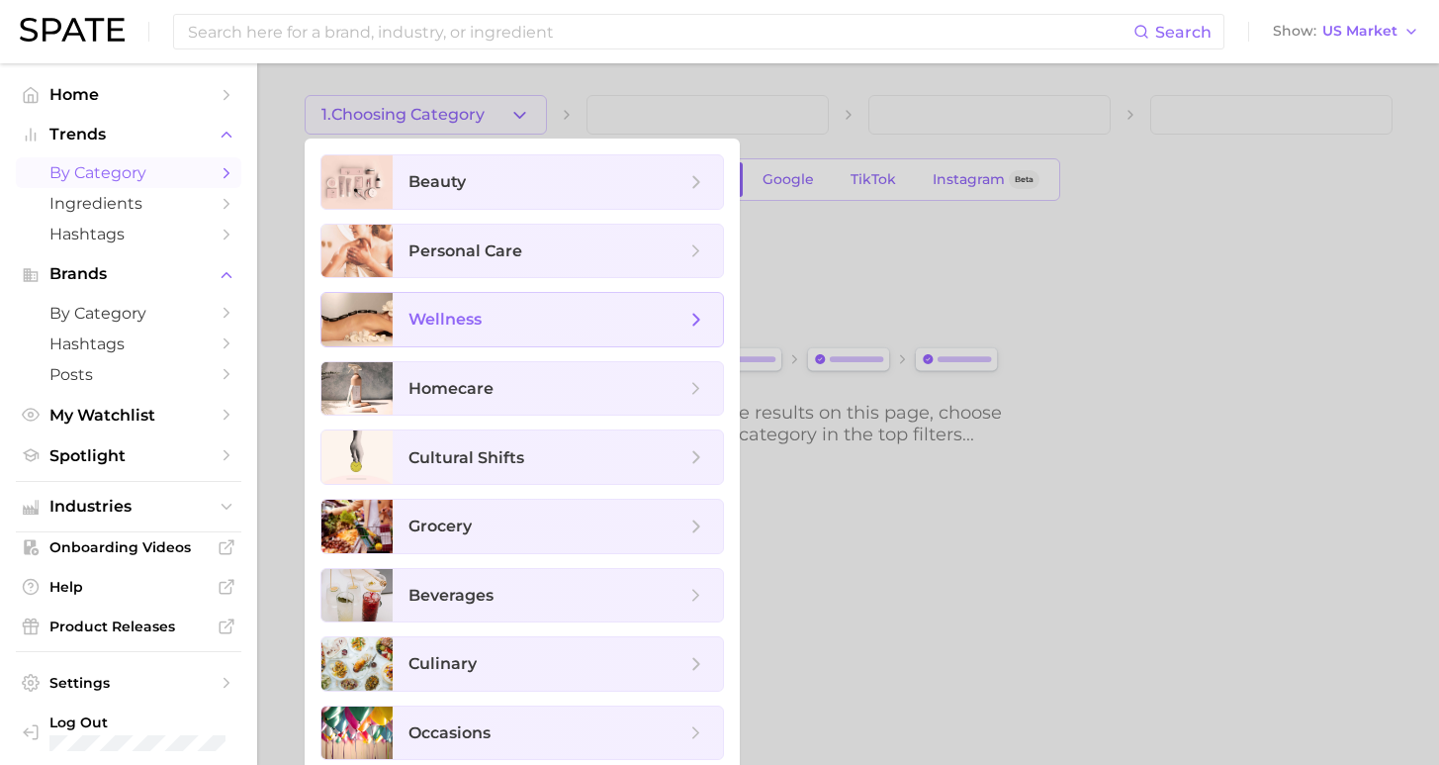
click at [541, 324] on span "wellness" at bounding box center [547, 320] width 277 height 22
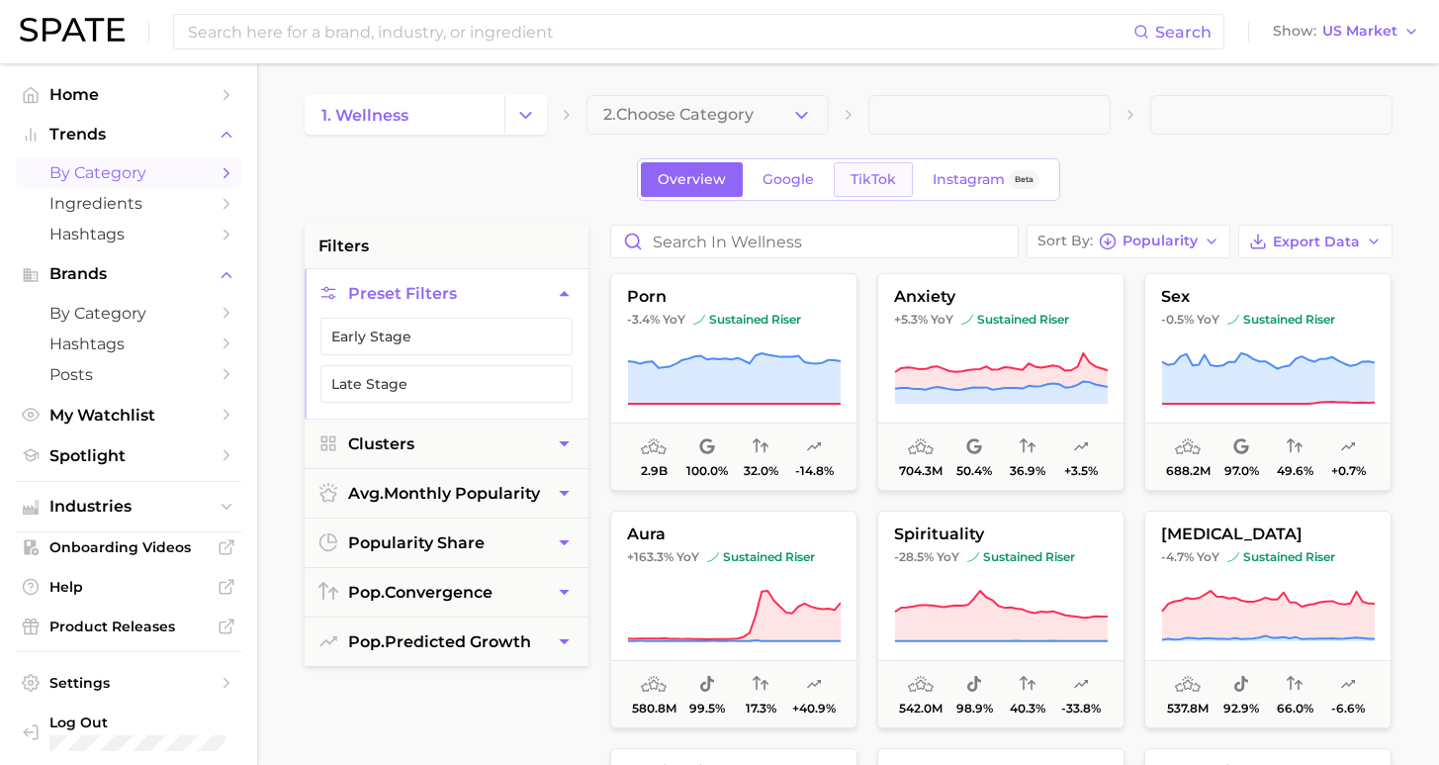
click at [873, 186] on span "TikTok" at bounding box center [873, 179] width 45 height 17
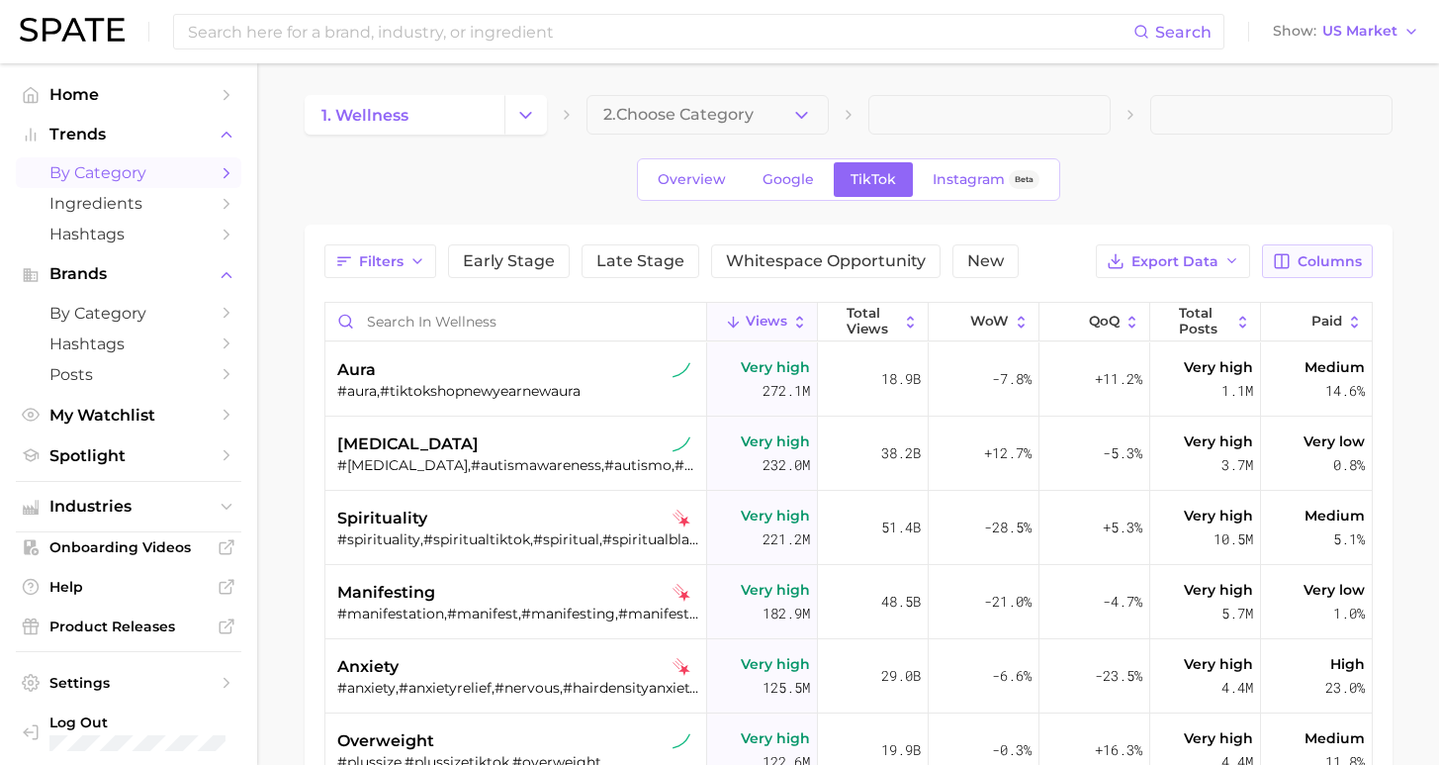
click at [1327, 269] on span "Columns" at bounding box center [1330, 261] width 64 height 17
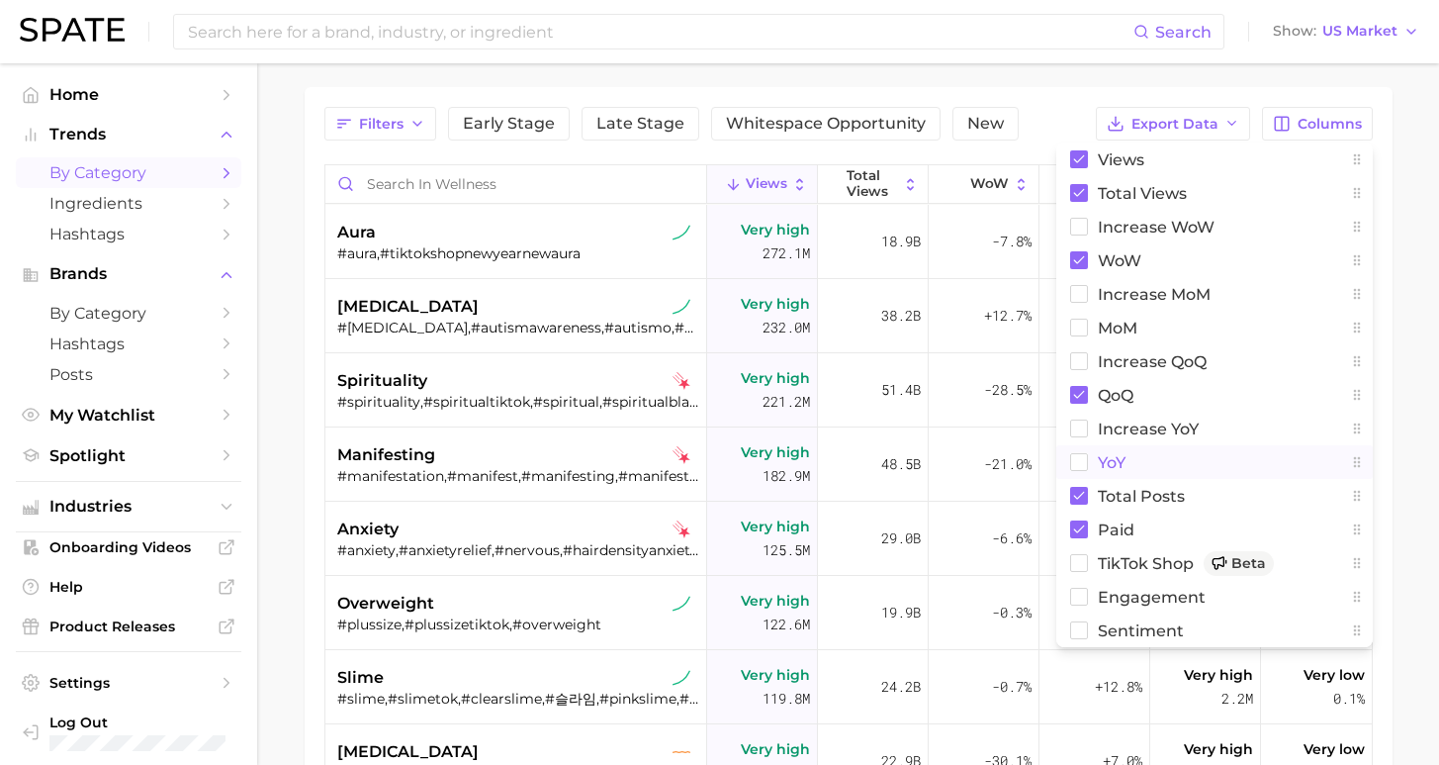
scroll to position [99, 0]
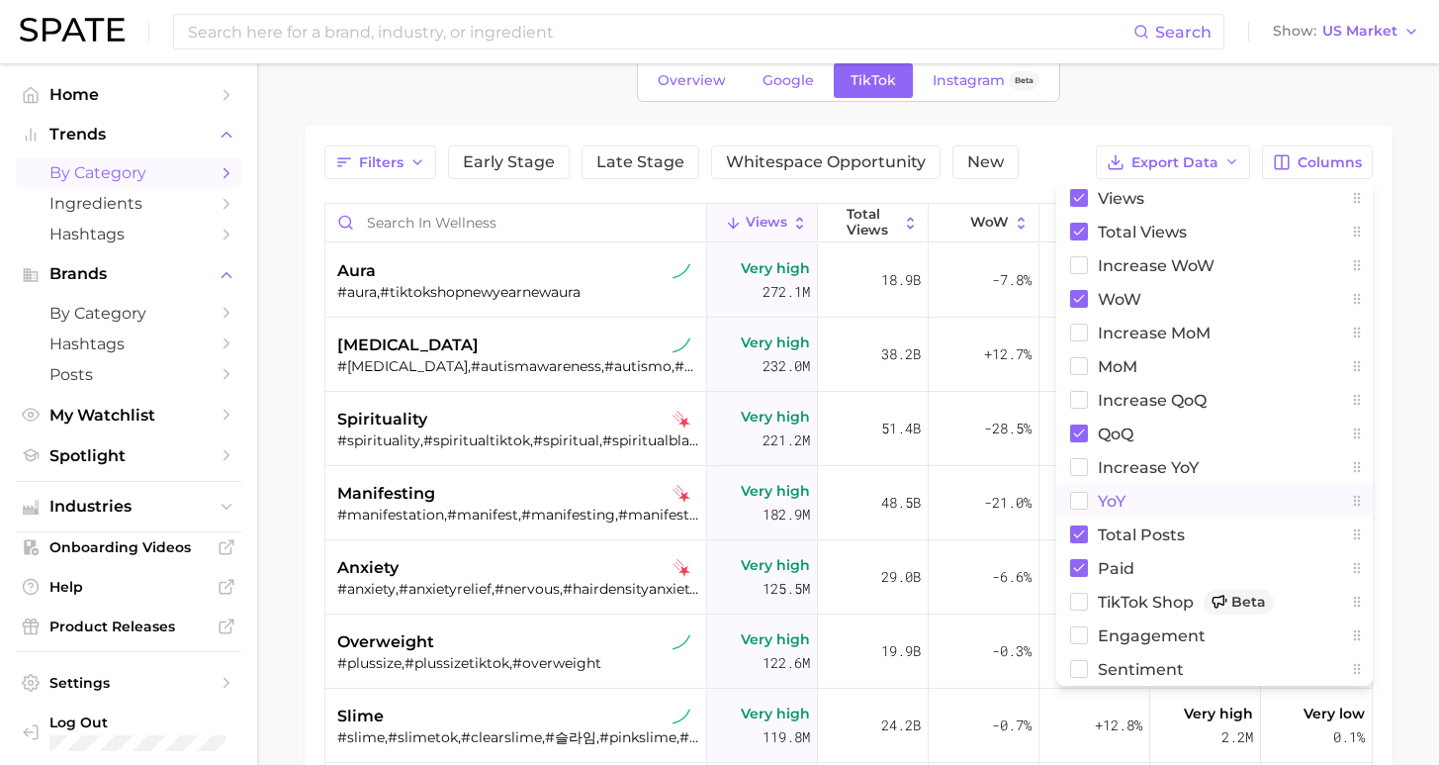
click at [1128, 491] on button "YoY" at bounding box center [1214, 501] width 317 height 34
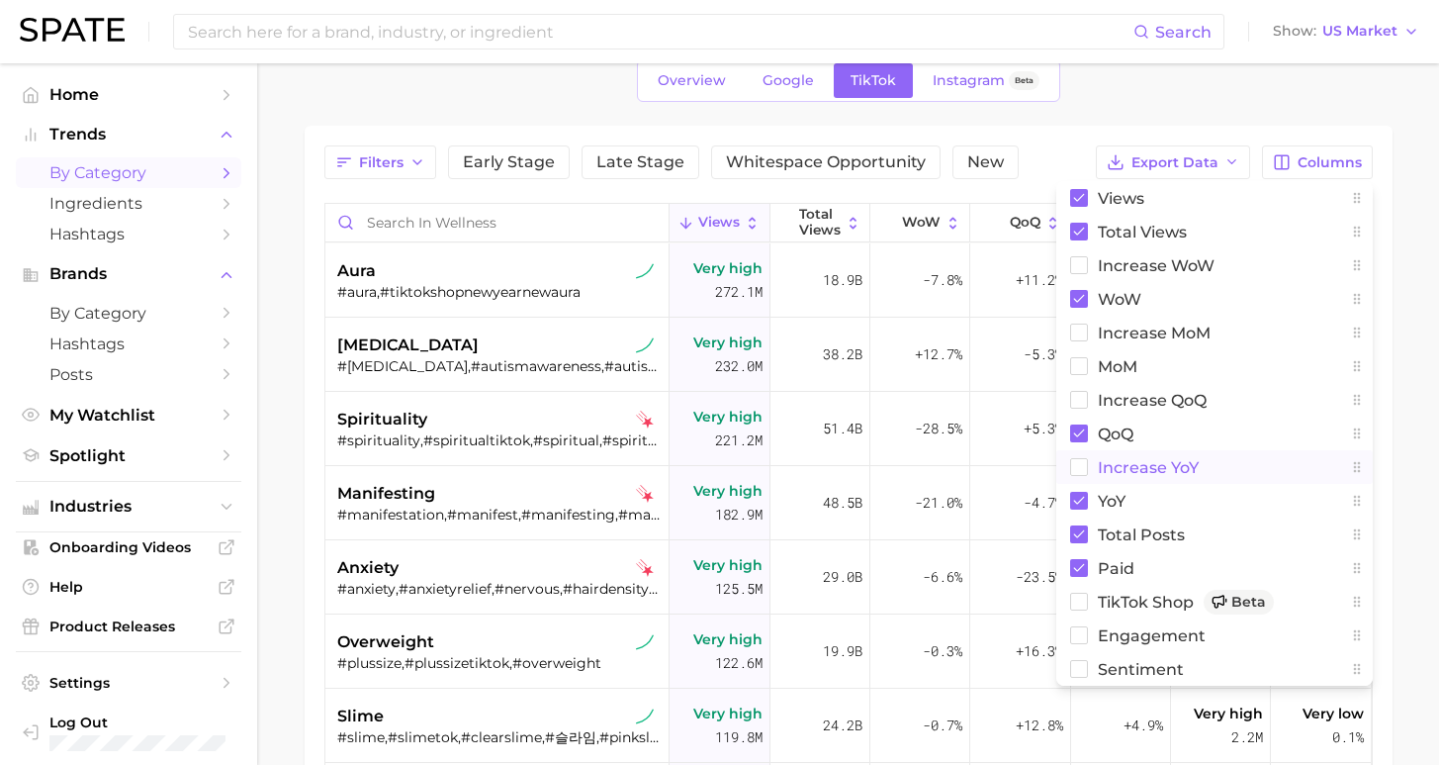
click at [1128, 470] on span "increase YoY" at bounding box center [1148, 467] width 101 height 17
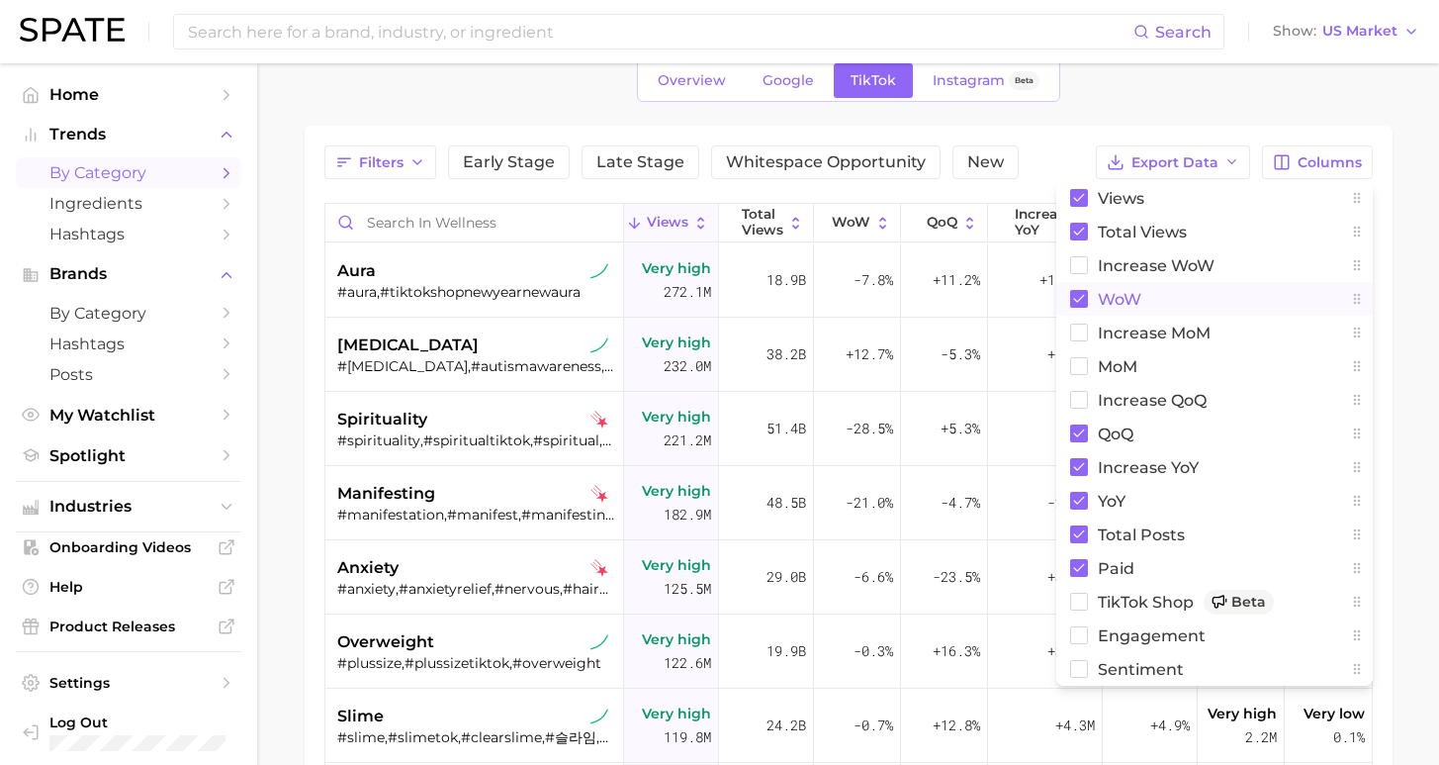
click at [1120, 299] on span "WoW" at bounding box center [1120, 299] width 44 height 17
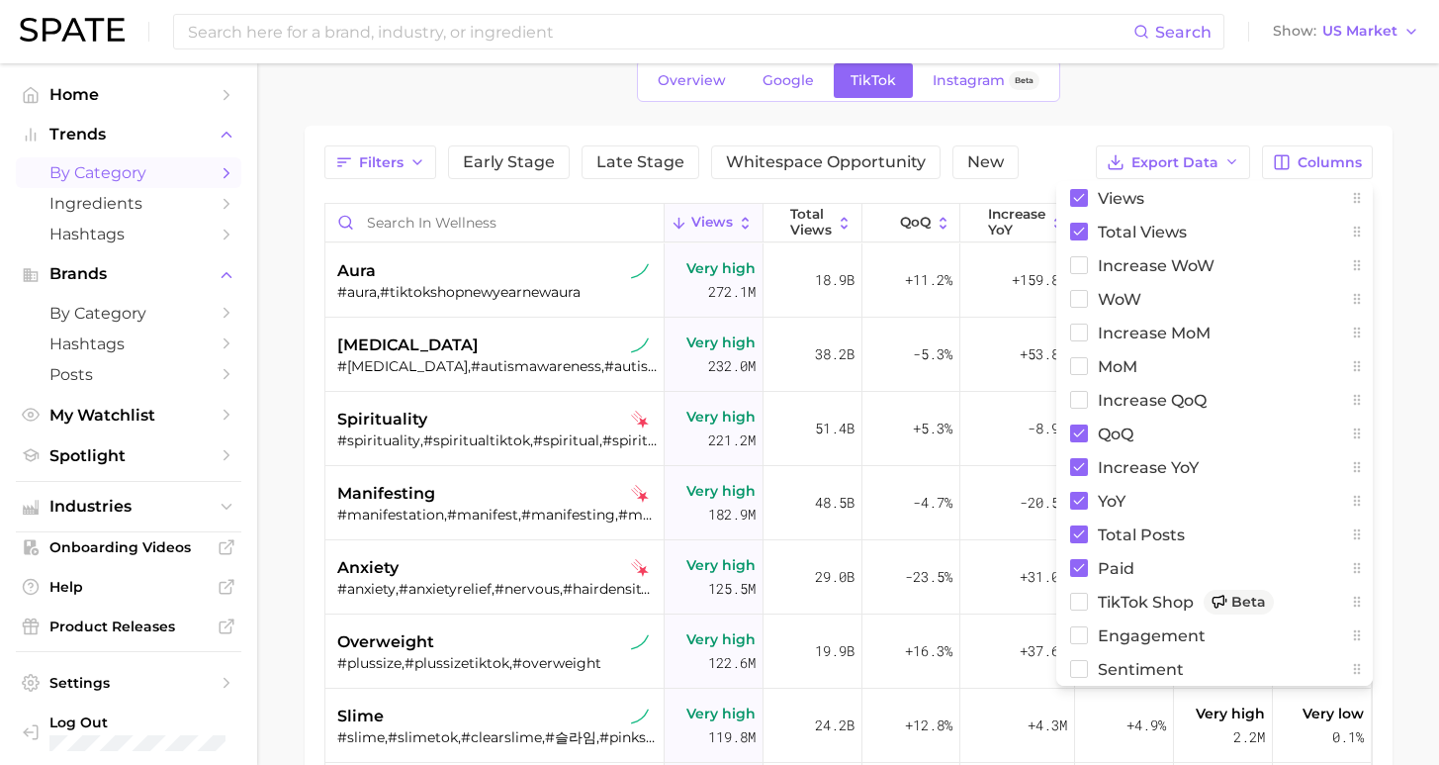
click at [1084, 122] on div "1. wellness 2. Choose Category Overview Google TikTok Instagram Beta Filters Ea…" at bounding box center [849, 491] width 1088 height 991
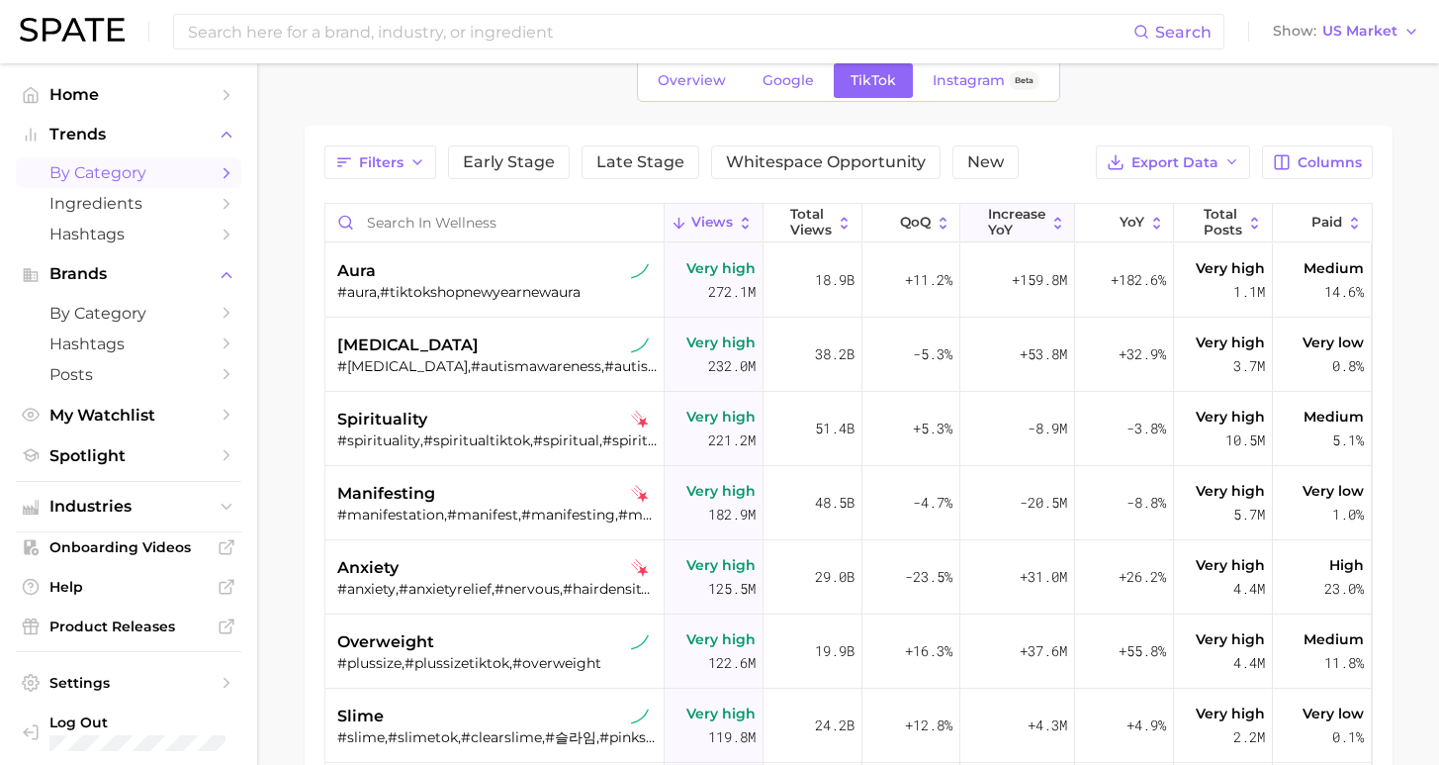
click at [1005, 232] on span "increase YoY" at bounding box center [1016, 222] width 57 height 31
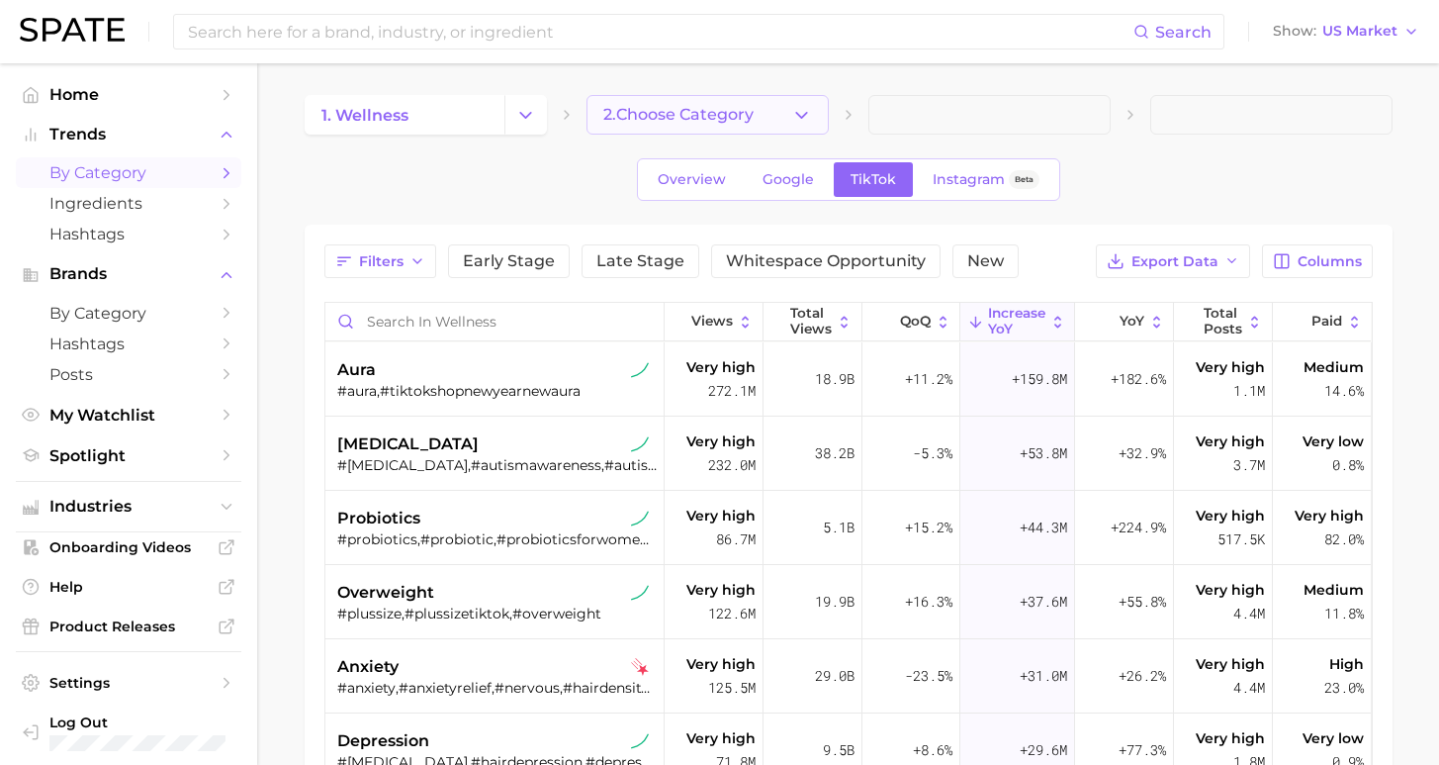
click at [658, 108] on span "2. Choose Category" at bounding box center [678, 115] width 150 height 18
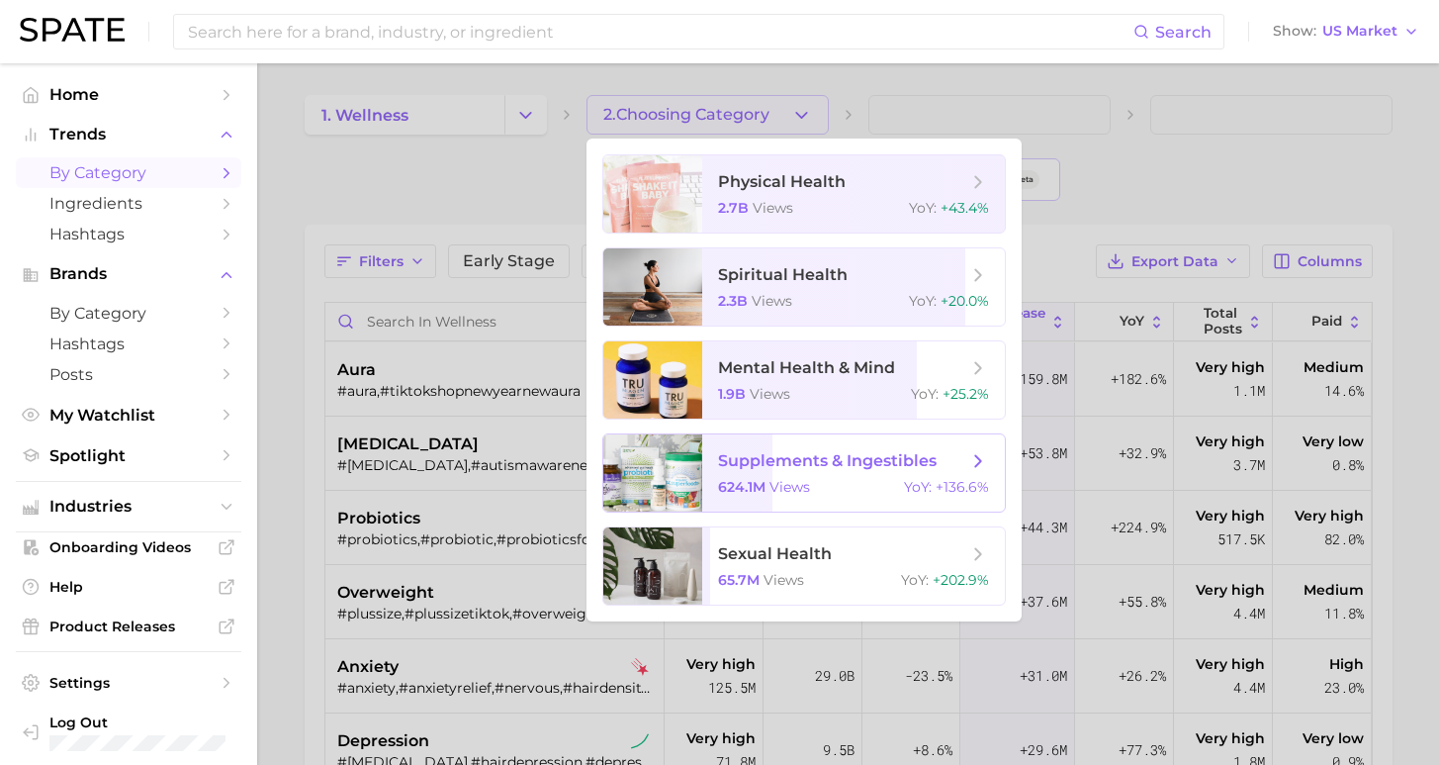
click at [961, 478] on span "supplements & ingestibles 624.1m views YoY : +136.6%" at bounding box center [853, 472] width 303 height 77
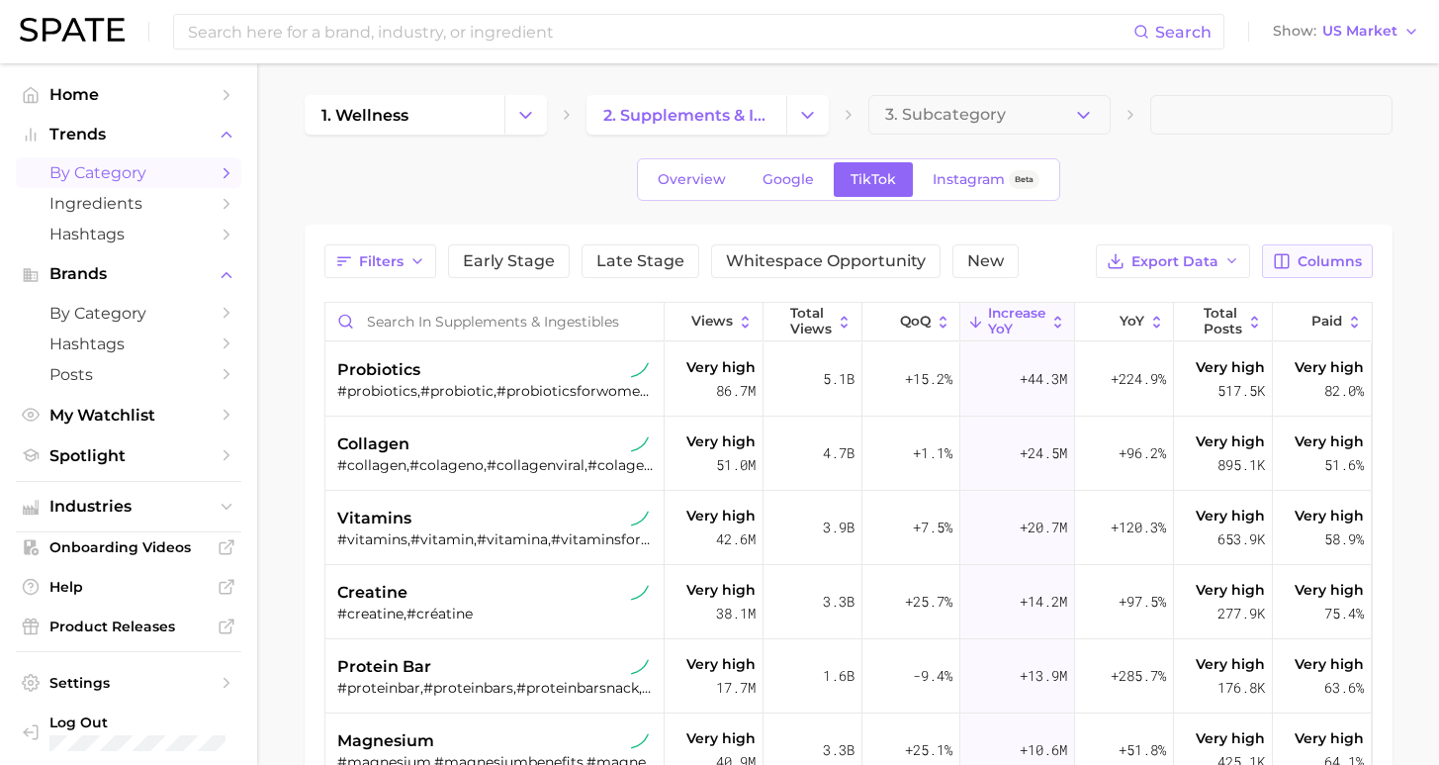
click at [1323, 260] on span "Columns" at bounding box center [1330, 261] width 64 height 17
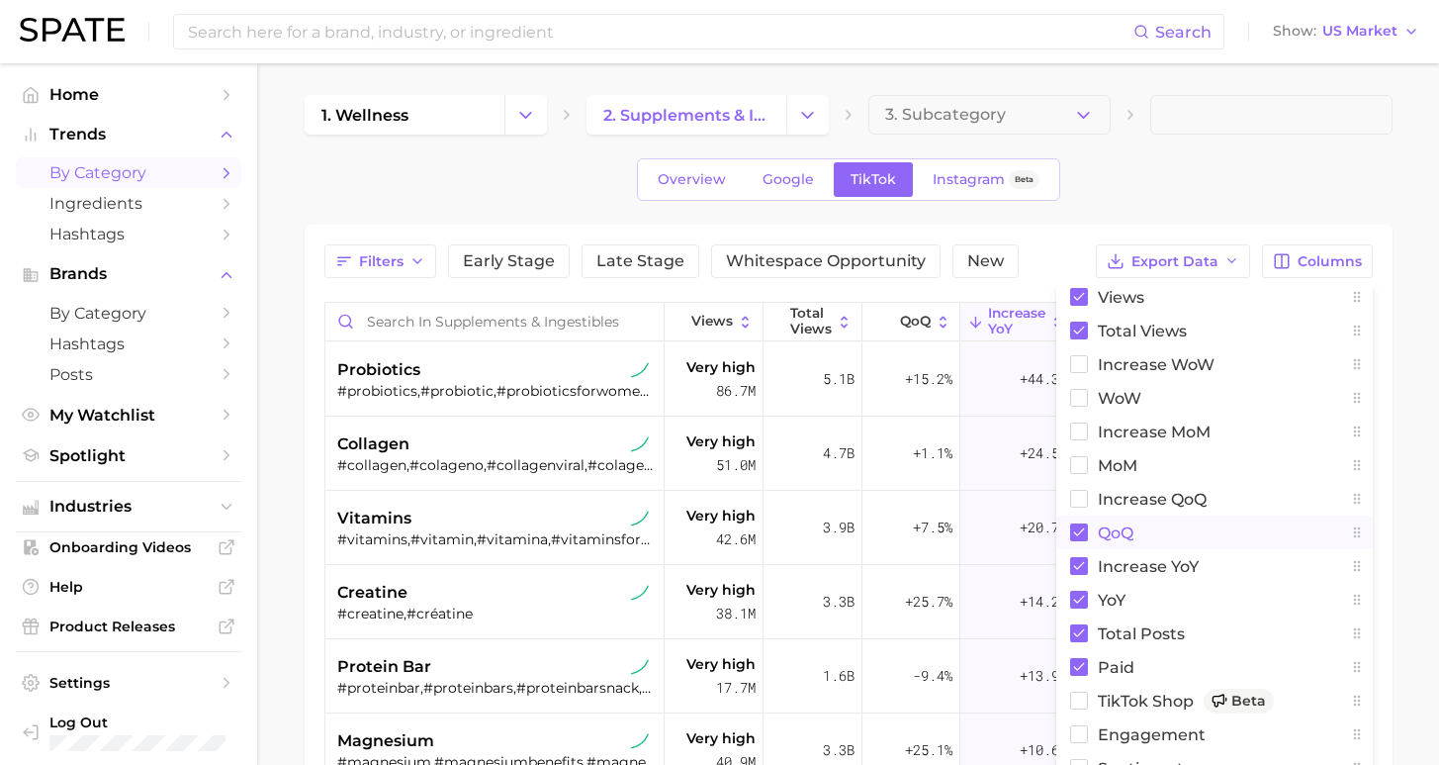
click at [1124, 529] on span "QoQ" at bounding box center [1116, 532] width 36 height 17
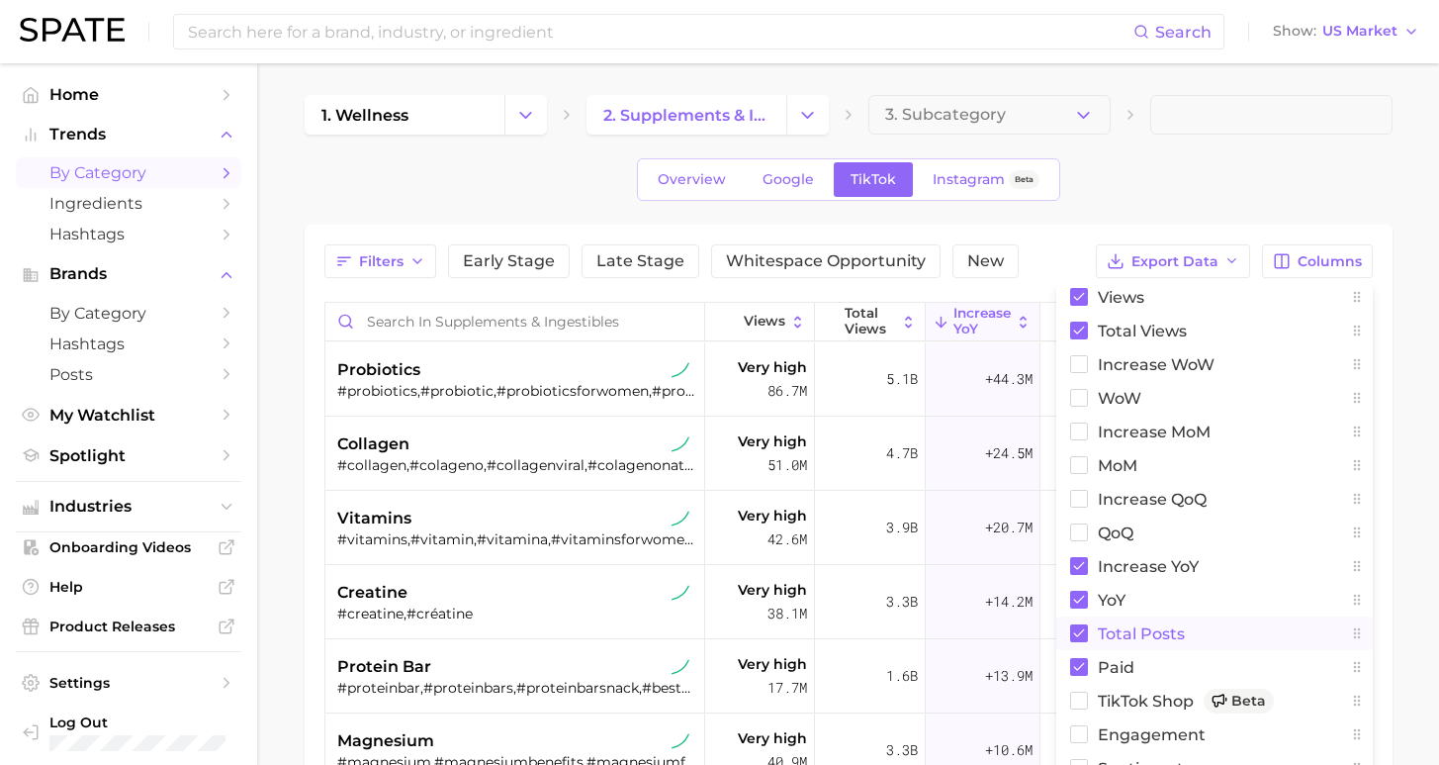
click at [1123, 626] on span "Total Posts" at bounding box center [1141, 633] width 87 height 17
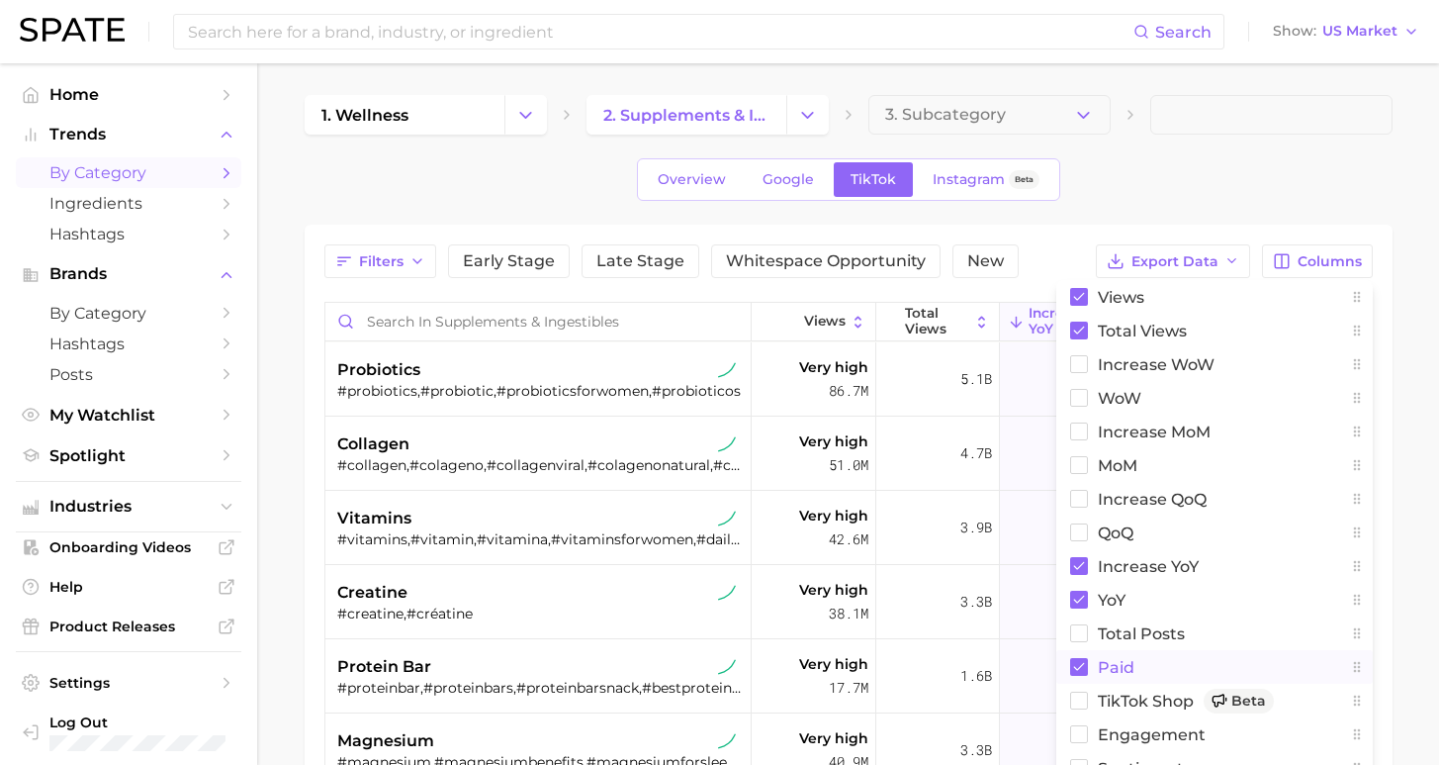
click at [1118, 675] on span "Paid" at bounding box center [1116, 667] width 37 height 17
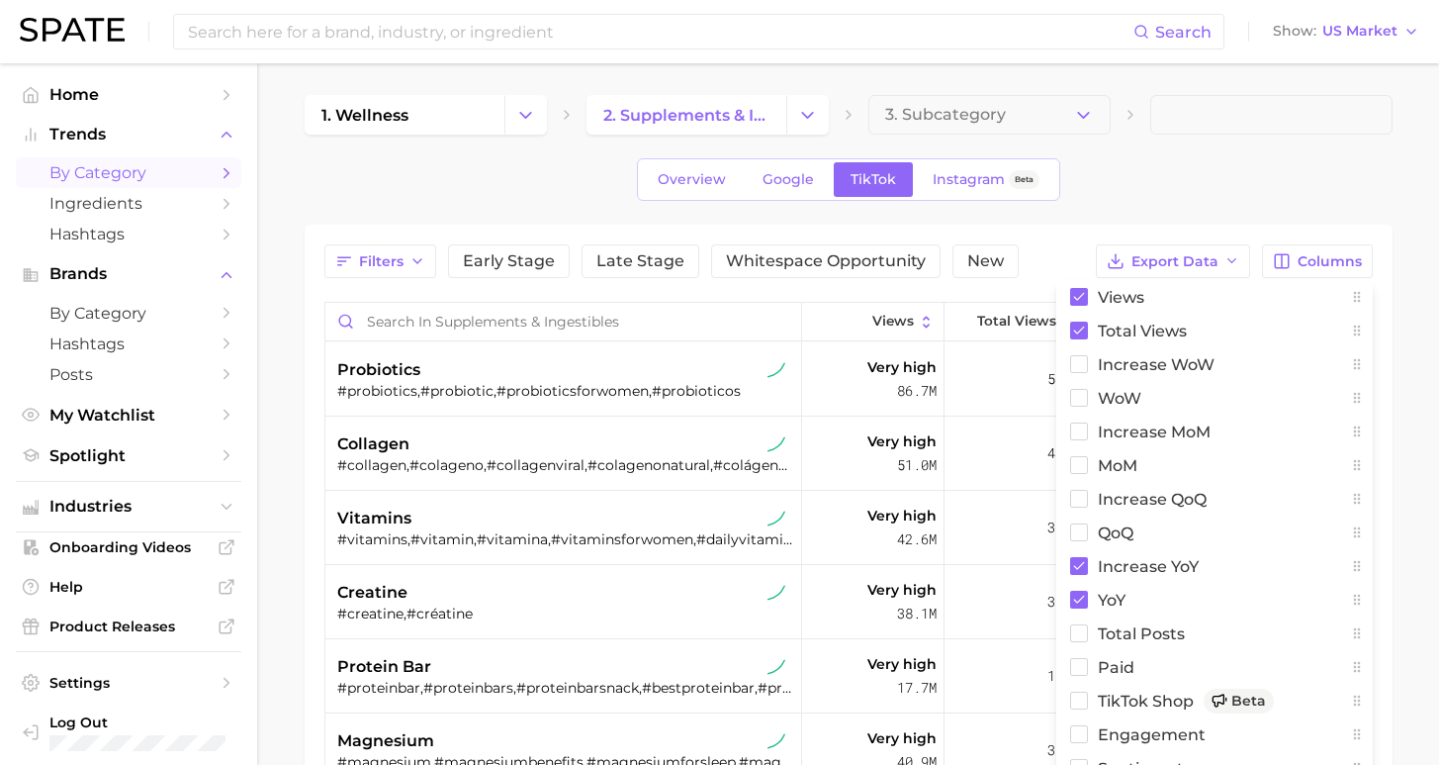
click at [1264, 168] on div "Overview Google TikTok Instagram Beta" at bounding box center [849, 179] width 1088 height 43
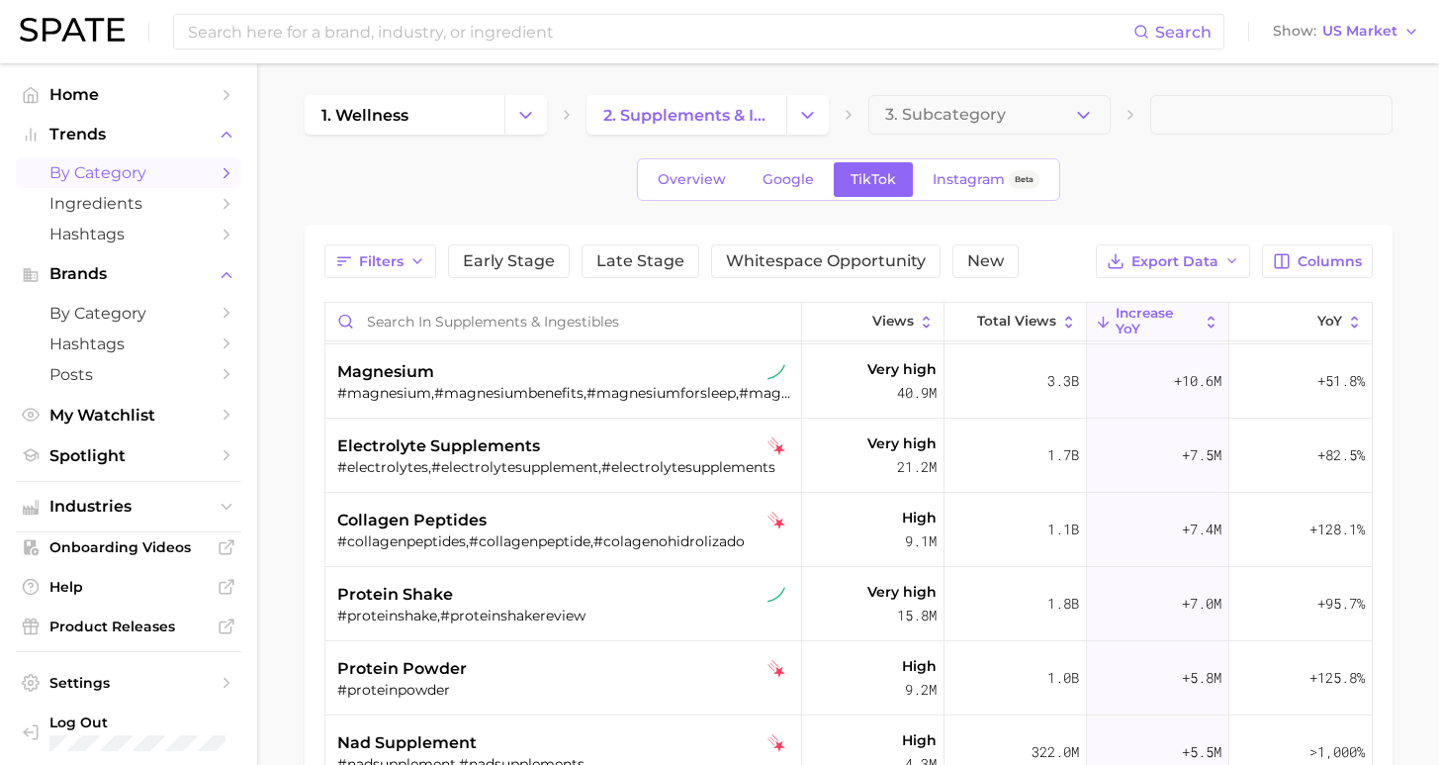
scroll to position [452, 0]
